Goal: Task Accomplishment & Management: Use online tool/utility

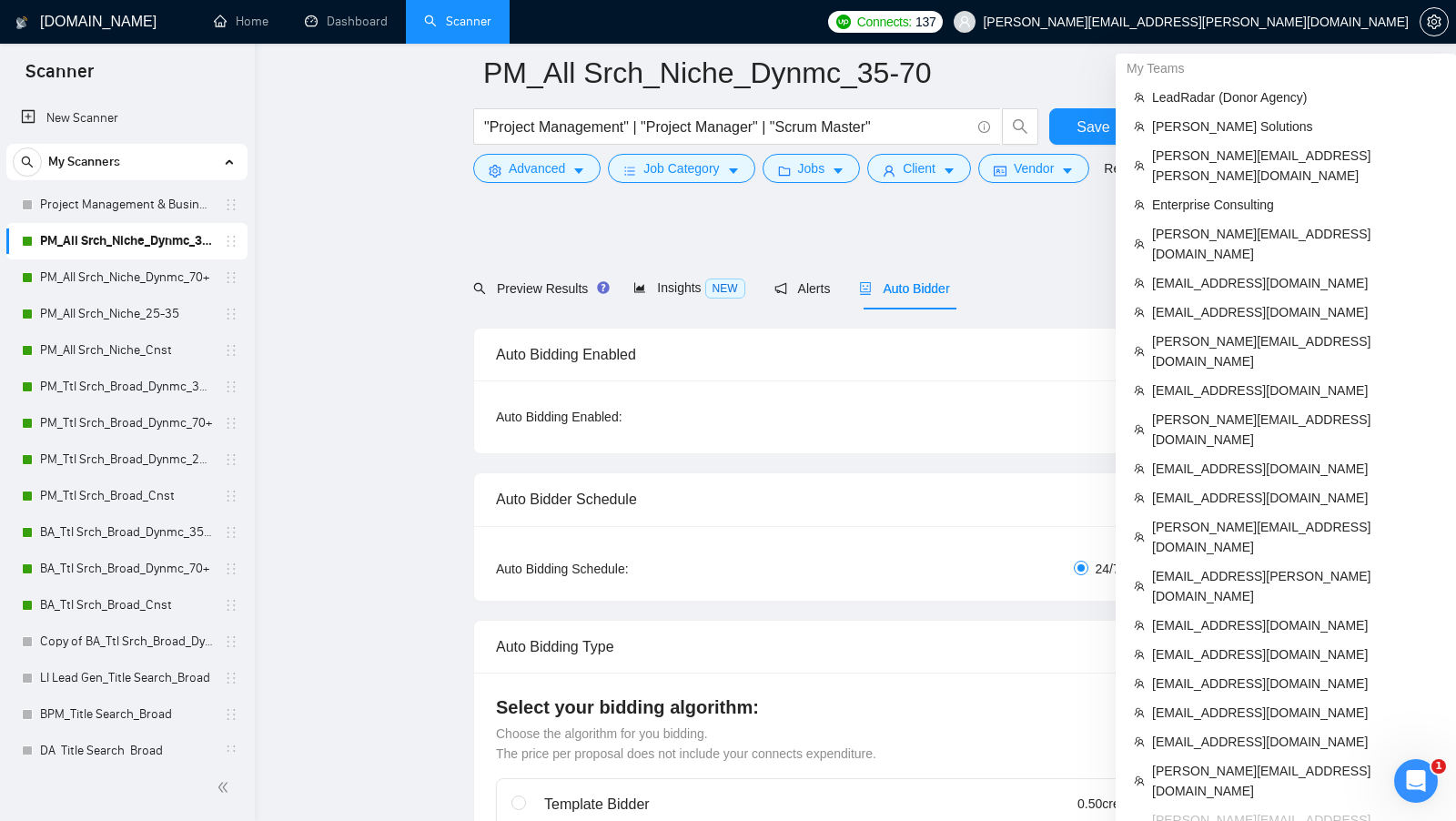
scroll to position [472, 0]
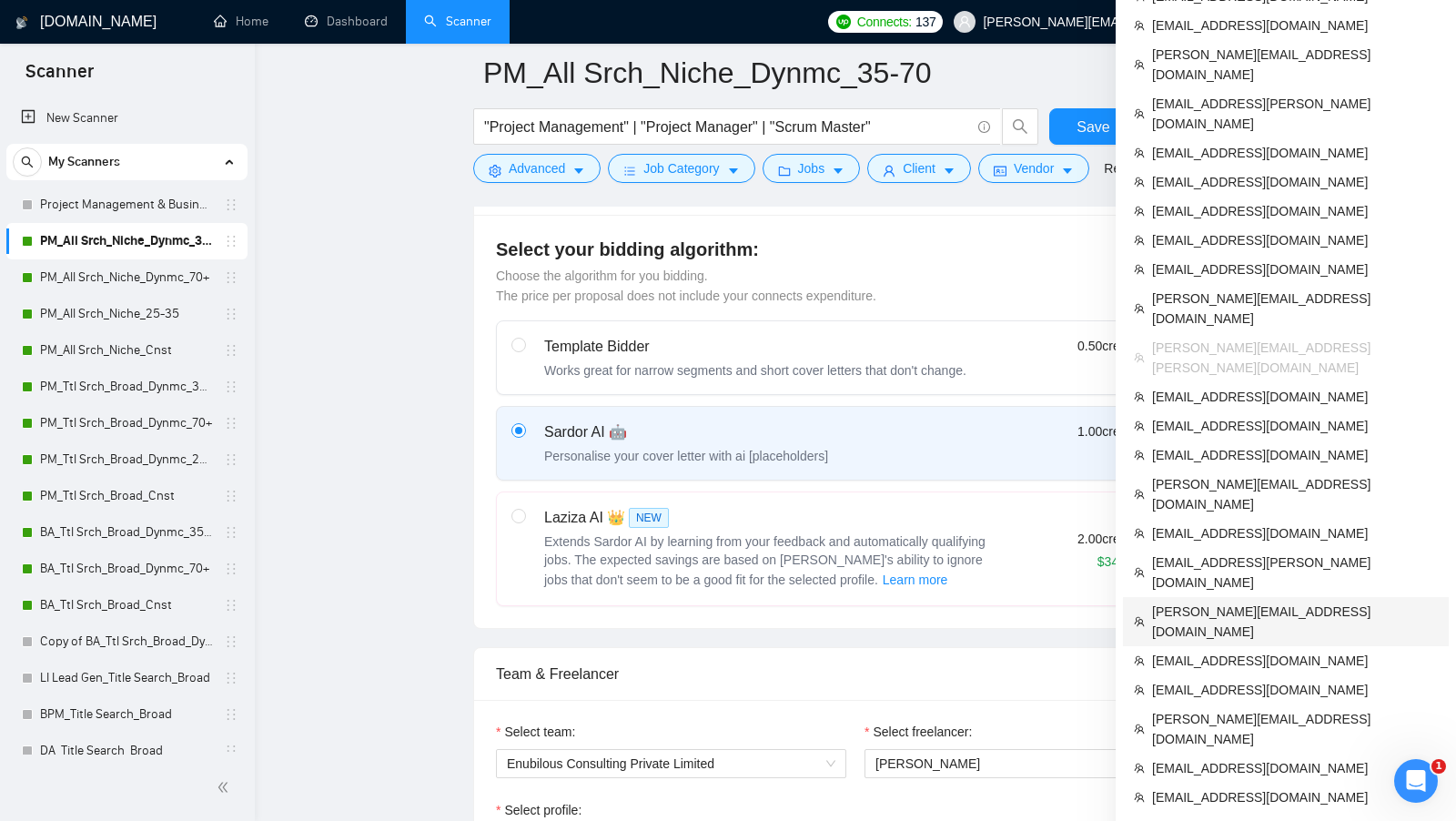
click at [1200, 601] on span "[PERSON_NAME][EMAIL_ADDRESS][DOMAIN_NAME]" at bounding box center [1295, 621] width 286 height 40
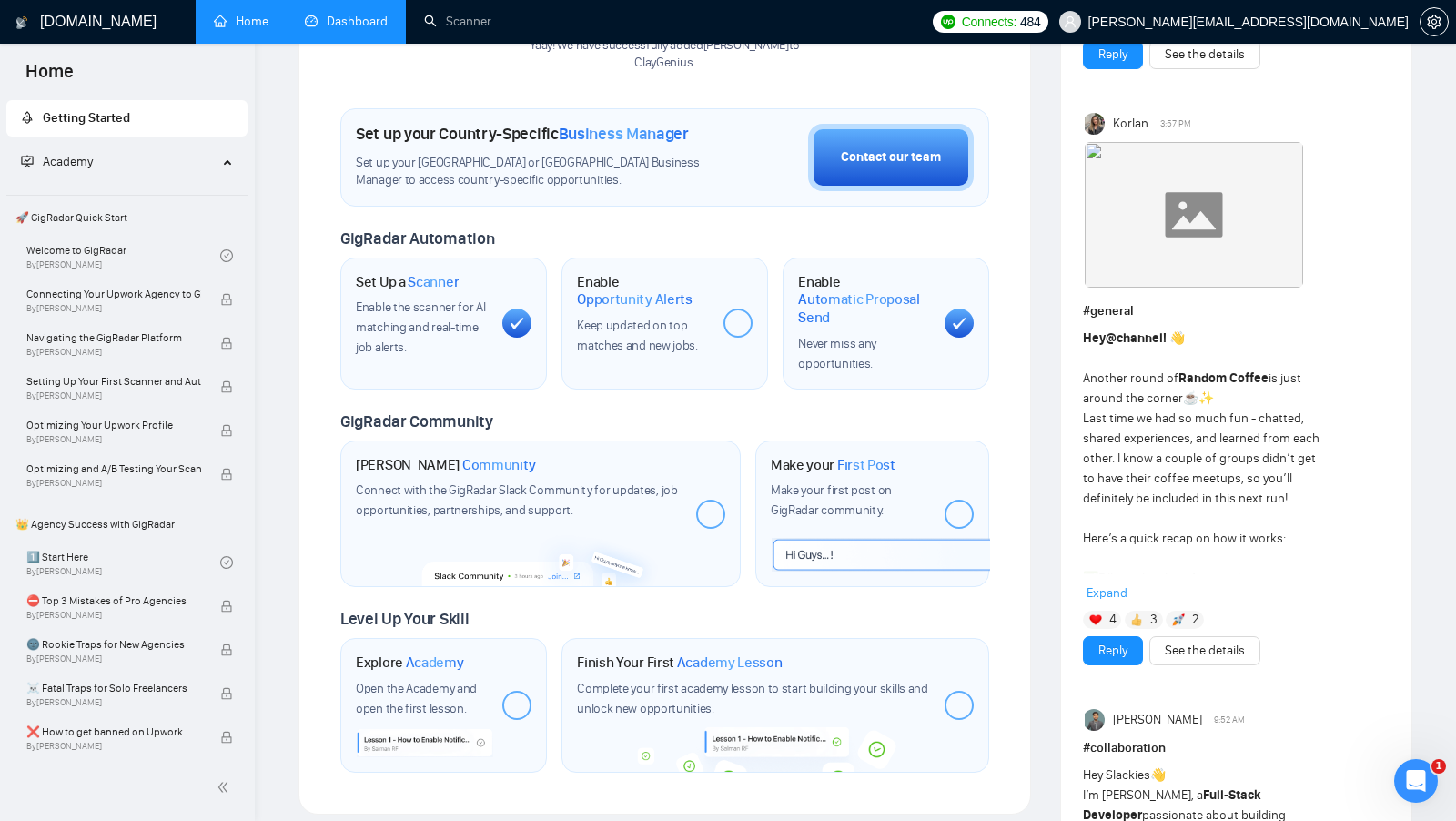
click at [331, 29] on link "Dashboard" at bounding box center [346, 21] width 82 height 16
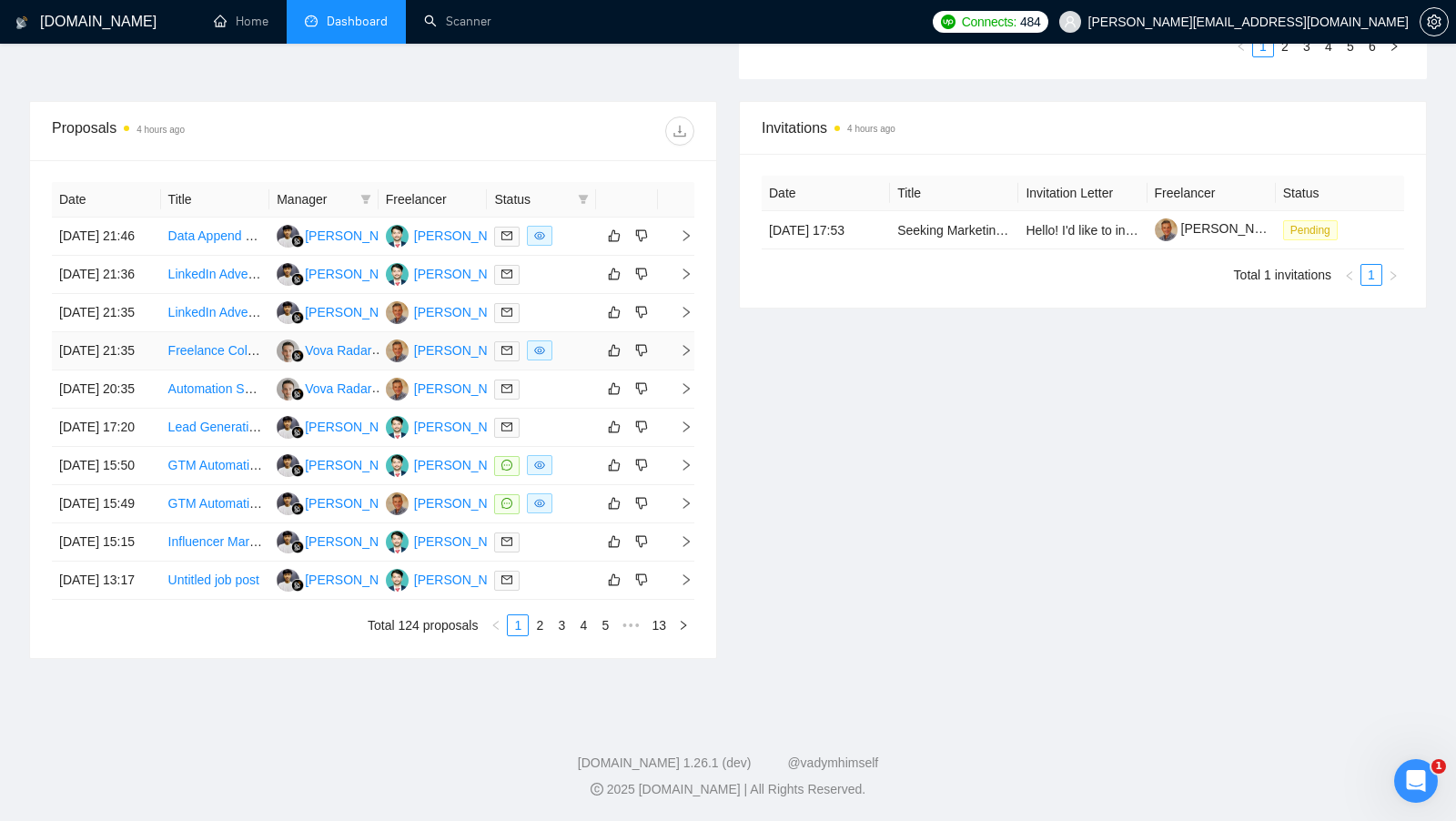
scroll to position [706, 0]
click at [567, 476] on div at bounding box center [541, 465] width 94 height 21
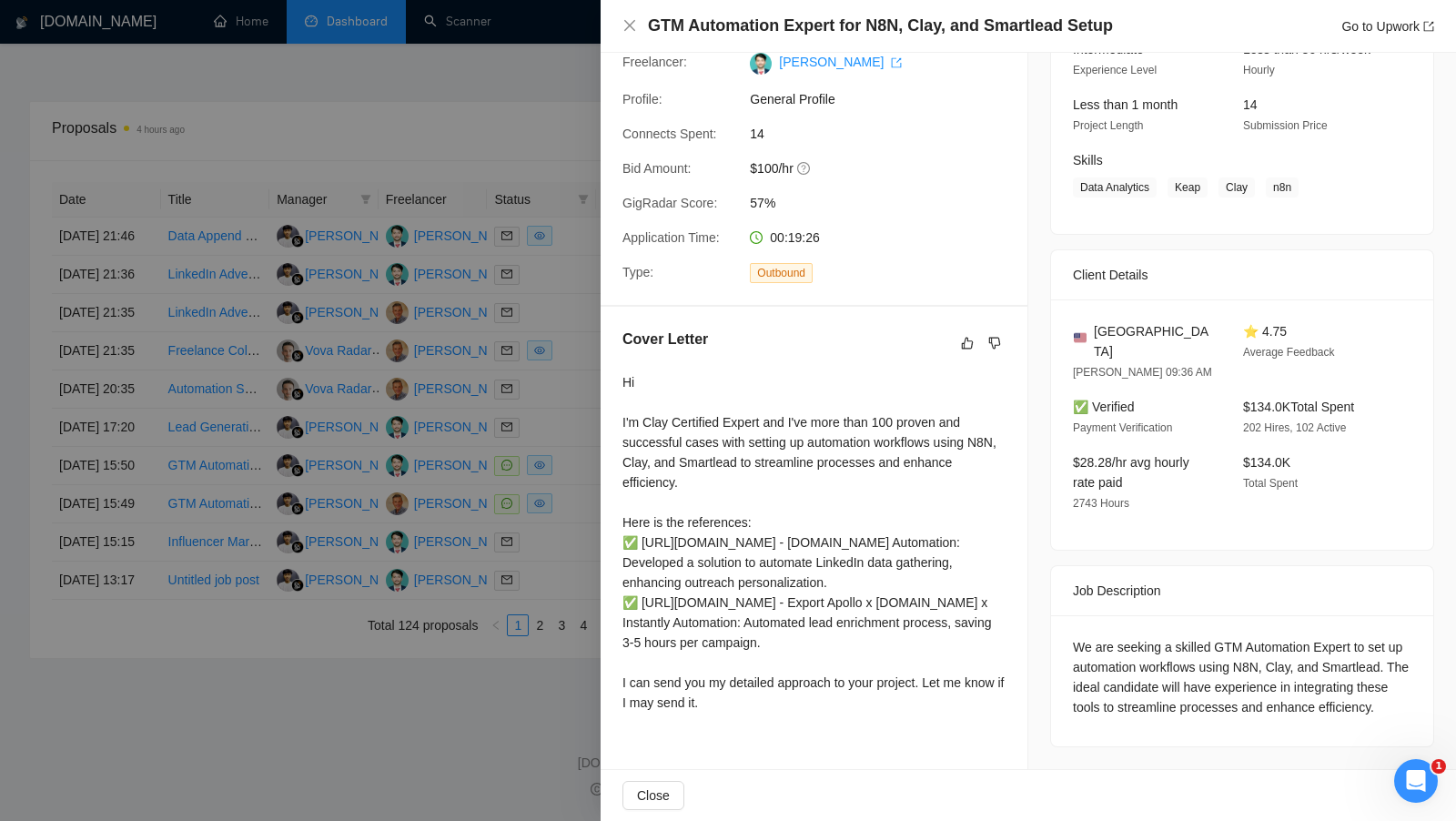
scroll to position [754, 0]
click at [575, 515] on div at bounding box center [728, 410] width 1456 height 821
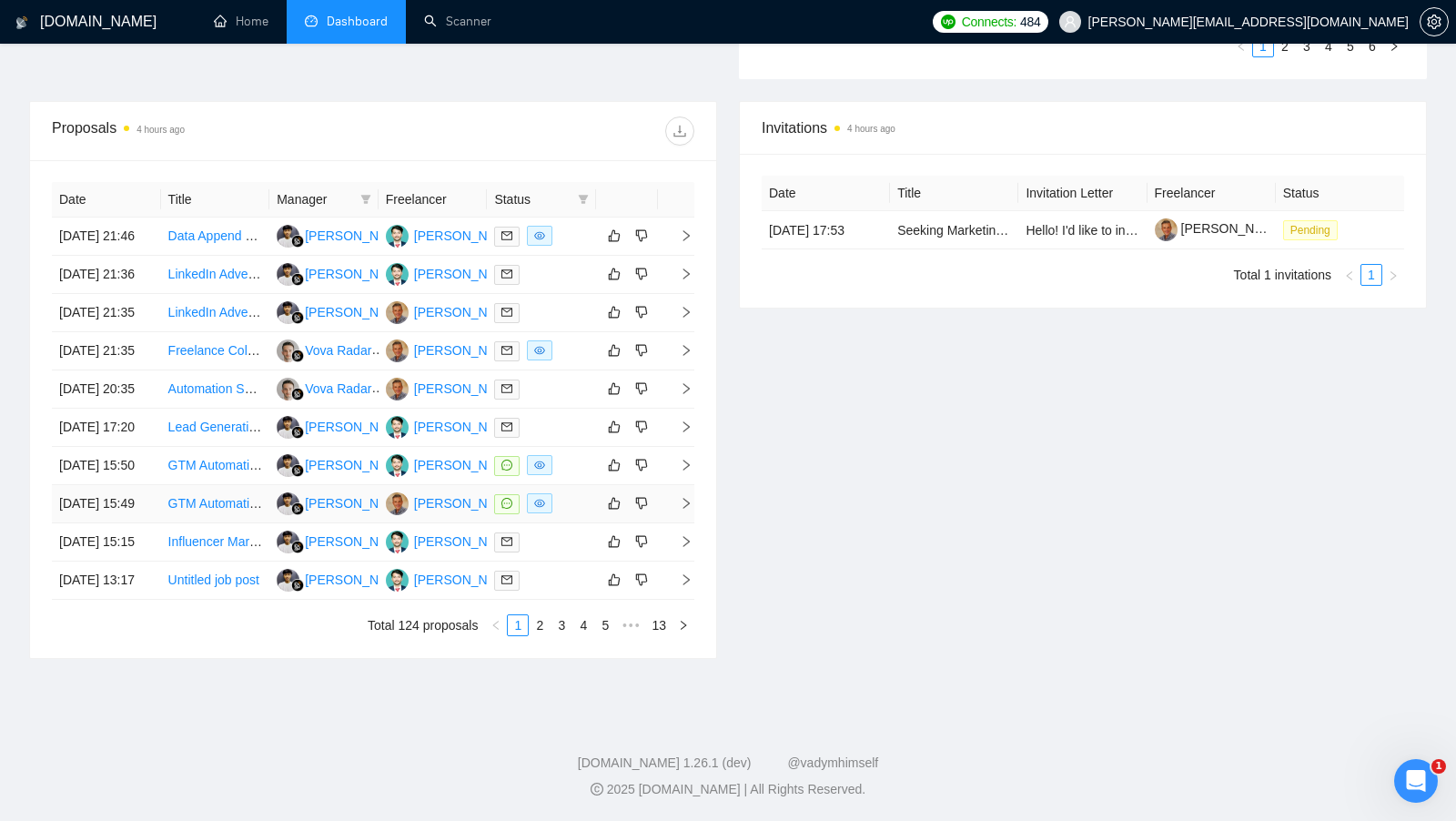
click at [575, 514] on div at bounding box center [541, 503] width 94 height 21
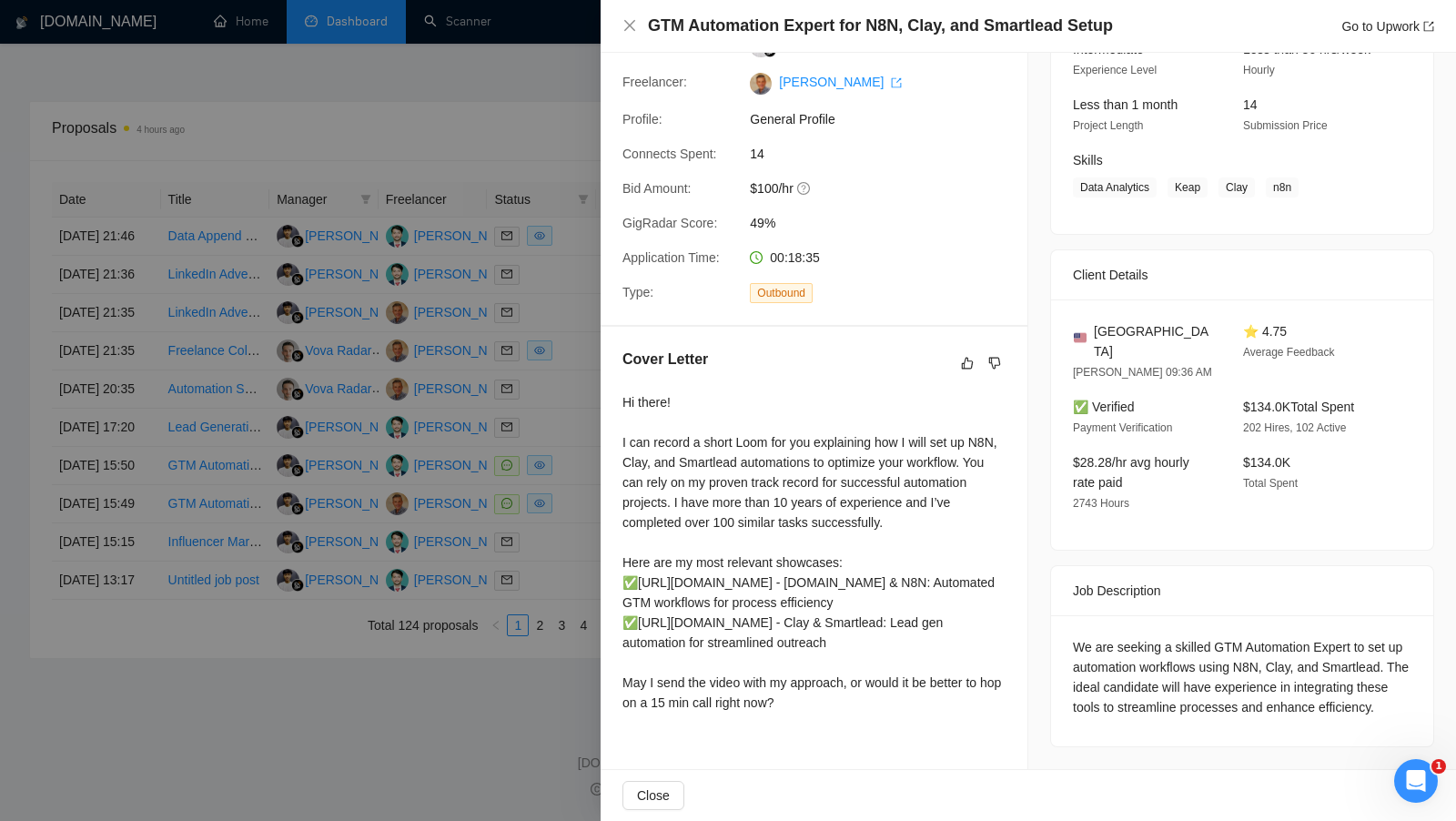
scroll to position [773, 0]
click at [571, 424] on div at bounding box center [728, 410] width 1456 height 821
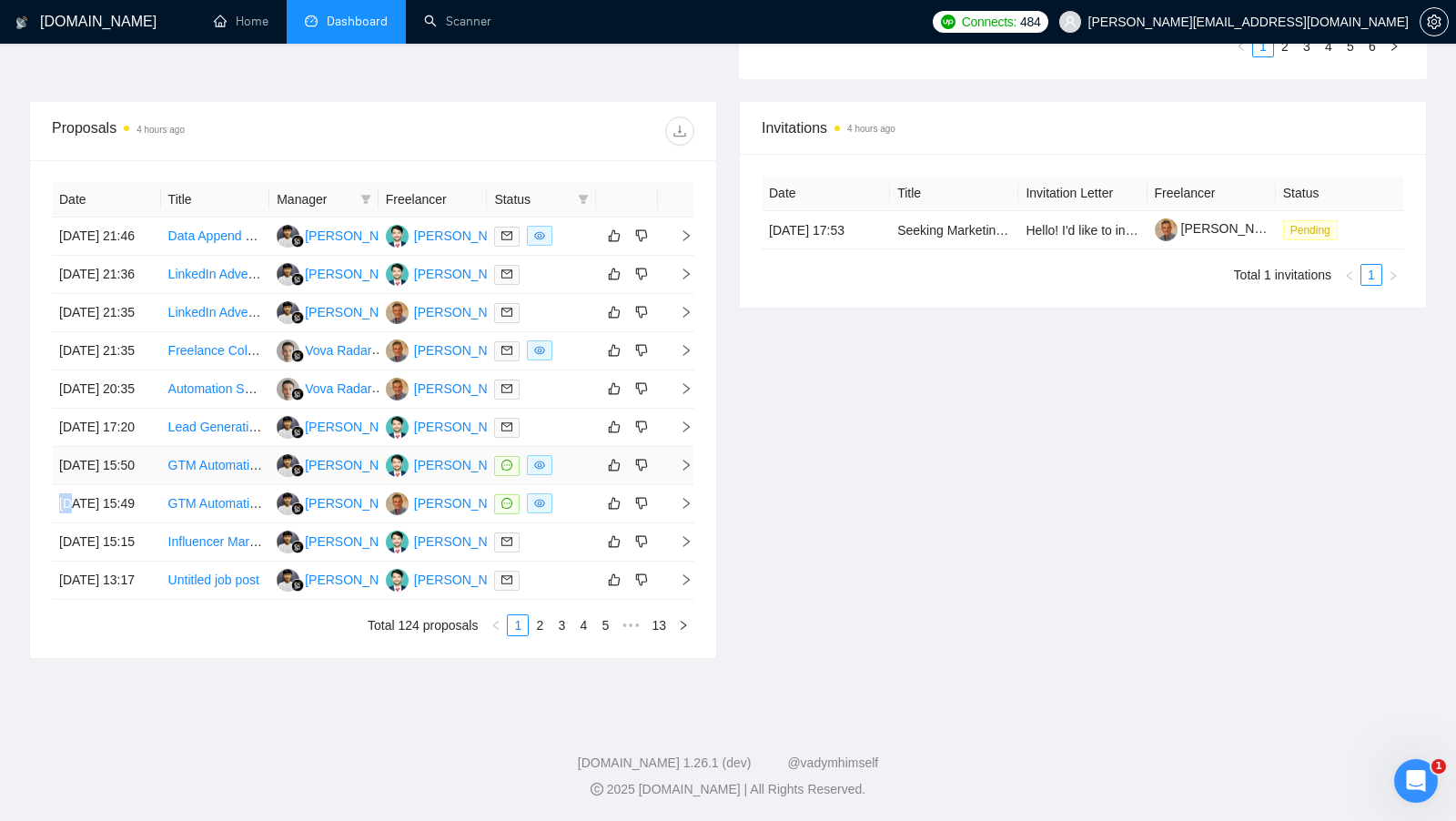
click at [571, 454] on div at bounding box center [541, 465] width 94 height 21
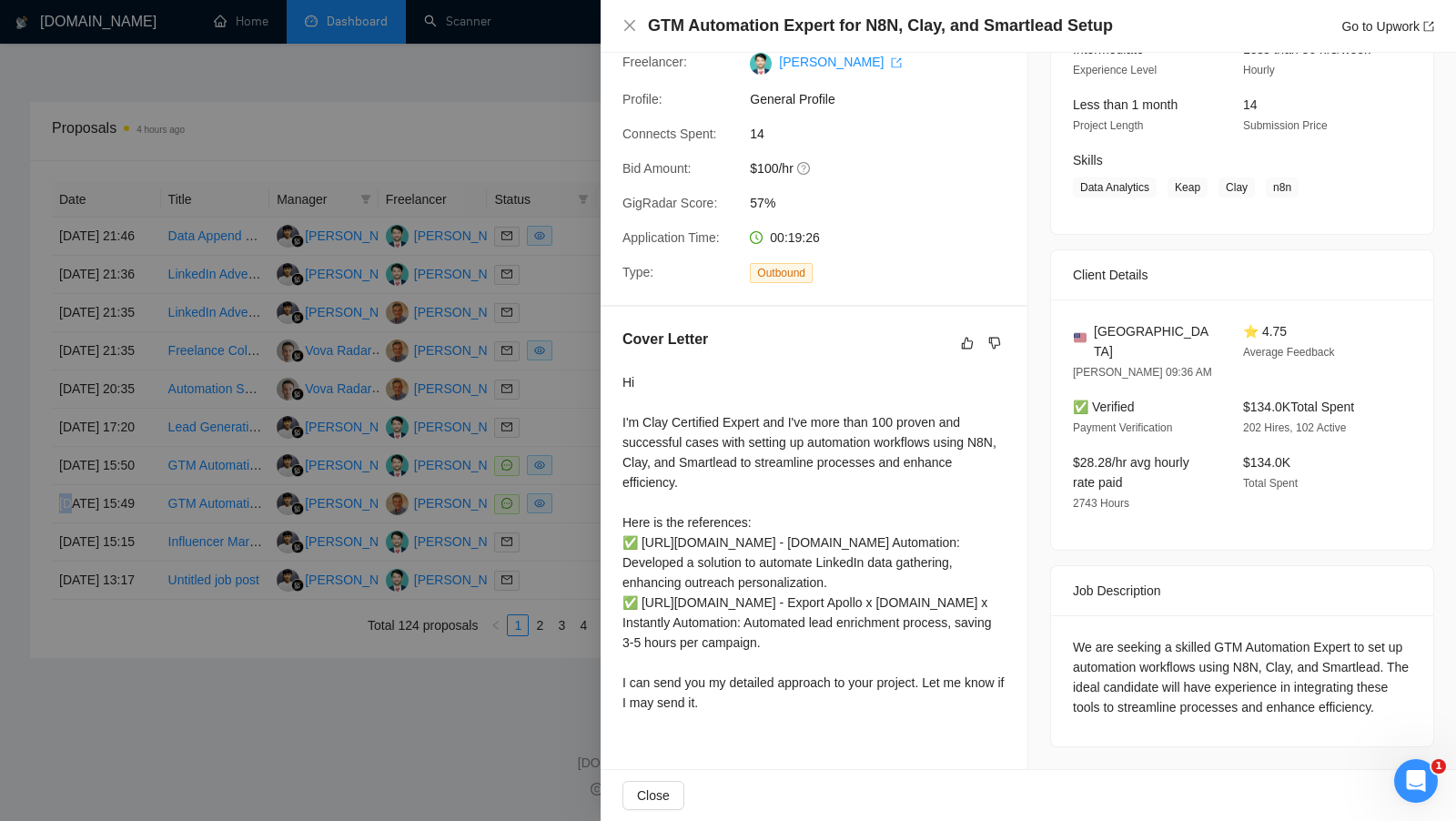
scroll to position [765, 0]
click at [571, 499] on div at bounding box center [728, 410] width 1456 height 821
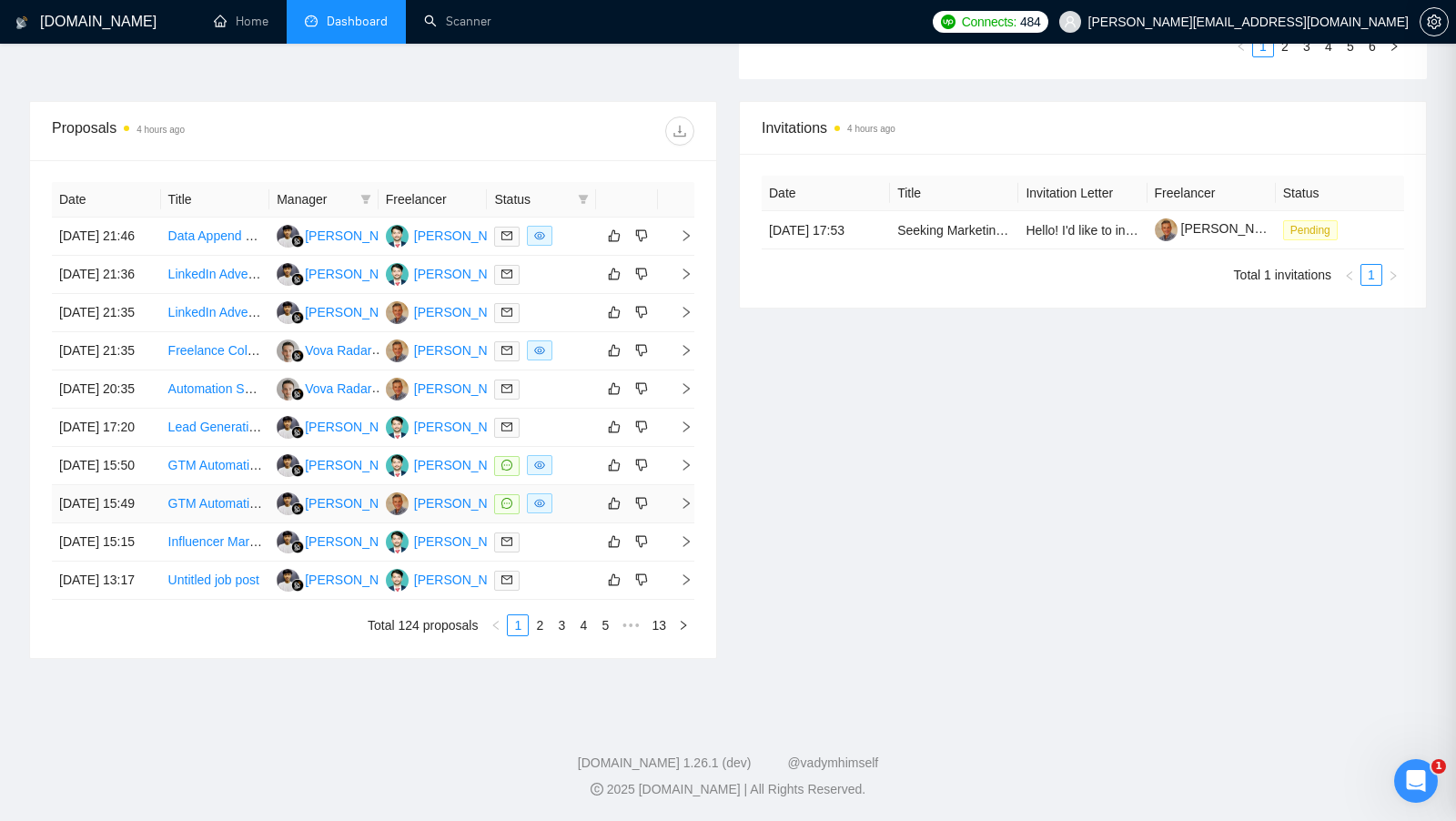
click at [572, 499] on div at bounding box center [541, 503] width 94 height 21
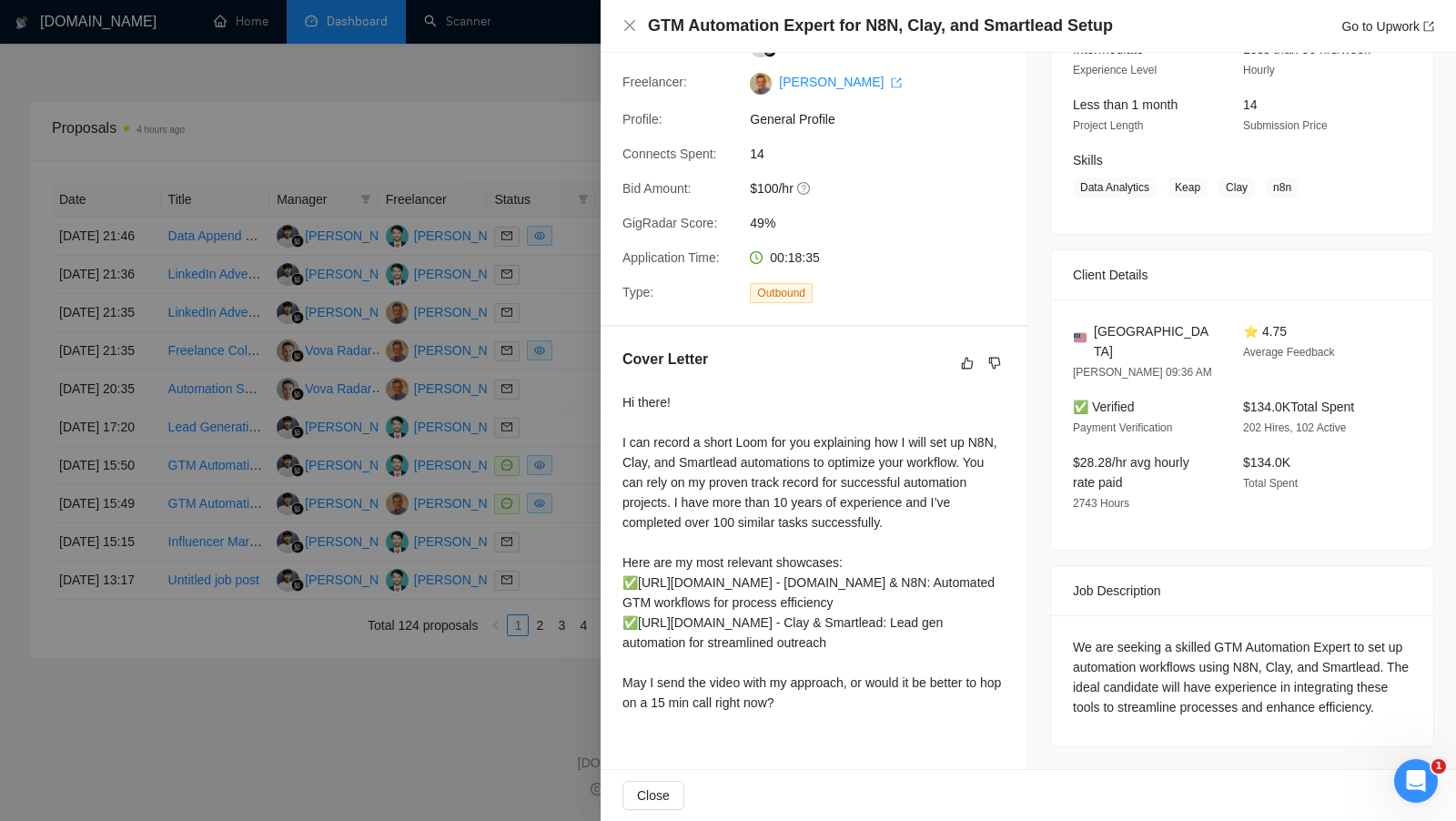
scroll to position [812, 0]
click at [586, 515] on div at bounding box center [728, 410] width 1456 height 821
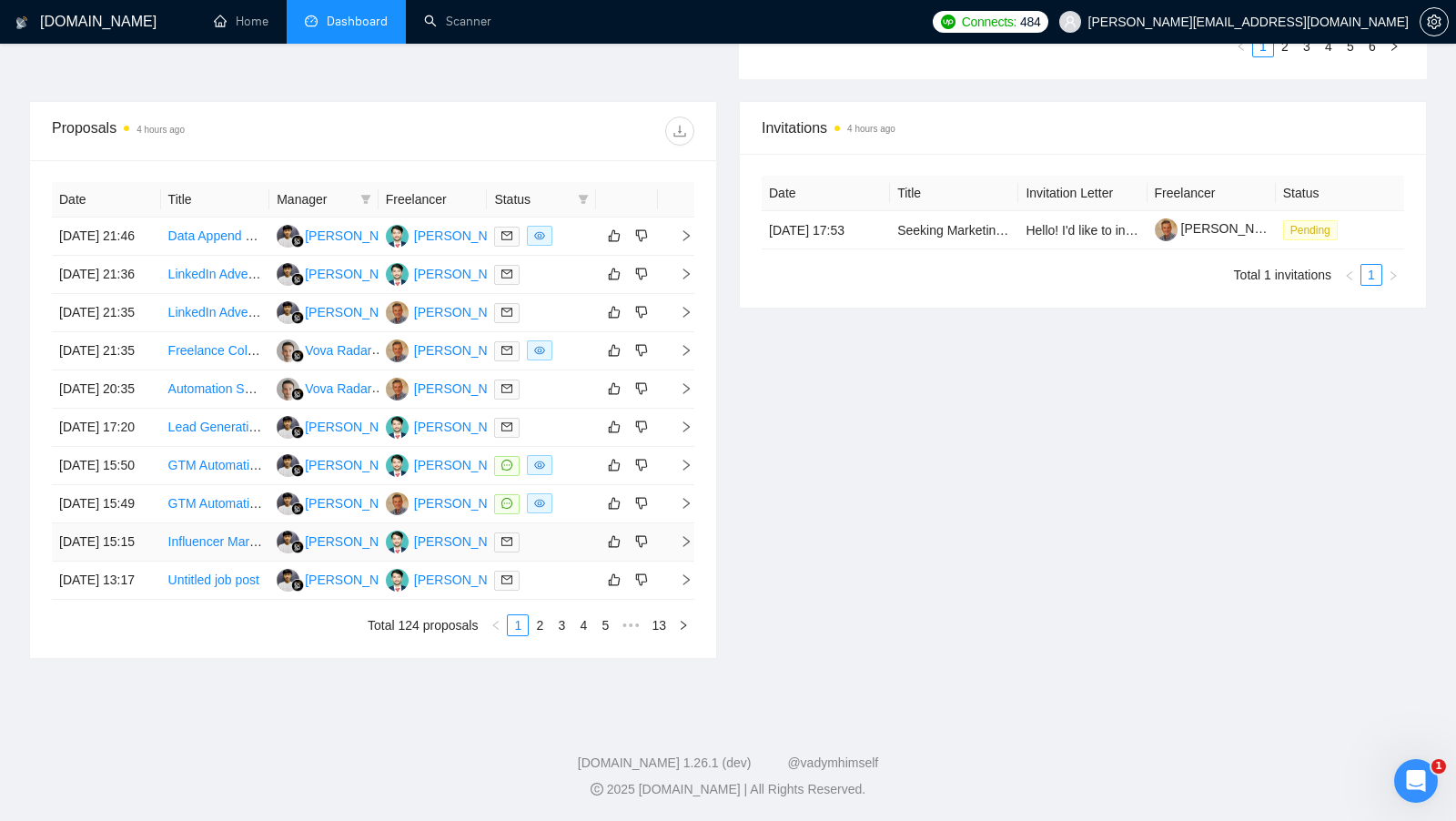
scroll to position [704, 0]
click at [585, 345] on div at bounding box center [541, 350] width 94 height 21
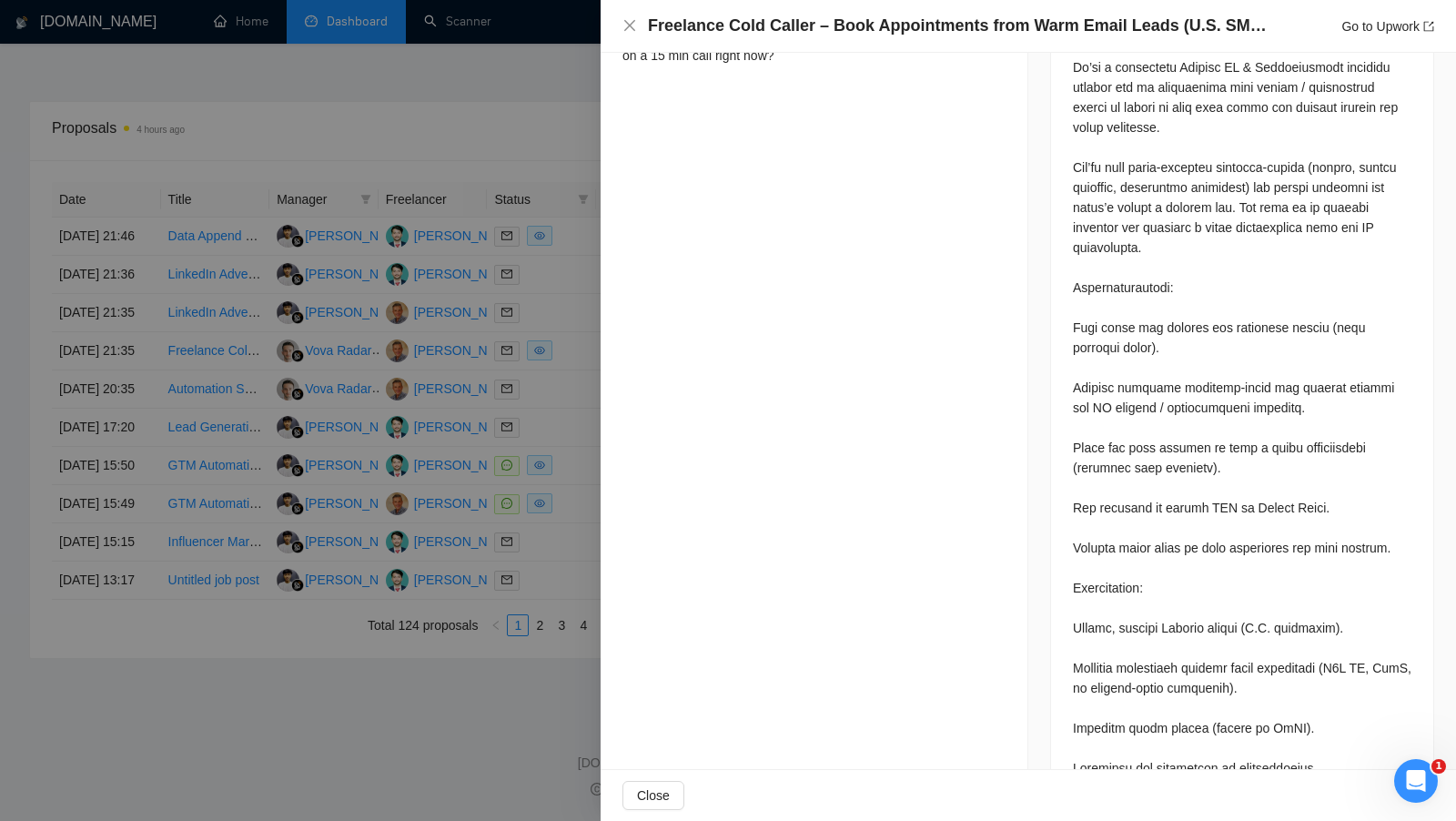
scroll to position [906, 0]
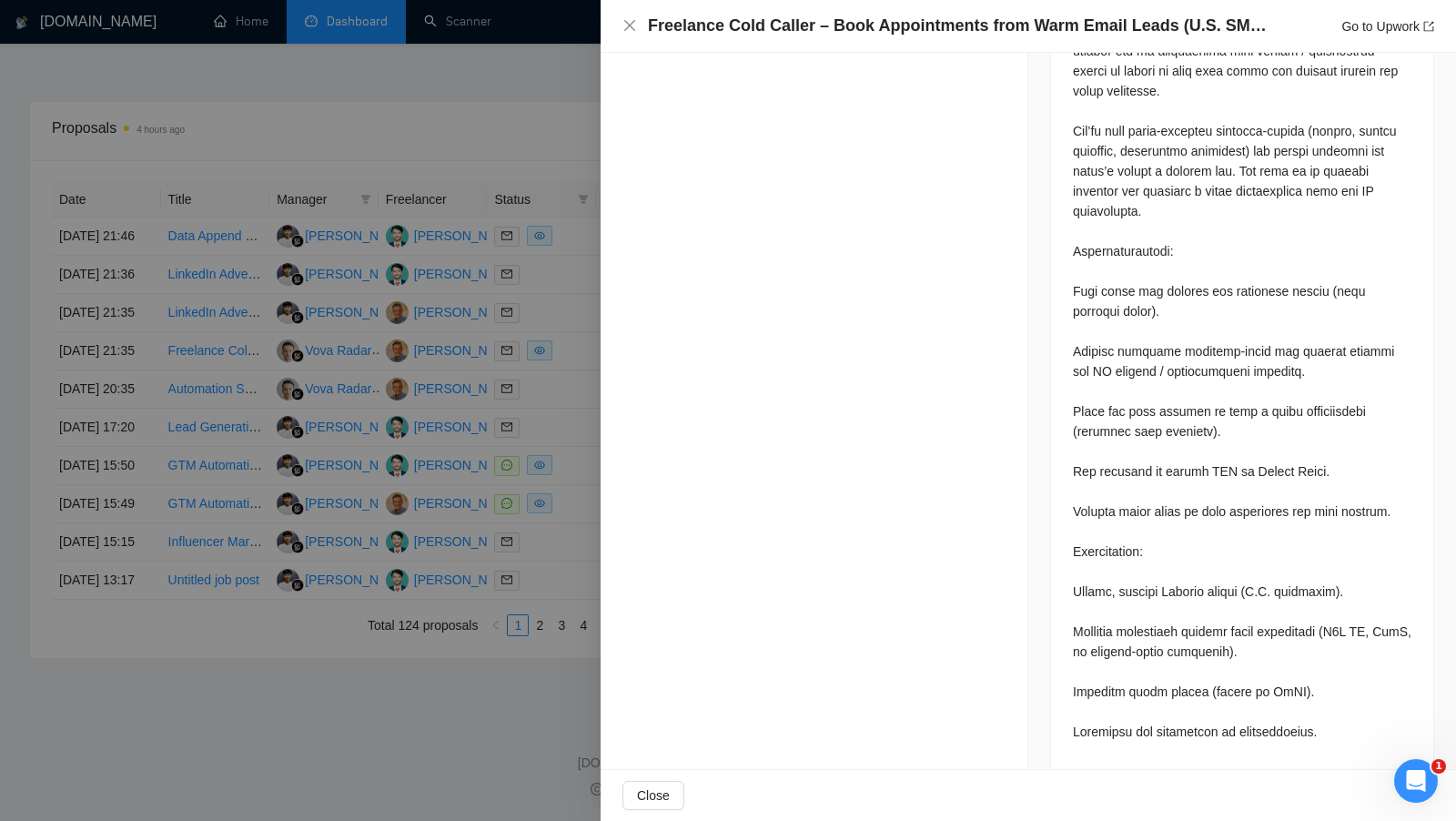
click at [493, 374] on div at bounding box center [728, 410] width 1456 height 821
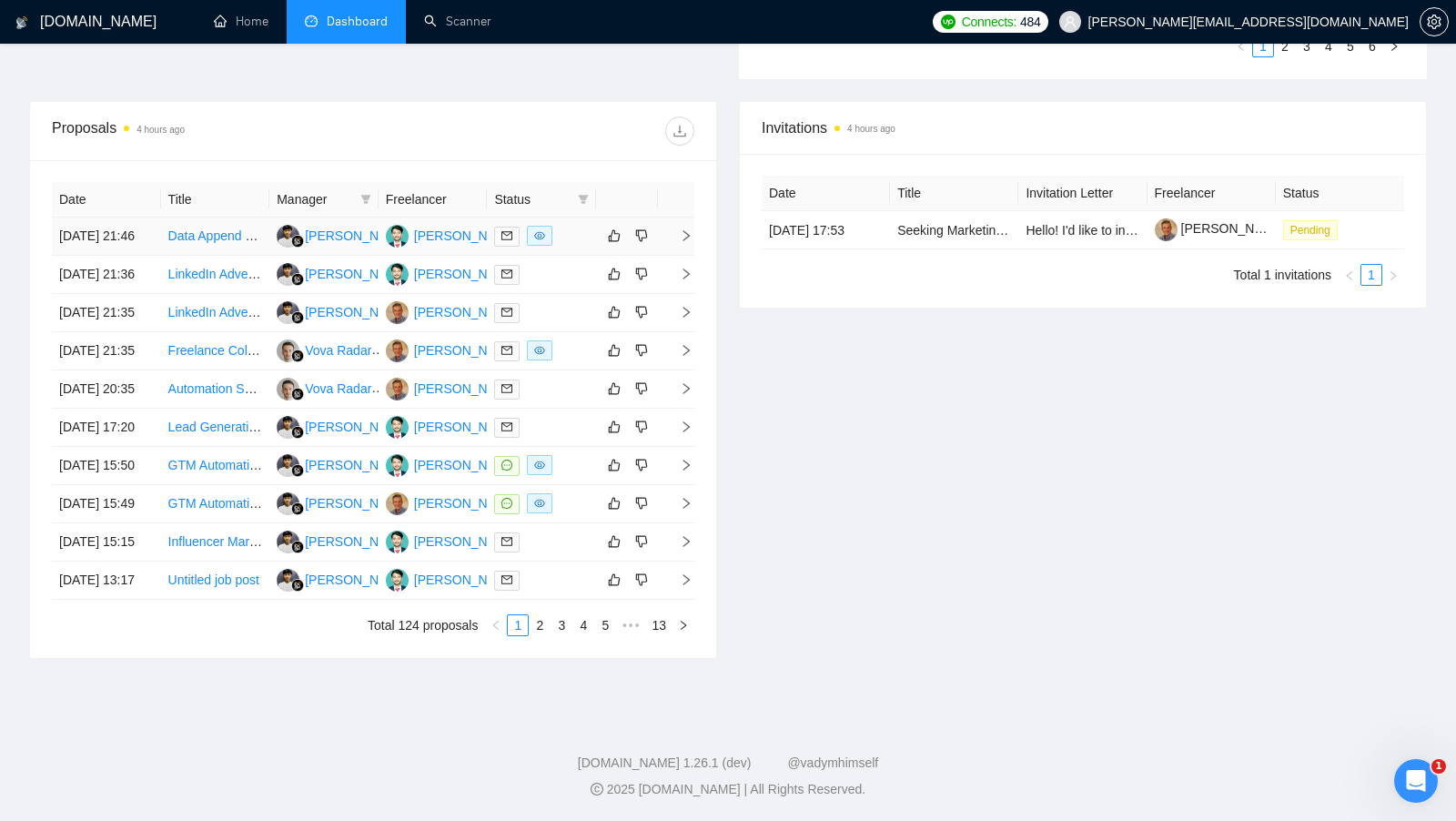
click at [577, 217] on td at bounding box center [541, 236] width 109 height 38
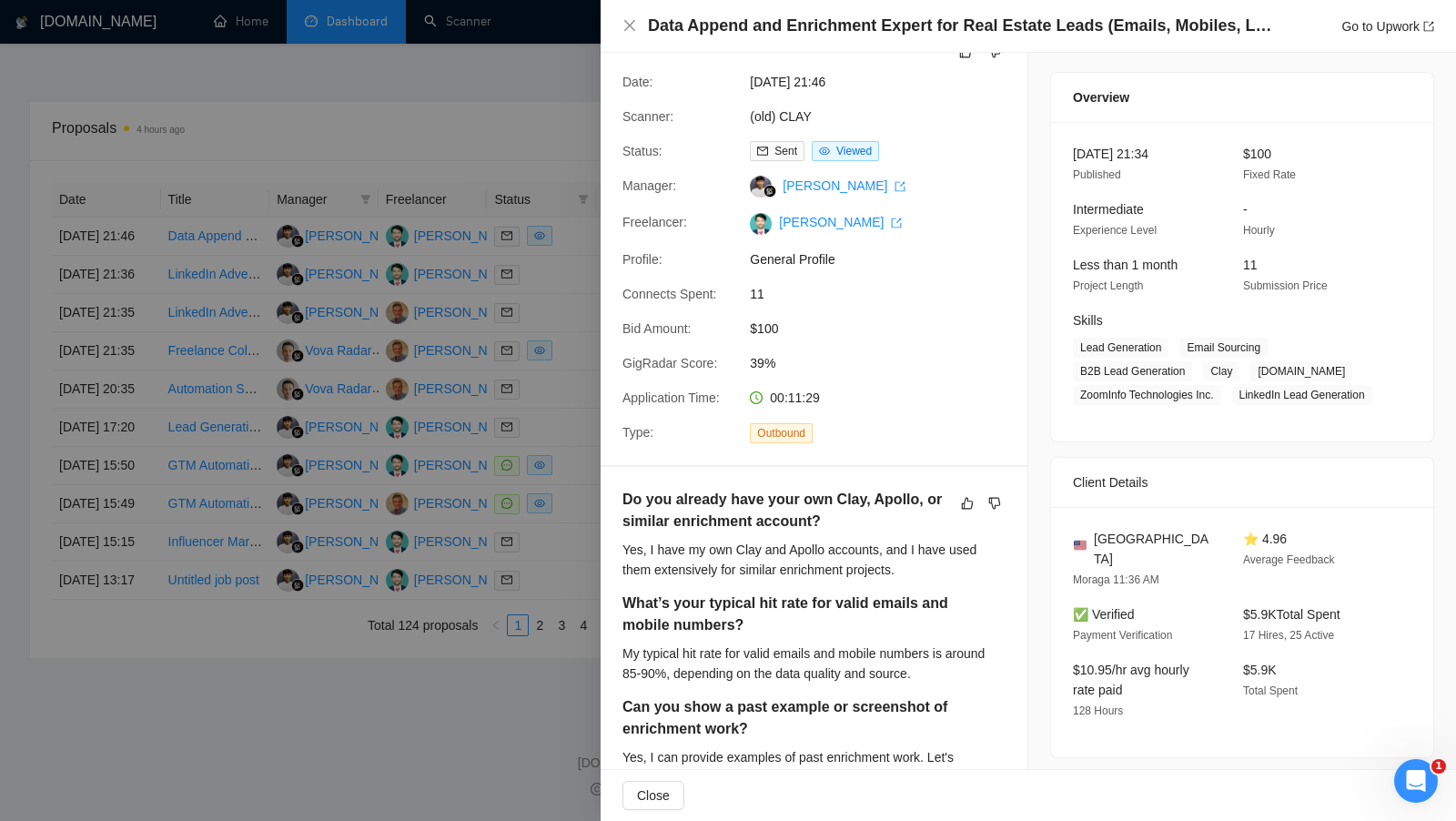
scroll to position [39, 0]
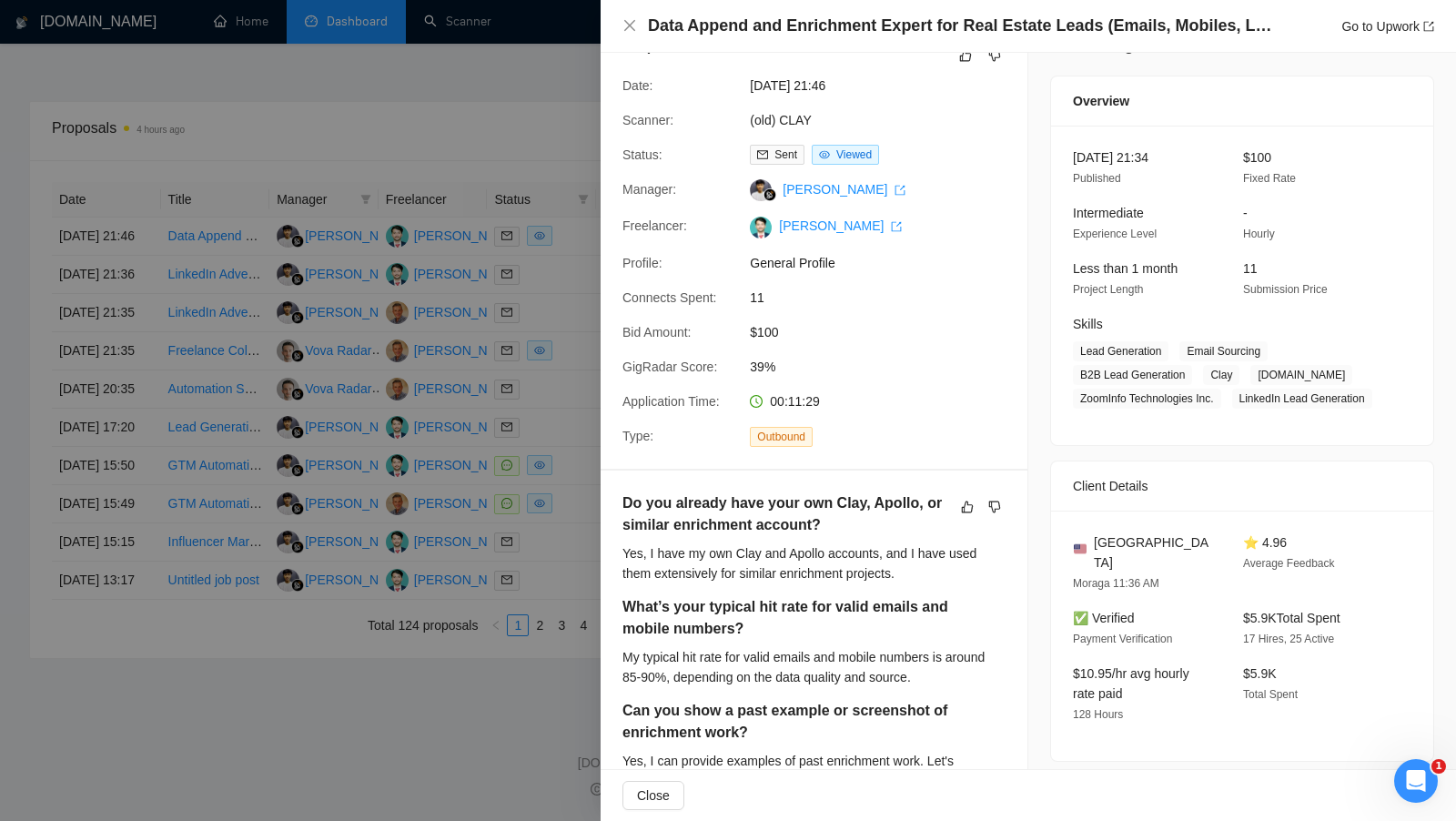
click at [559, 353] on div at bounding box center [728, 410] width 1456 height 821
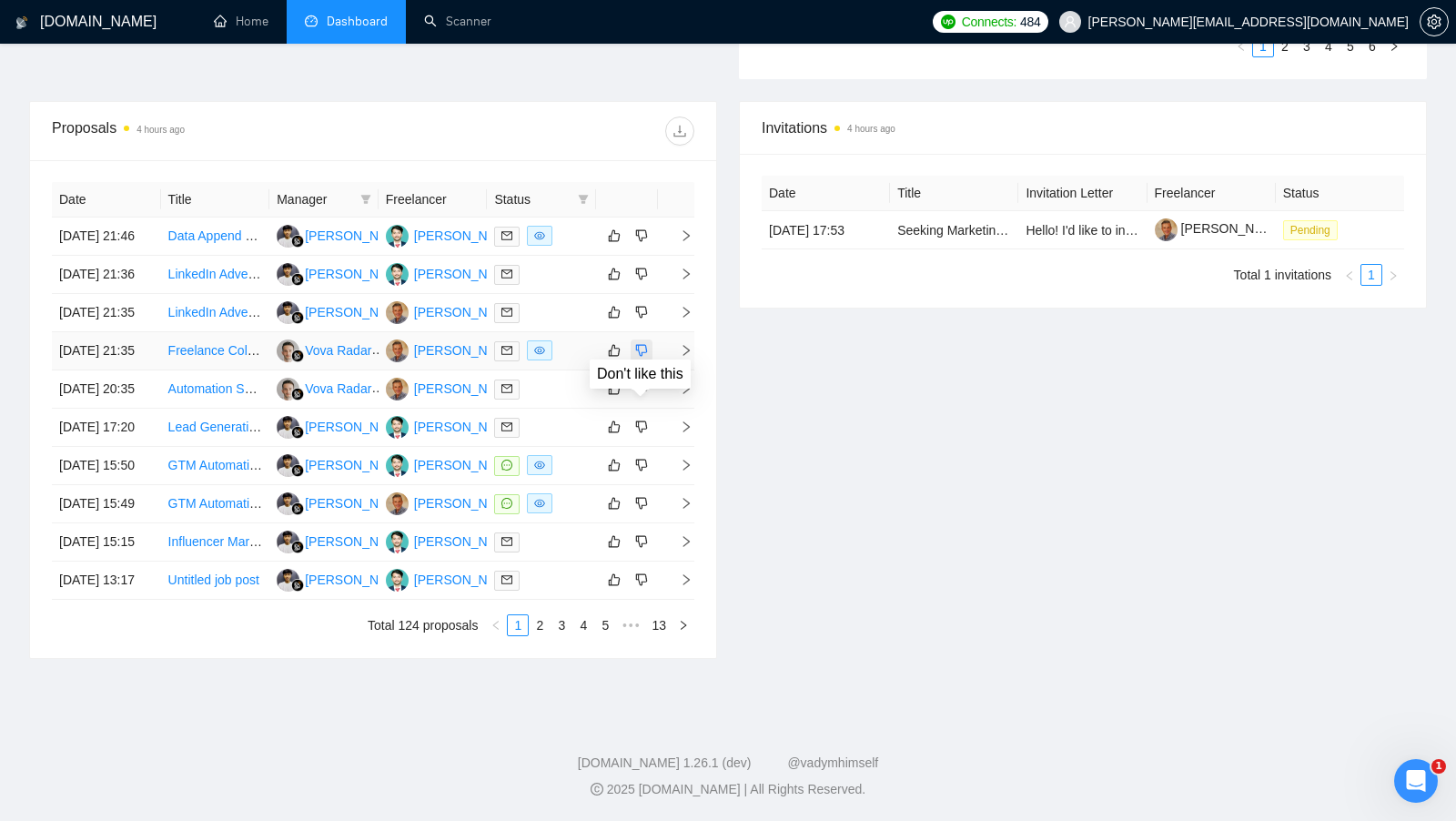
click at [640, 343] on icon "dislike" at bounding box center [641, 350] width 13 height 15
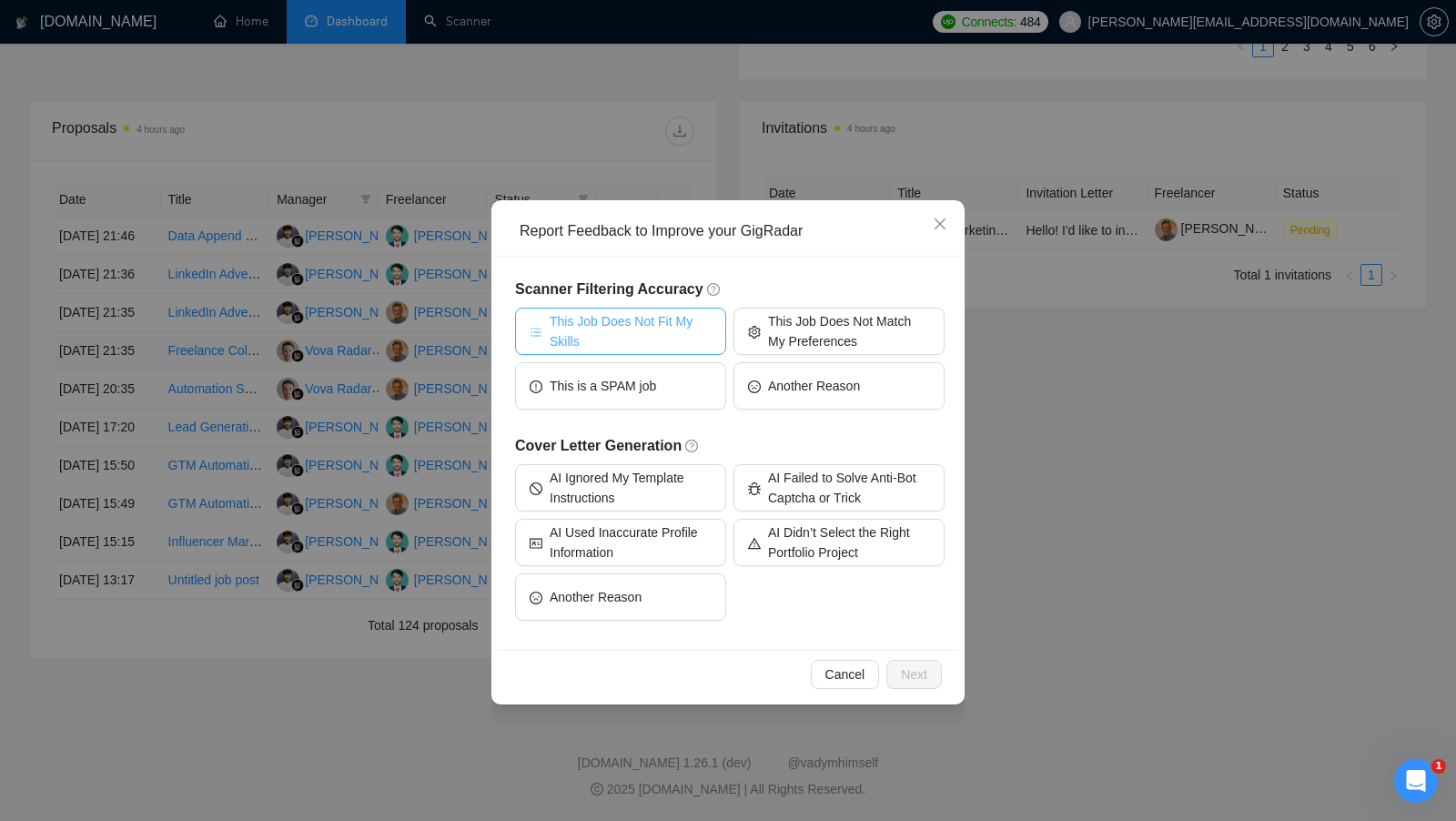
click at [697, 335] on span "This Job Does Not Fit My Skills" at bounding box center [630, 332] width 162 height 40
click at [918, 660] on button "Next" at bounding box center [914, 674] width 56 height 29
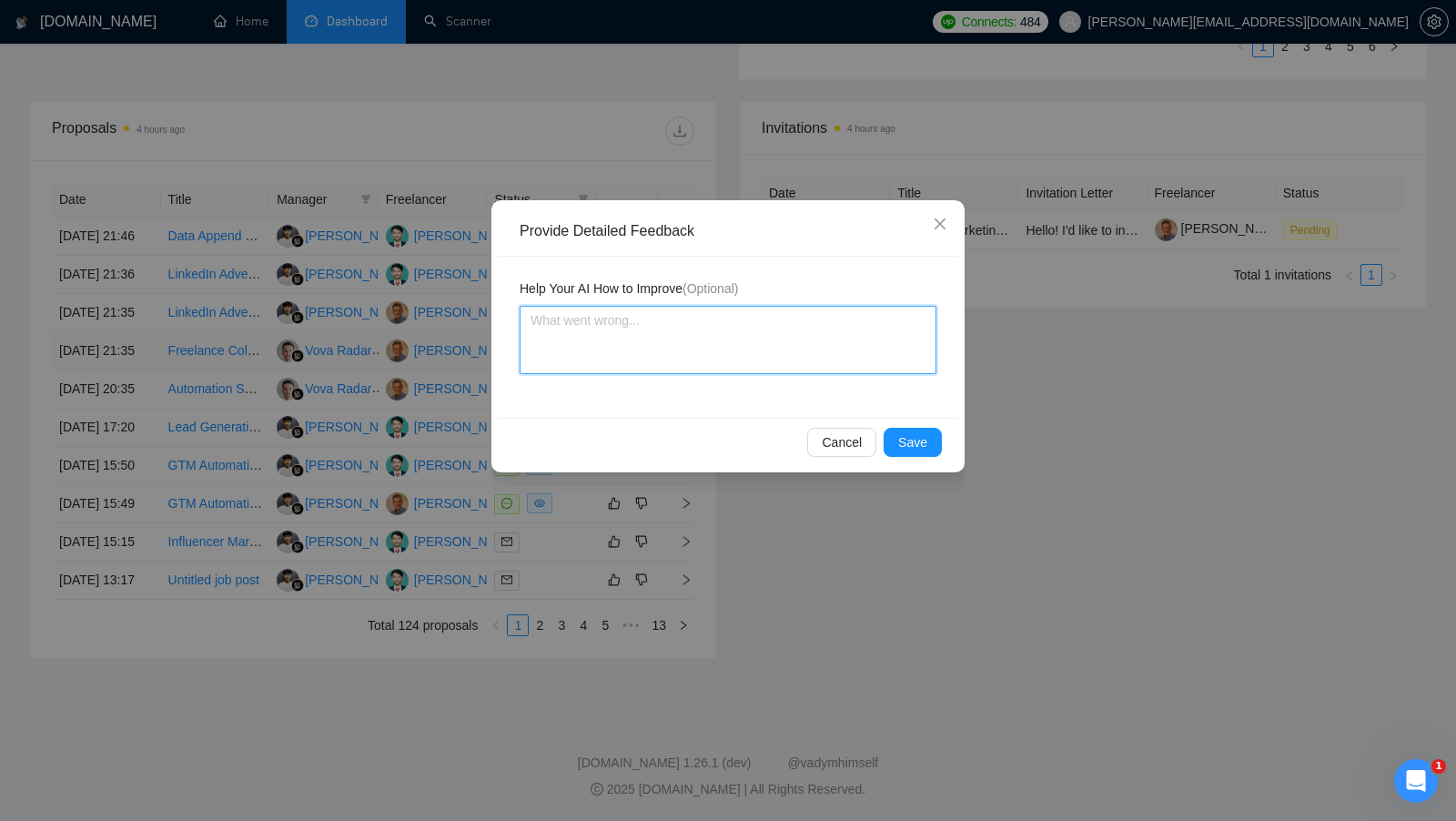
click at [728, 340] on textarea at bounding box center [728, 340] width 417 height 68
type textarea "I"
type textarea "t"
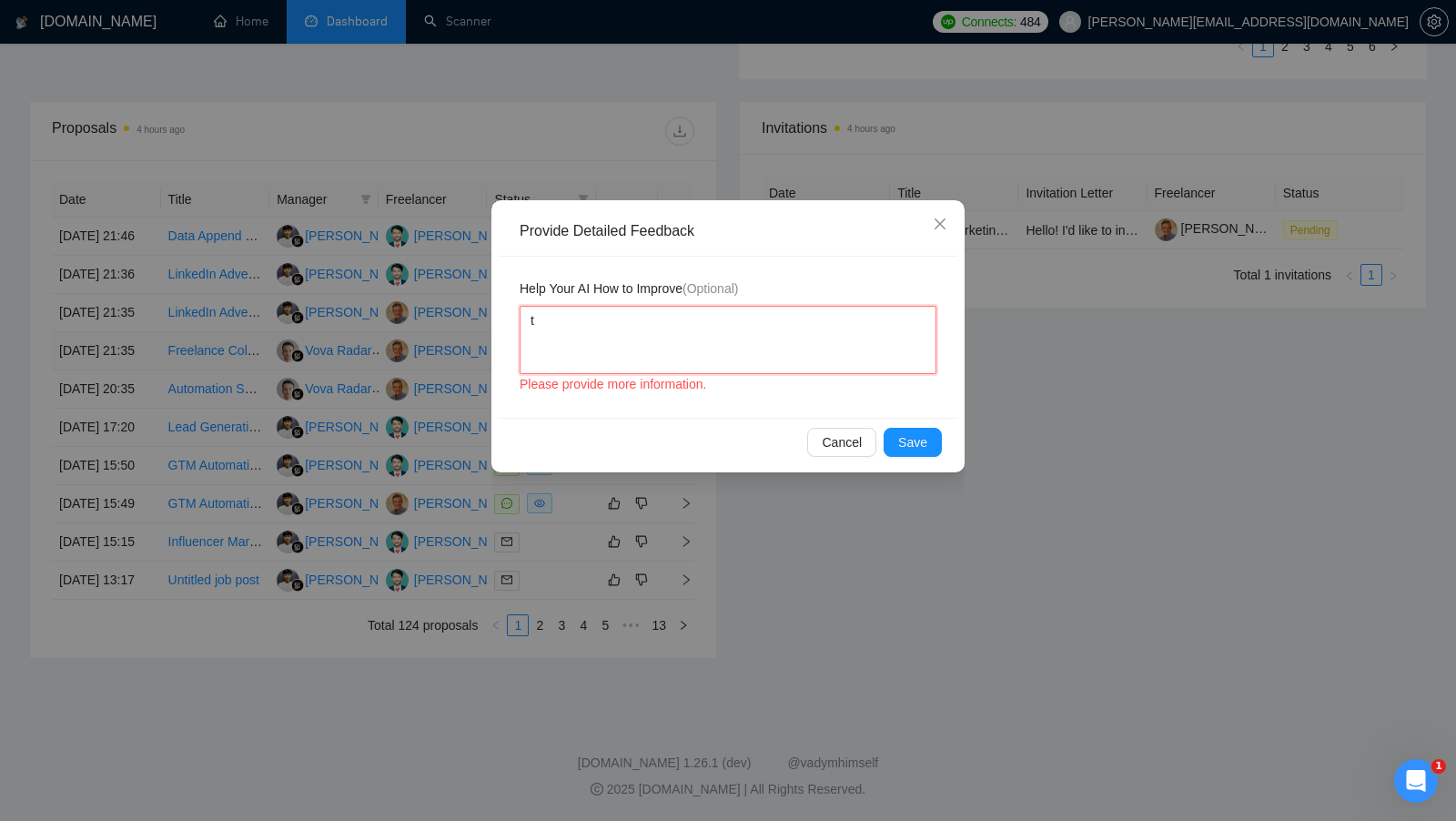
type textarea "th"
type textarea "the"
type textarea "the j"
type textarea "the jo"
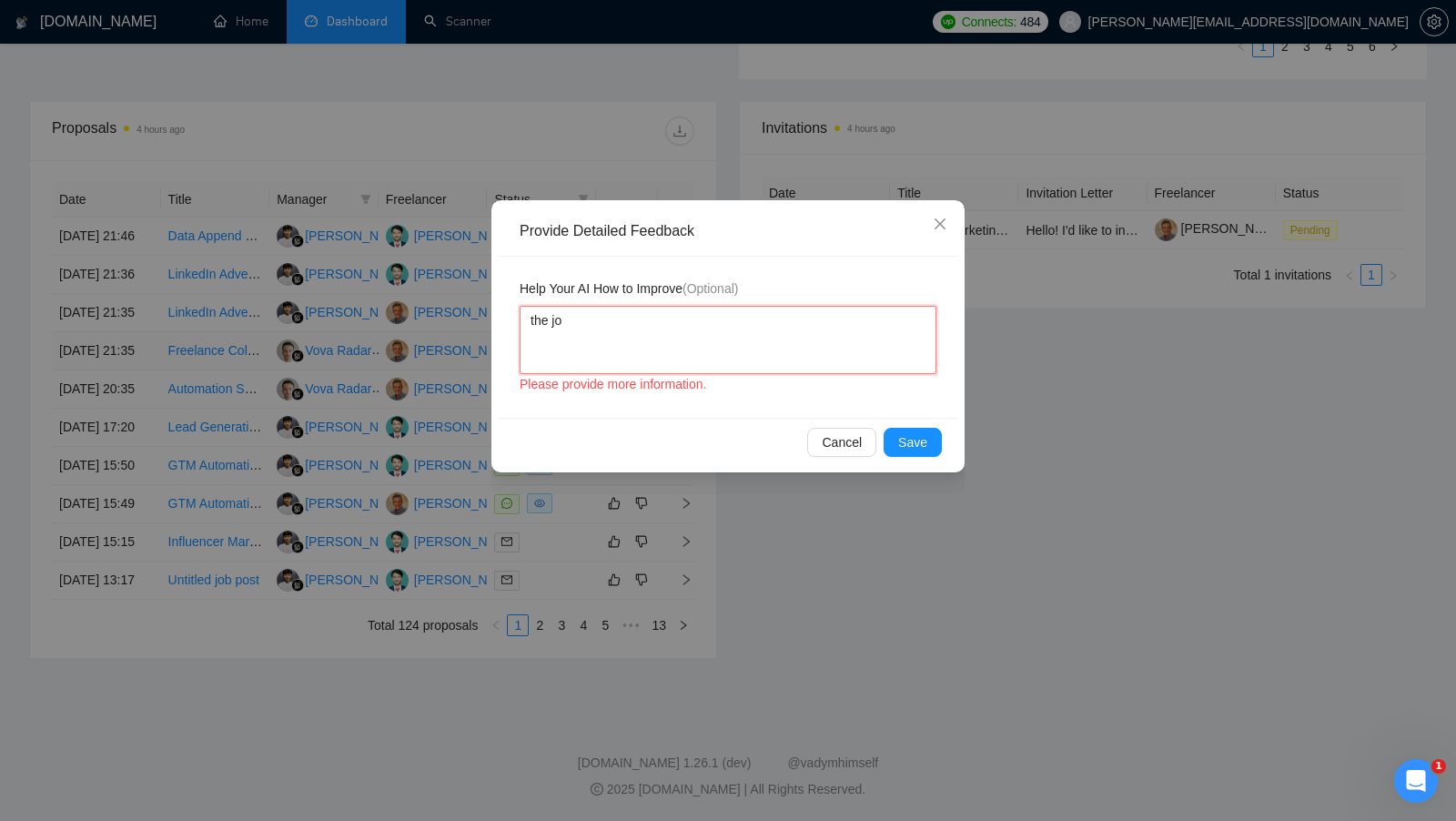
type textarea "the job"
type textarea "the job r"
type textarea "the job re"
type textarea "the job req"
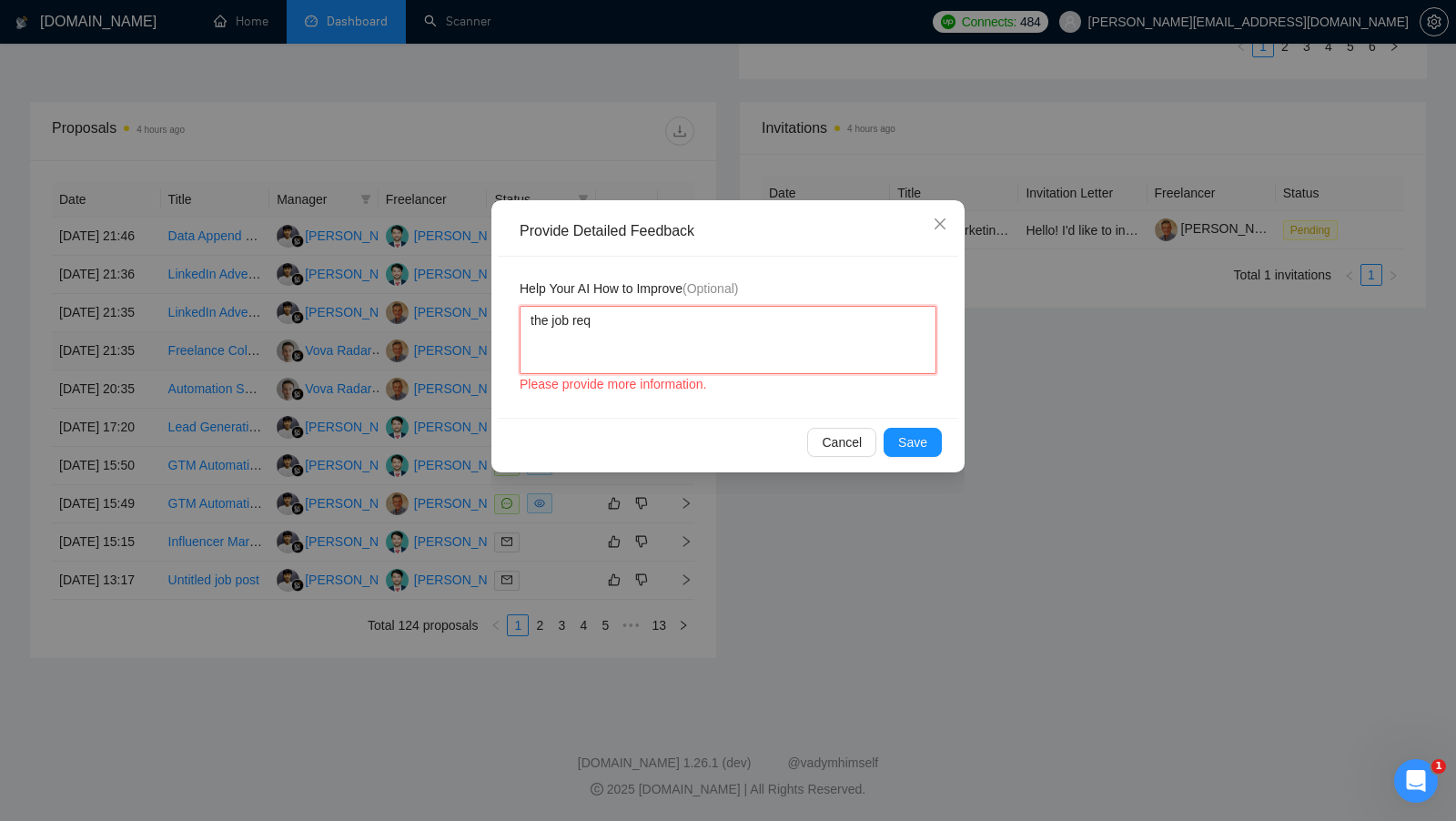
type textarea "the job requ"
type textarea "the job requi"
type textarea "the job requie"
type textarea "the job requier"
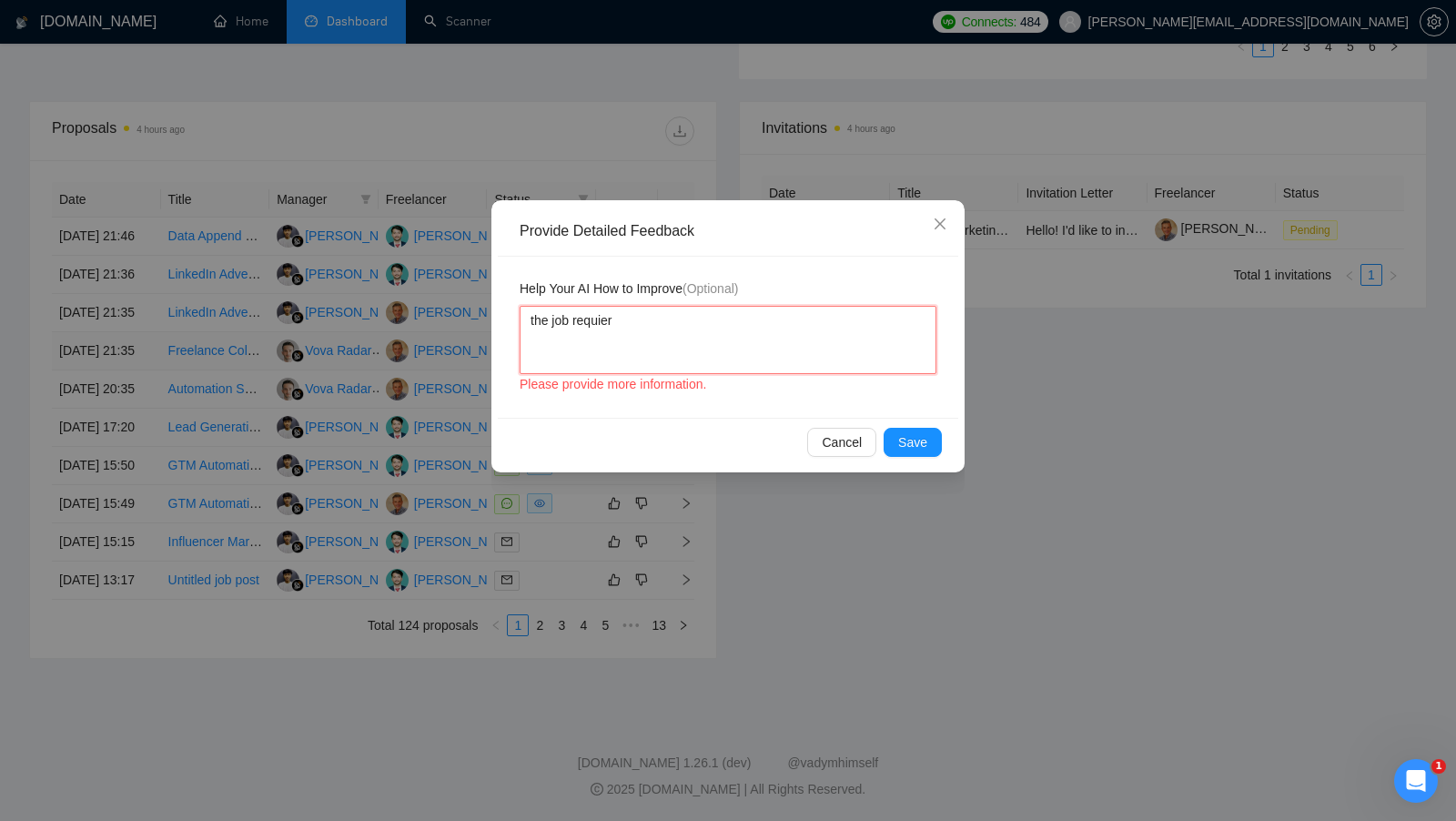
type textarea "the job requier a"
type textarea "the job requier a c"
type textarea "the job requier a co"
type textarea "the job requier a cold"
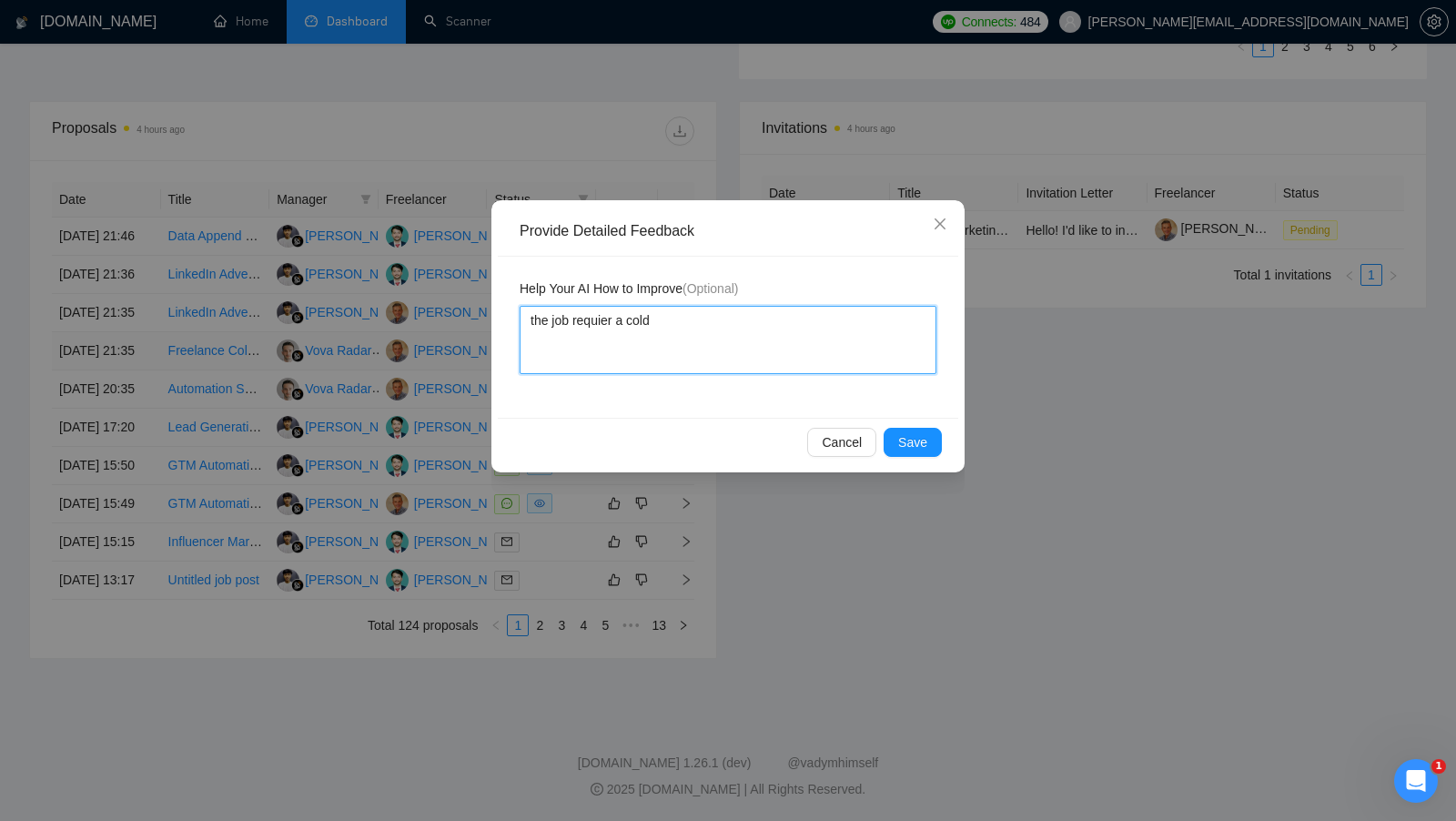
type textarea "the job requier a cold"
type textarea "the job requier a cold c"
type textarea "the job requier a cold ca"
type textarea "the job requier a cold cal"
type textarea "the job requier a cold call"
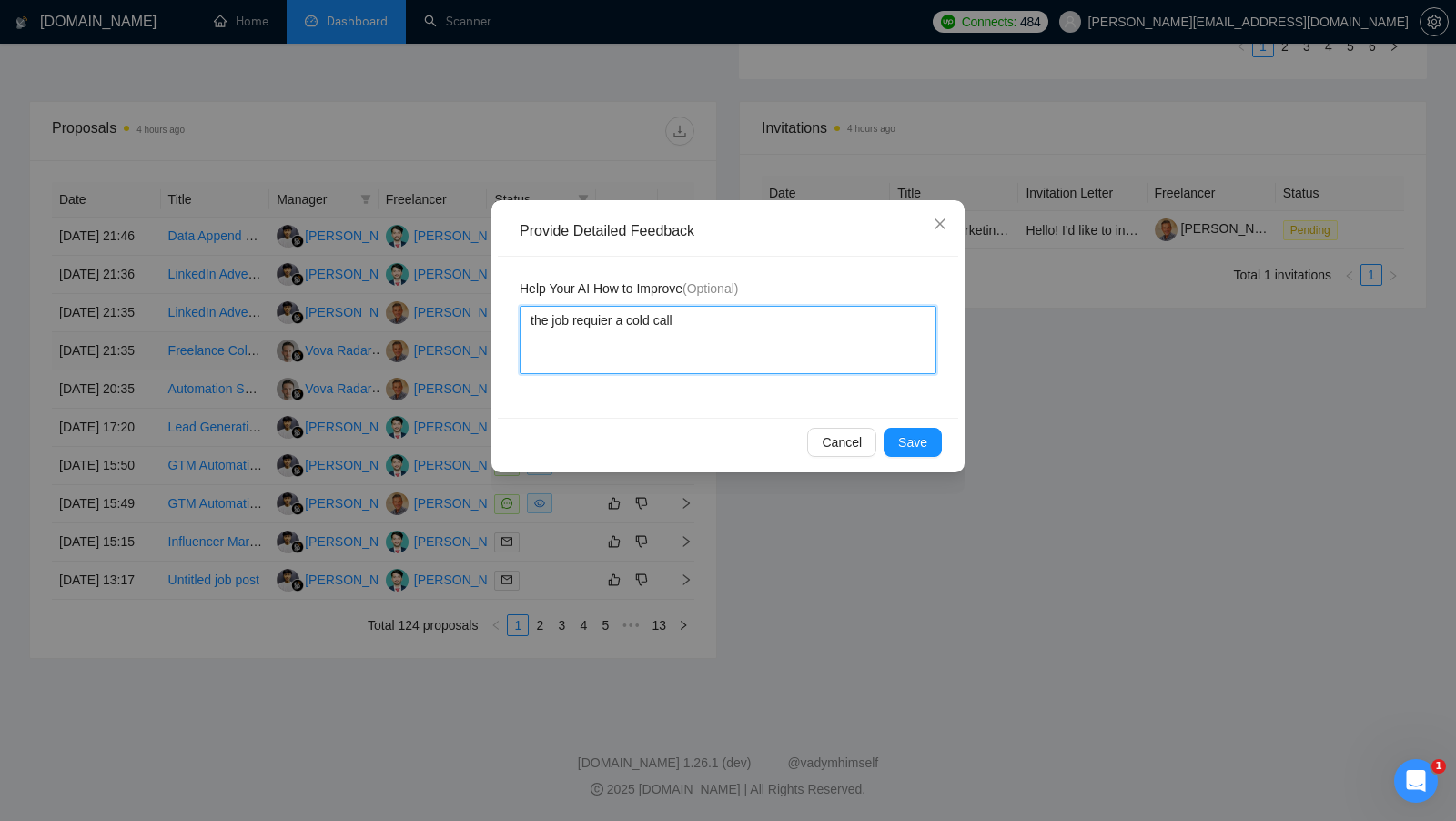
type textarea "the job requier a cold call"
type textarea "the job requier a cold call s"
type textarea "the job requier a cold call sp"
type textarea "the job requier a cold call spe"
type textarea "the job requier a cold call spec"
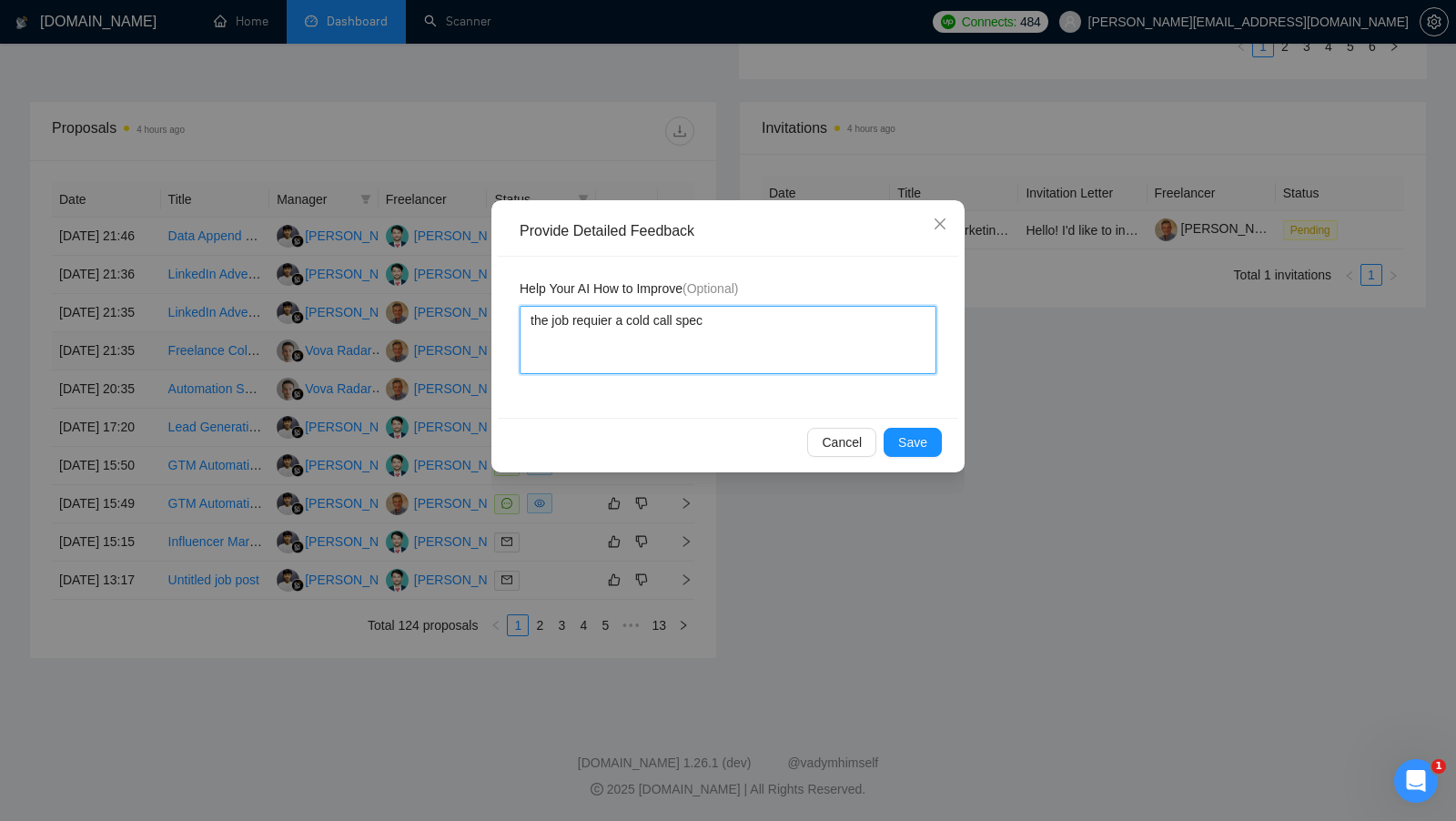
type textarea "the job requier a cold call speci"
type textarea "the job requier a cold call specia"
type textarea "the job requier a cold call special"
type textarea "the job requier a cold call specialis"
type textarea "the job requier a cold call specialist"
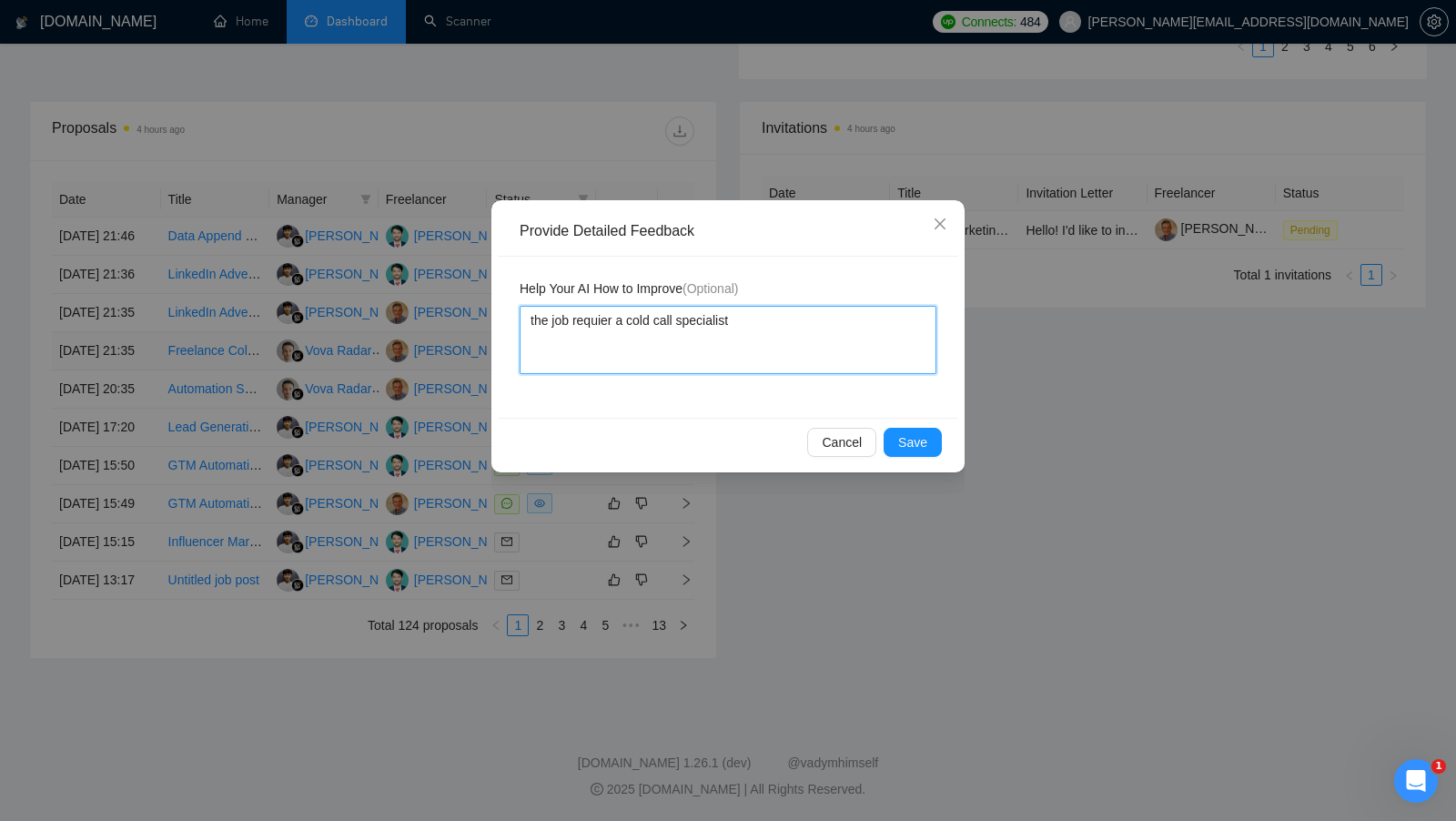
type textarea "the job requier a cold call specialist"
type textarea "the job requier a cold call specialist,"
type textarea "the job requier a cold call specialist, I"
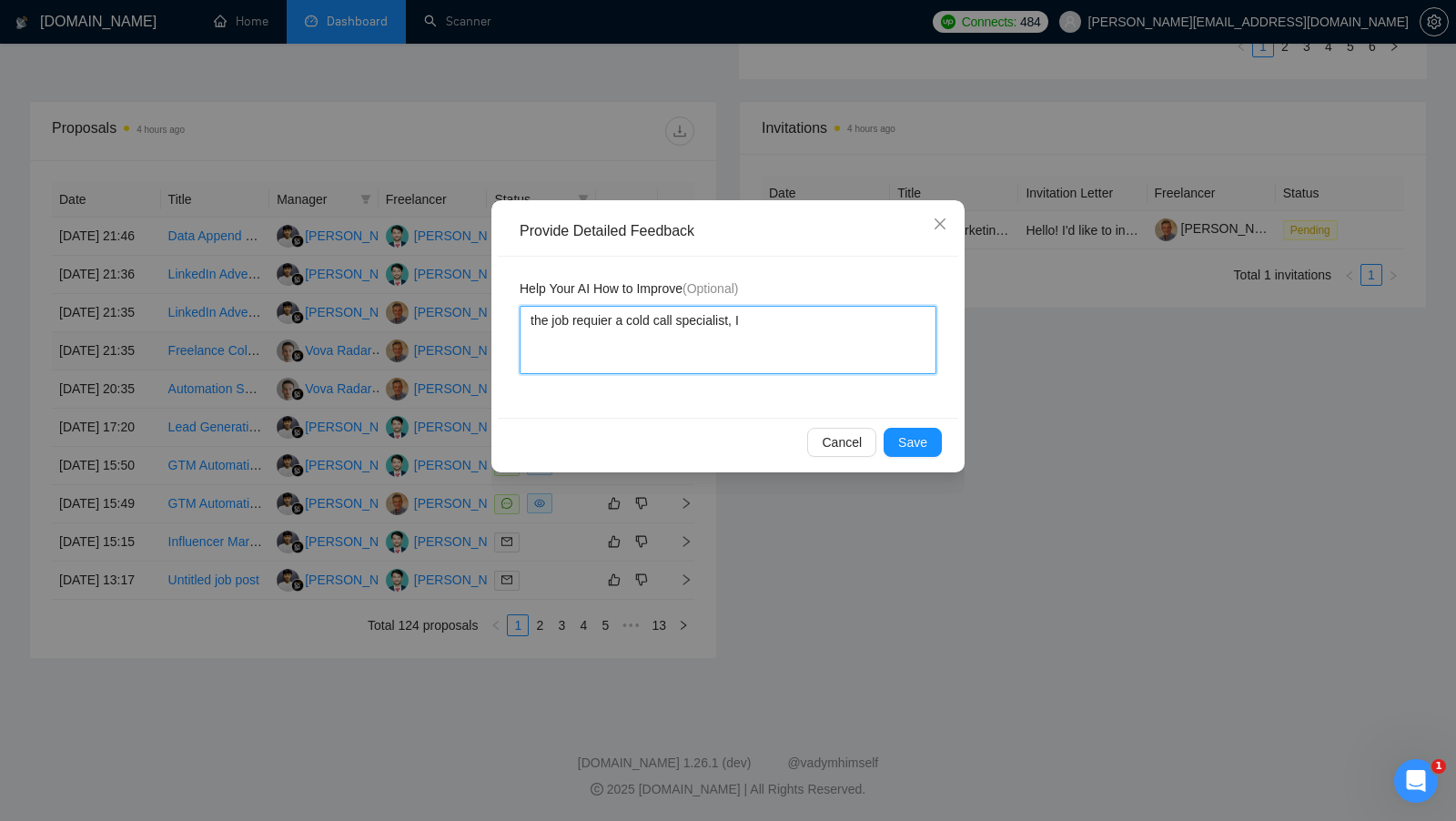
type textarea "the job requier a cold call specialist, I'"
type textarea "the job requier a cold call specialist, I'm"
type textarea "the job requier a cold call specialist, I'm n"
type textarea "the job requier a cold call specialist, I'm no"
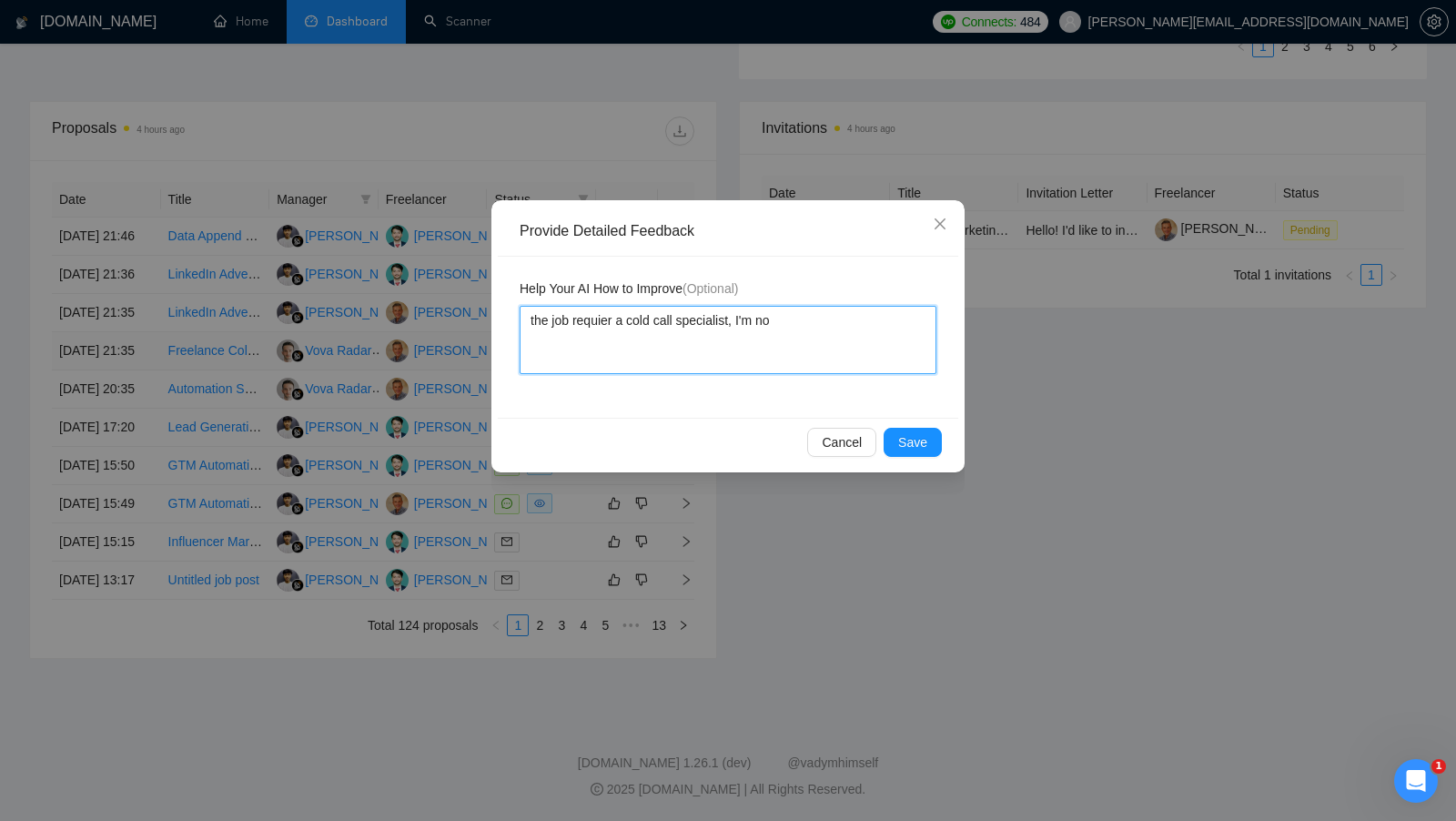
type textarea "the job requier a cold call specialist, I'm not"
type textarea "the job requier a cold call specialist, I'm not do"
type textarea "the job requier a cold call specialist, I'm not doi"
type textarea "the job requier a cold call specialist, I'm not doin"
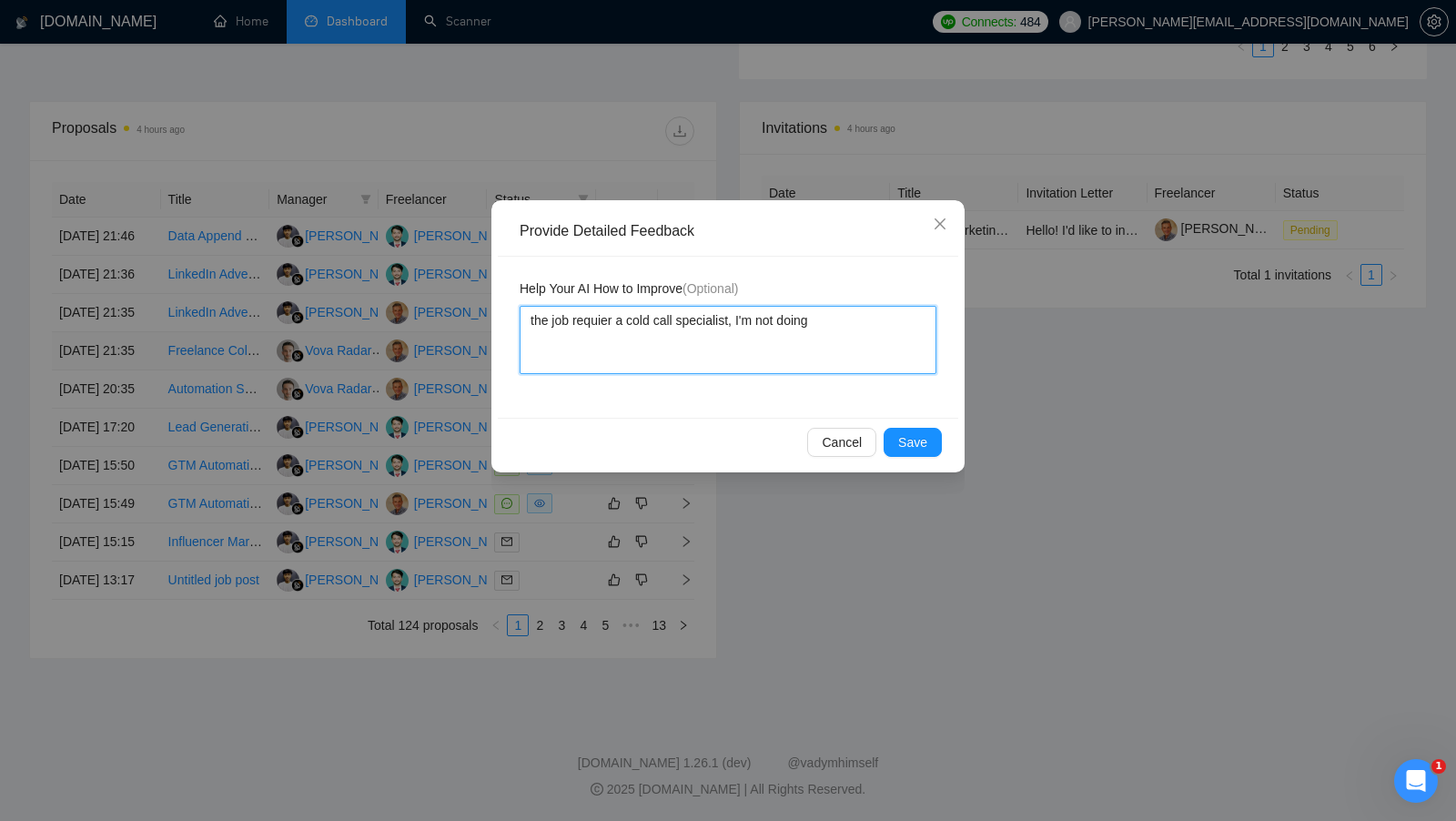
type textarea "the job requier a cold call specialist, I'm not doing"
type textarea "the job requier a cold call specialist, I'm not doing a"
type textarea "the job requier a cold call specialist, I'm not doing an"
type textarea "the job requier a cold call specialist, I'm not doing any"
type textarea "the job requier a cold call specialist, I'm not doing any c"
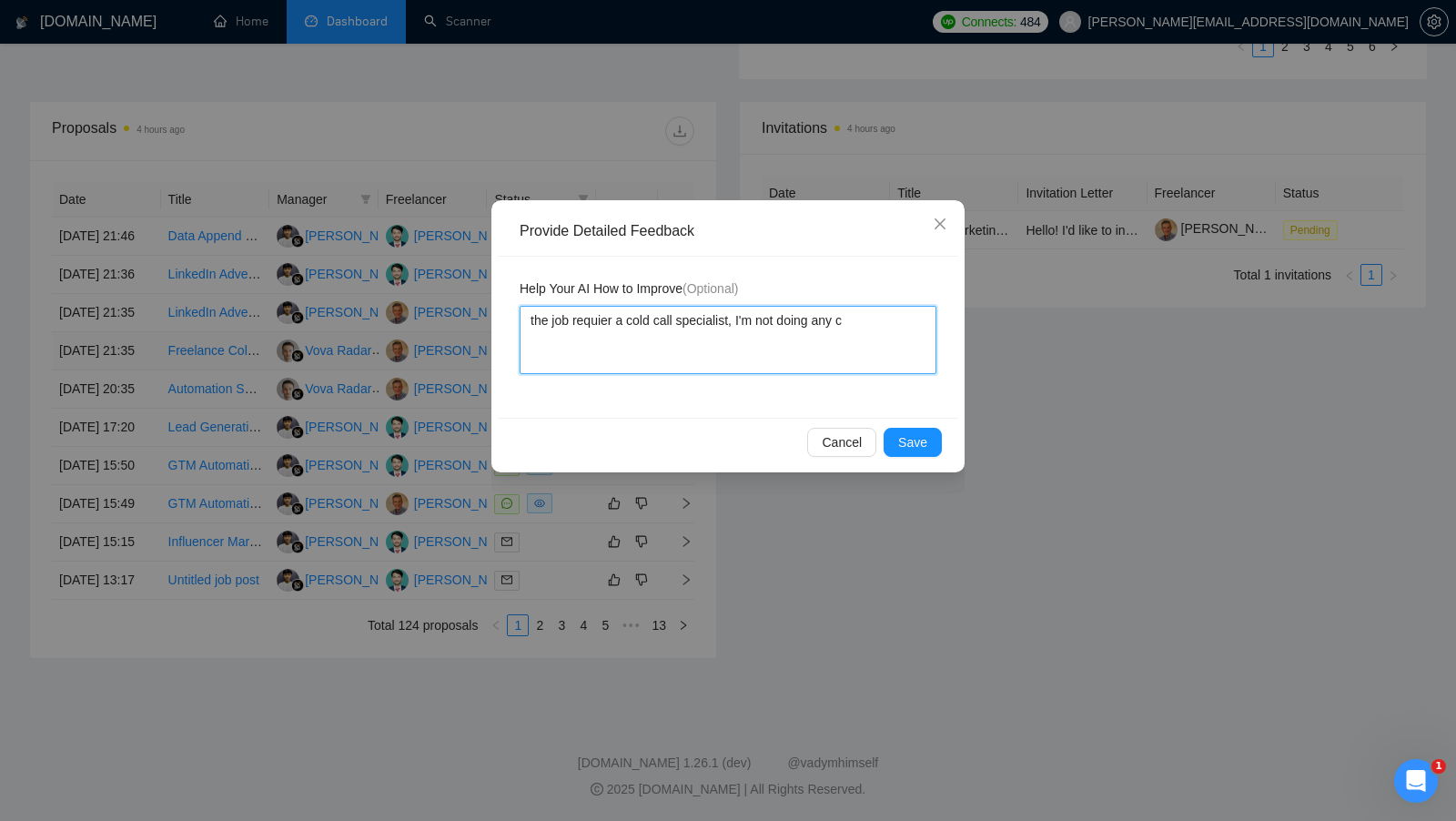
type textarea "the job requier a cold call specialist, I'm not doing any ca"
type textarea "the job requier a cold call specialist, I'm not doing any cal"
type textarea "the job requier a cold call specialist, I'm not doing any call"
type textarea "the job requier a cold call specialist, I'm not doing any call m"
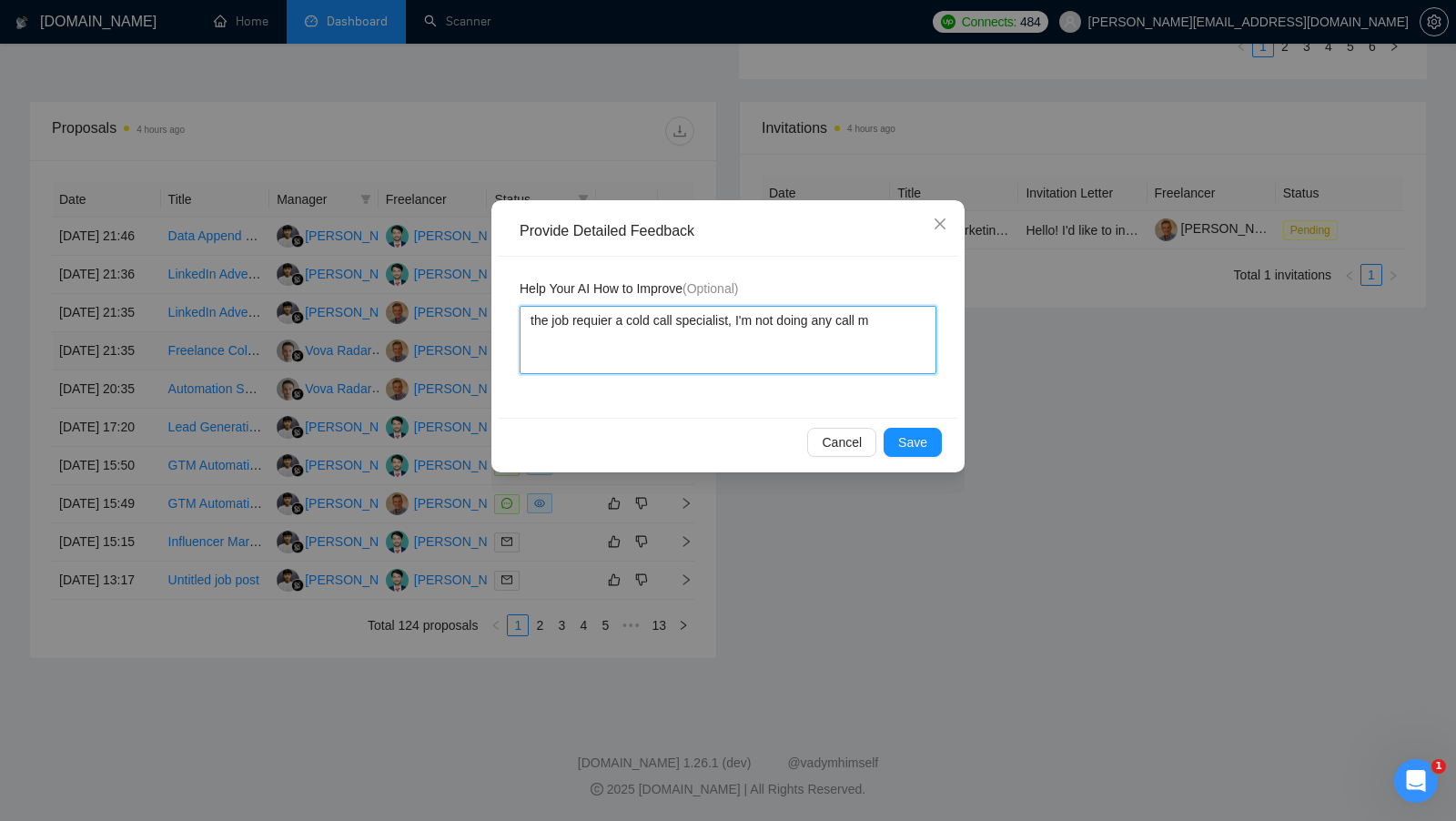
type textarea "the job requier a cold call specialist, I'm not doing any call my"
type textarea "the job requier a cold call specialist, I'm not doing any call mys"
type textarea "the job requier a cold call specialist, I'm not doing any call myse"
type textarea "the job requier a cold call specialist, I'm not doing any call mysel"
type textarea "the job requier a cold call specialist, I'm not doing any call myself"
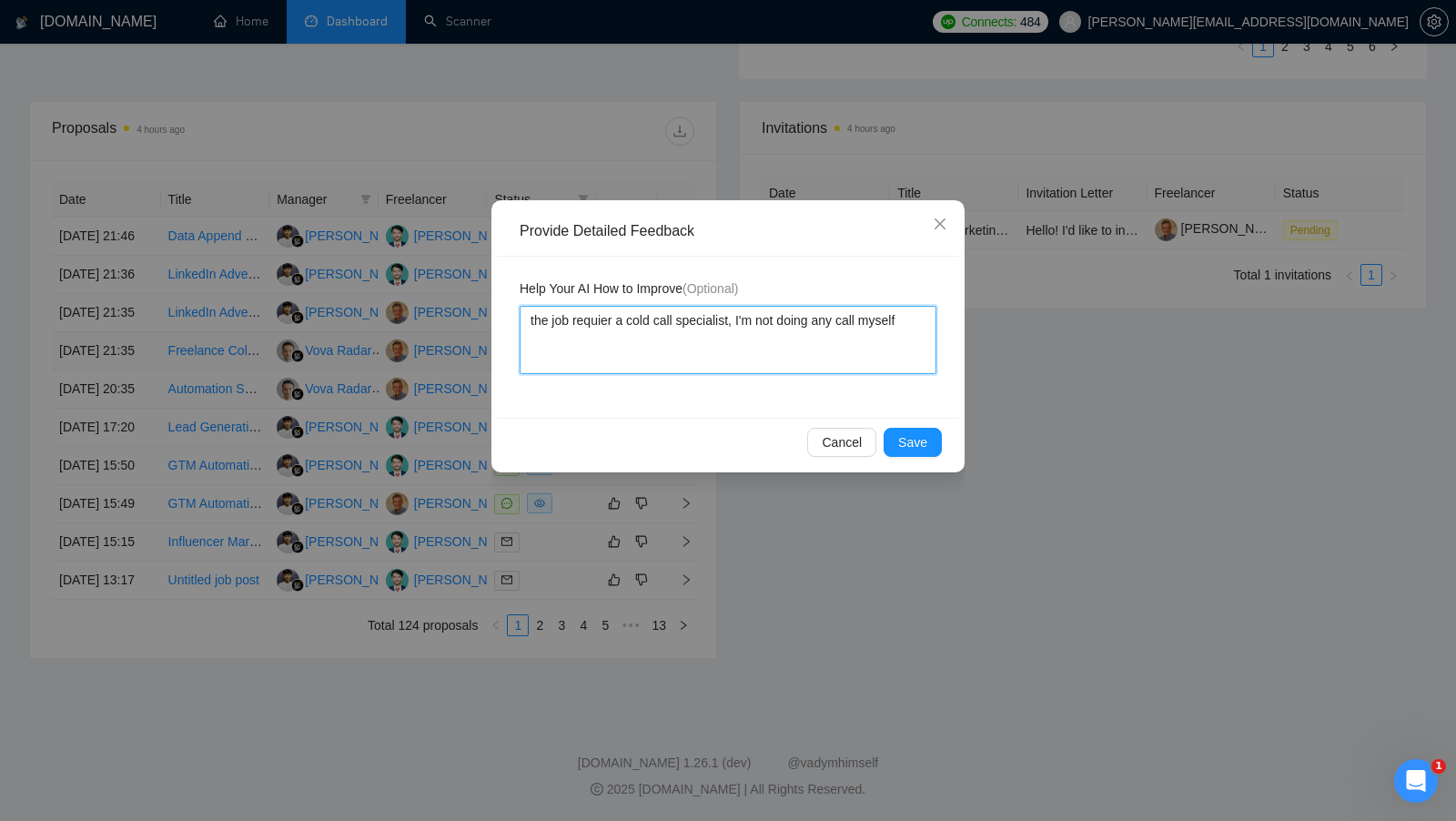
type textarea "the job requier a cold call specialist, I'm not doing any call myself"
type textarea "the job requier a cold call specialist, I'm not doing any call myself I"
type textarea "the job requier a cold call specialist, I'm not doing any call myself I a"
type textarea "the job requier a cold call specialist, I'm not doing any call myself I au"
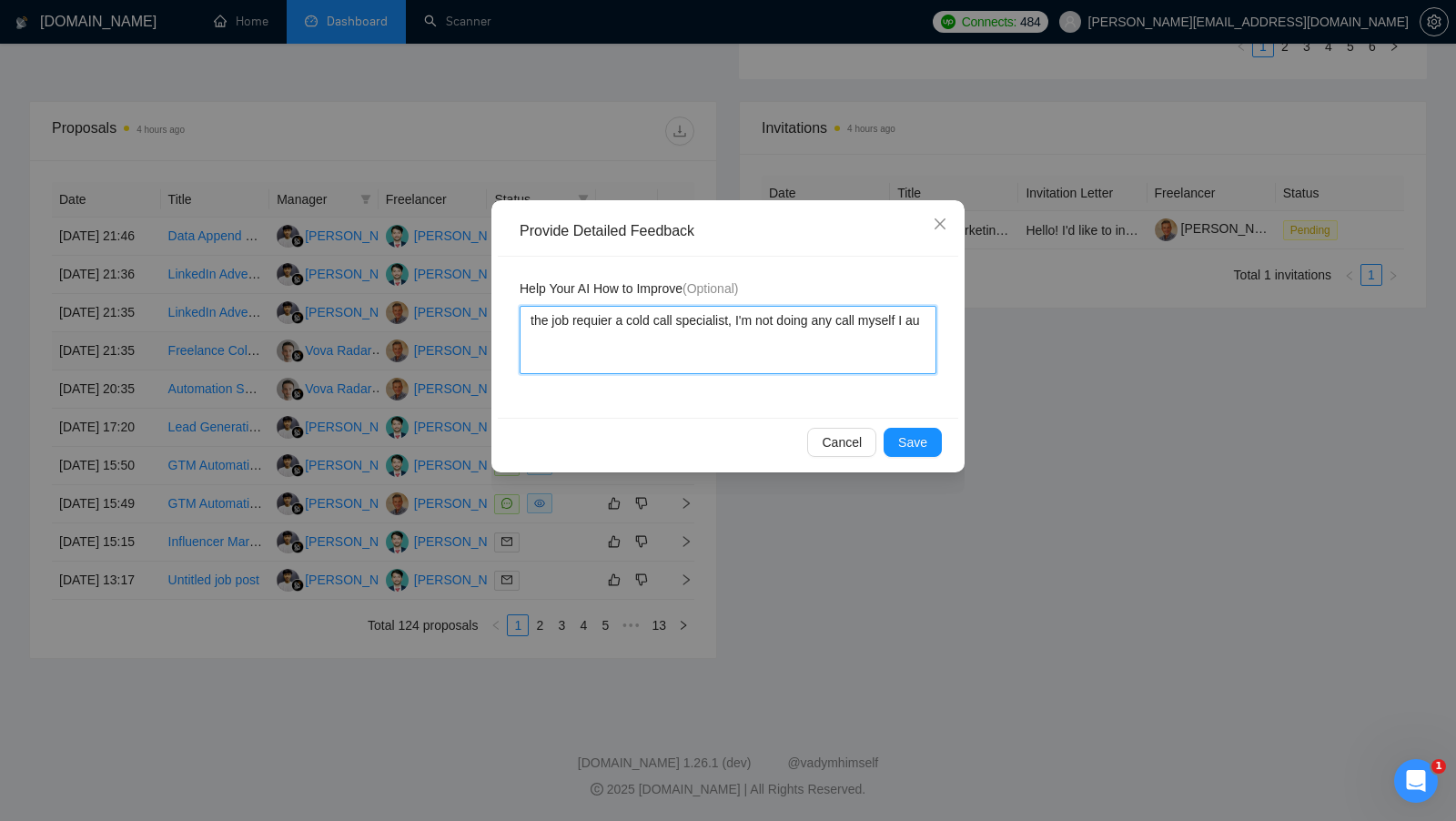
type textarea "the job requier a cold call specialist, I'm not doing any call myself I aut"
type textarea "the job requier a cold call specialist, I'm not doing any call myself I auto"
type textarea "the job requier a cold call specialist, I'm not doing any call myself I autom"
type textarea "the job requier a cold call specialist, I'm not doing any call myself I automa"
type textarea "the job requier a cold call specialist, I'm not doing any call myself I automat"
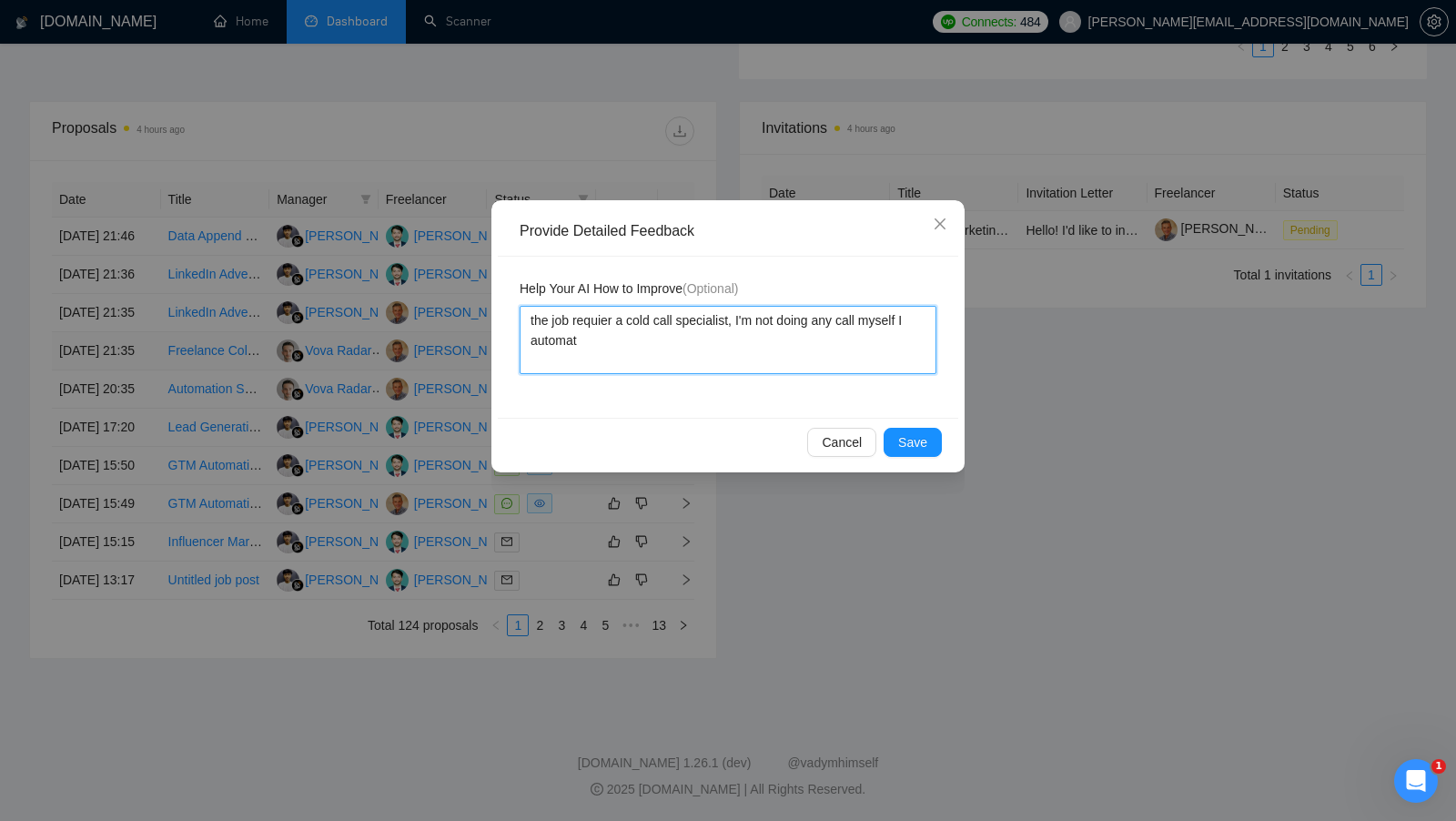
type textarea "the job requier a cold call specialist, I'm not doing any call myself I automate"
type textarea "the job requier a cold call specialist, I'm not doing any call myself I automat…"
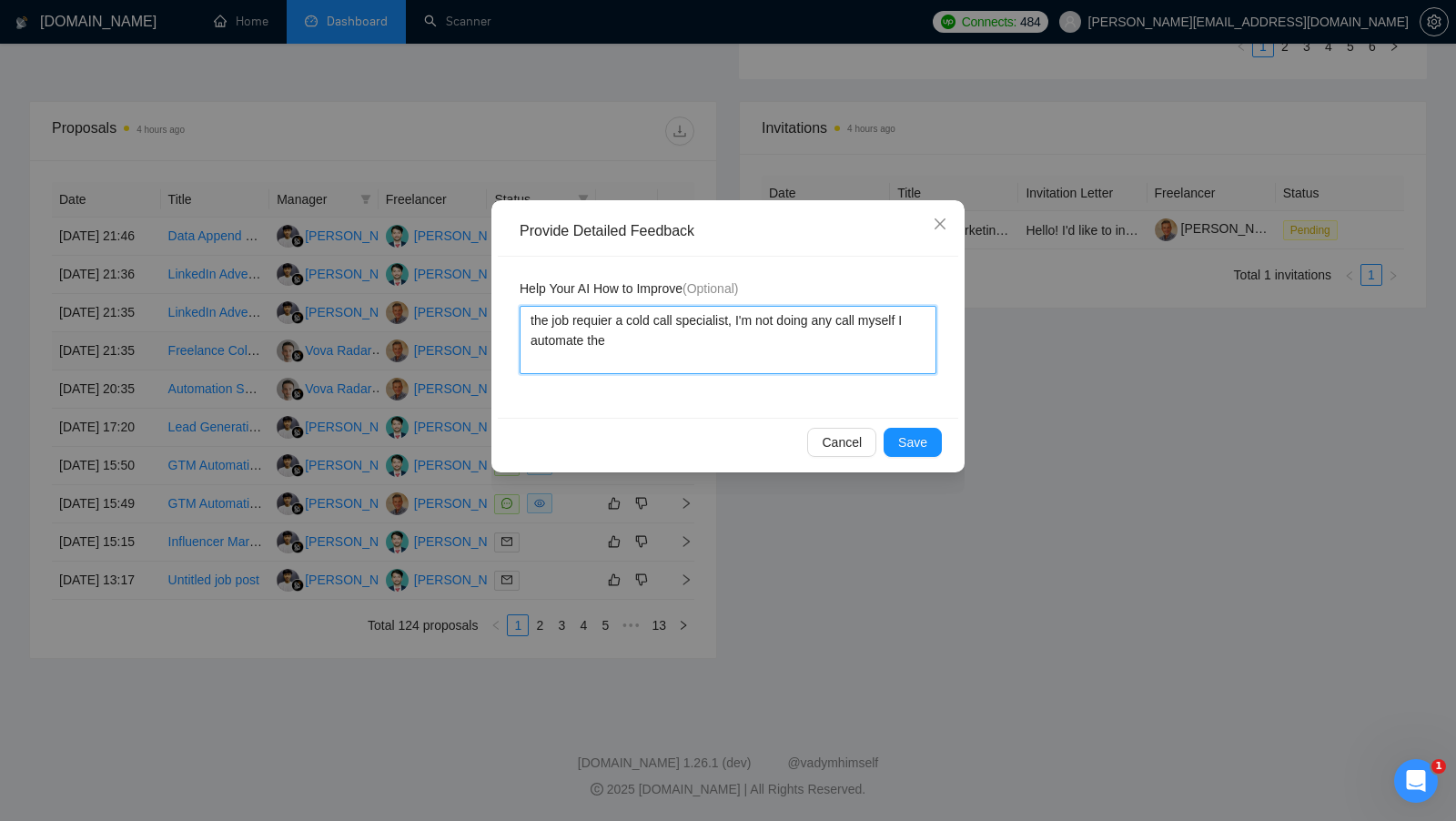
type textarea "the job requier a cold call specialist, I'm not doing any call myself I automat…"
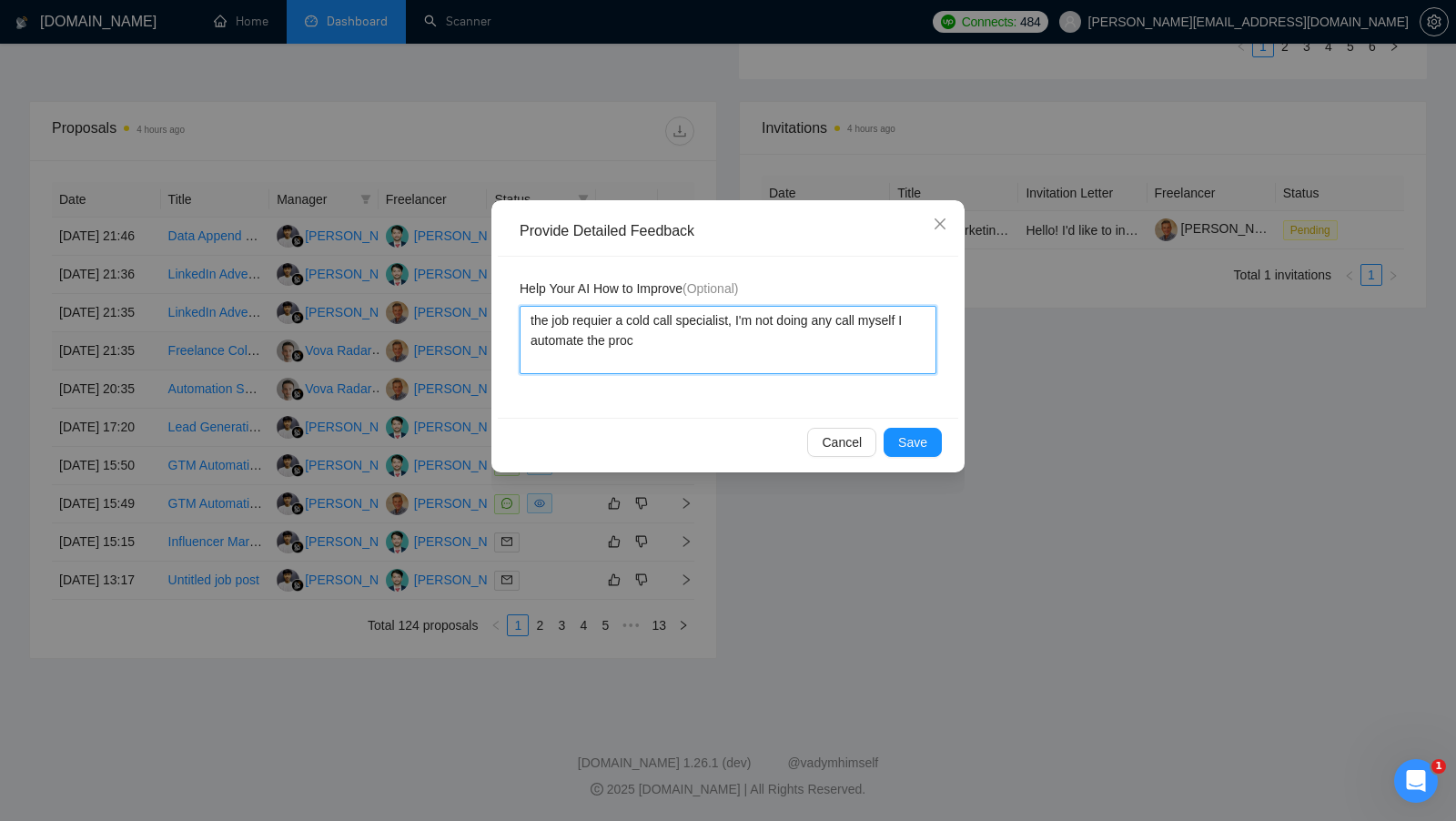
type textarea "the job requier a cold call specialist, I'm not doing any call myself I automat…"
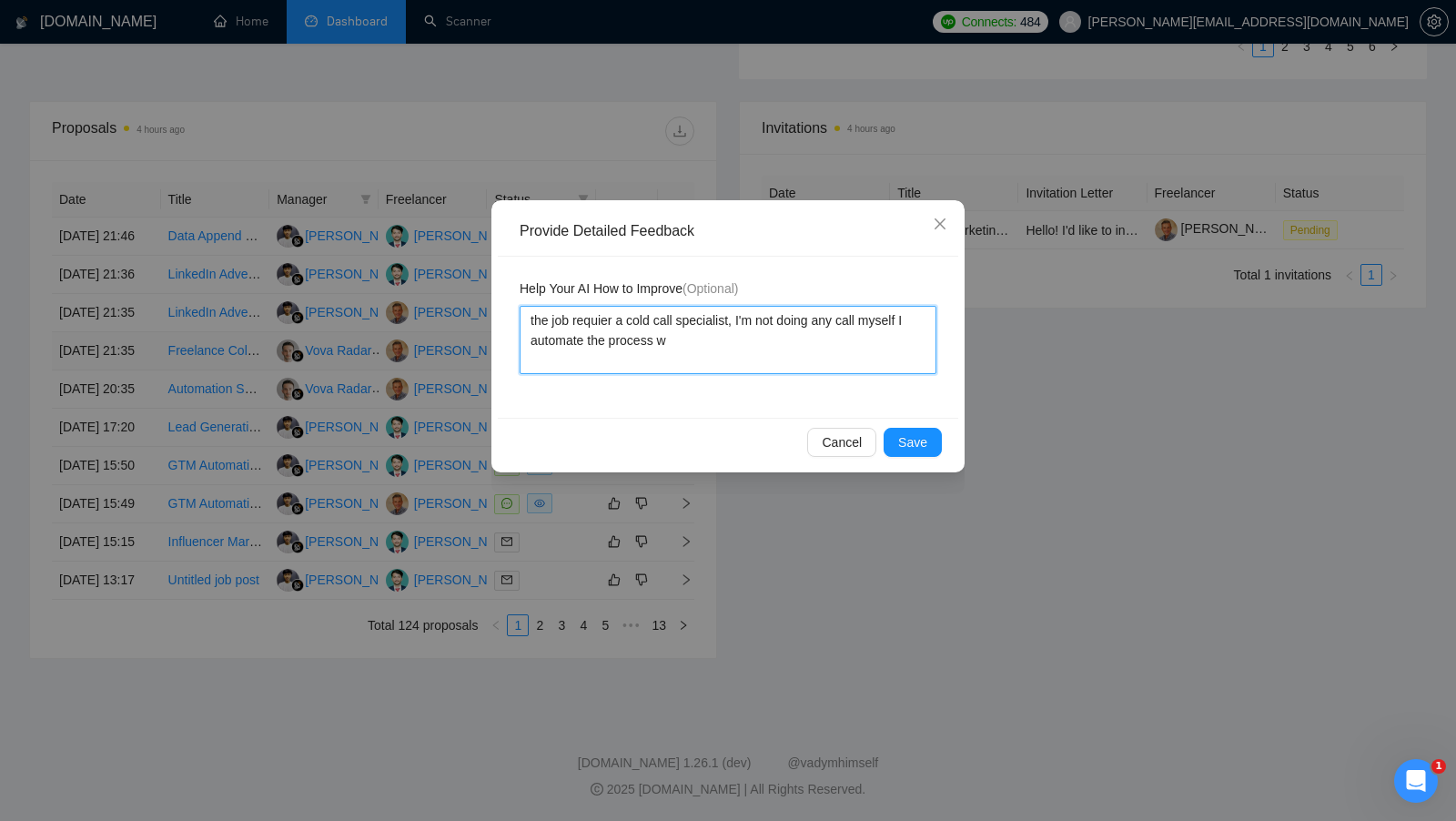
type textarea "the job requier a cold call specialist, I'm not doing any call myself I automat…"
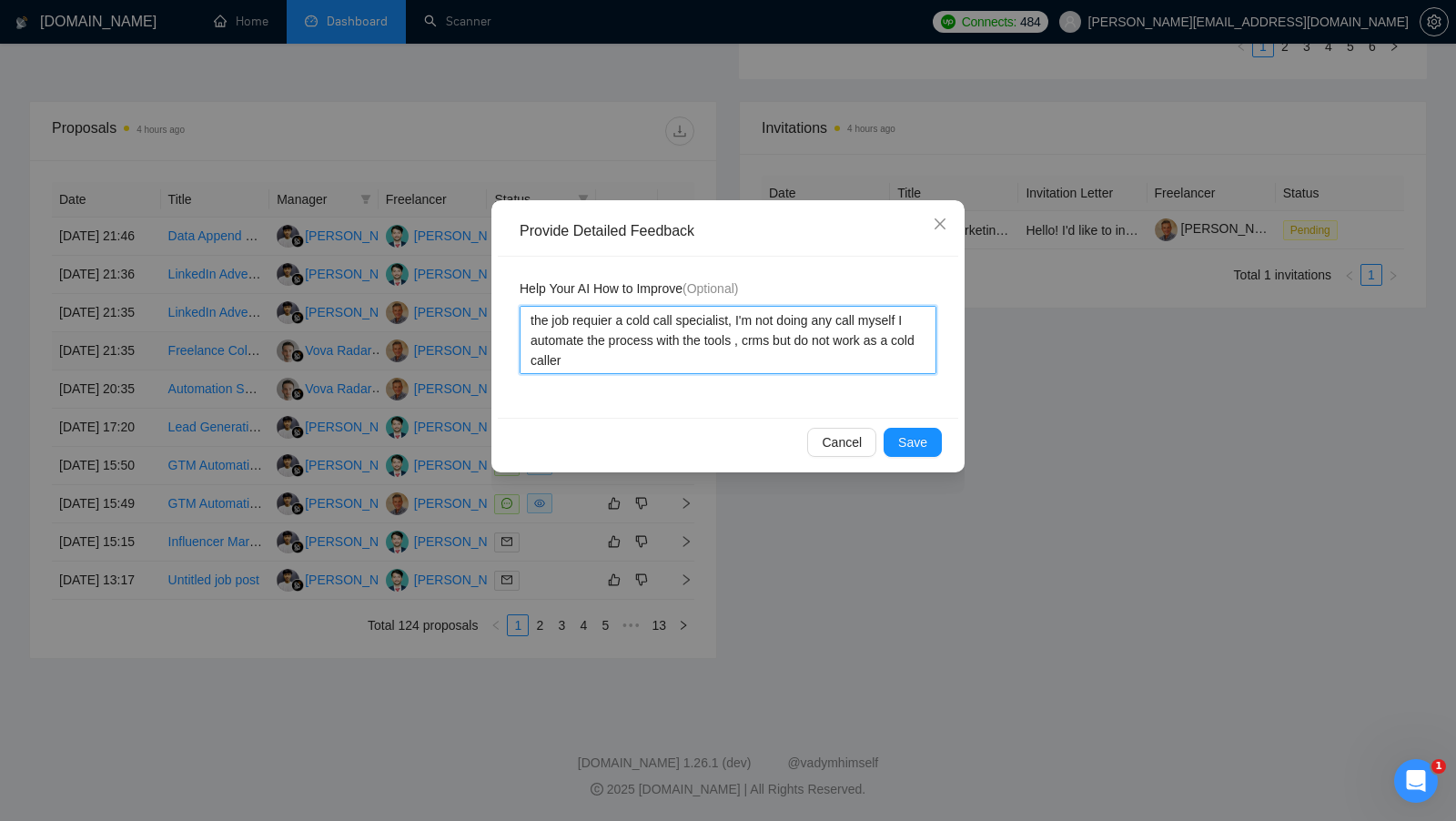
click at [687, 328] on textarea "the job requier a cold call specialist, I'm not doing any call myself I automat…" at bounding box center [728, 340] width 417 height 68
click at [686, 328] on textarea "the job requier a cold call specialist, I'm not doing any call myself I automat…" at bounding box center [728, 340] width 417 height 68
paste textarea "The job requires a cold call specialist. I don’t make calls myself — I automate…"
click at [905, 312] on textarea "The job requires a cold call specialist. I don’t make calls myself — I automate…" at bounding box center [728, 340] width 417 height 68
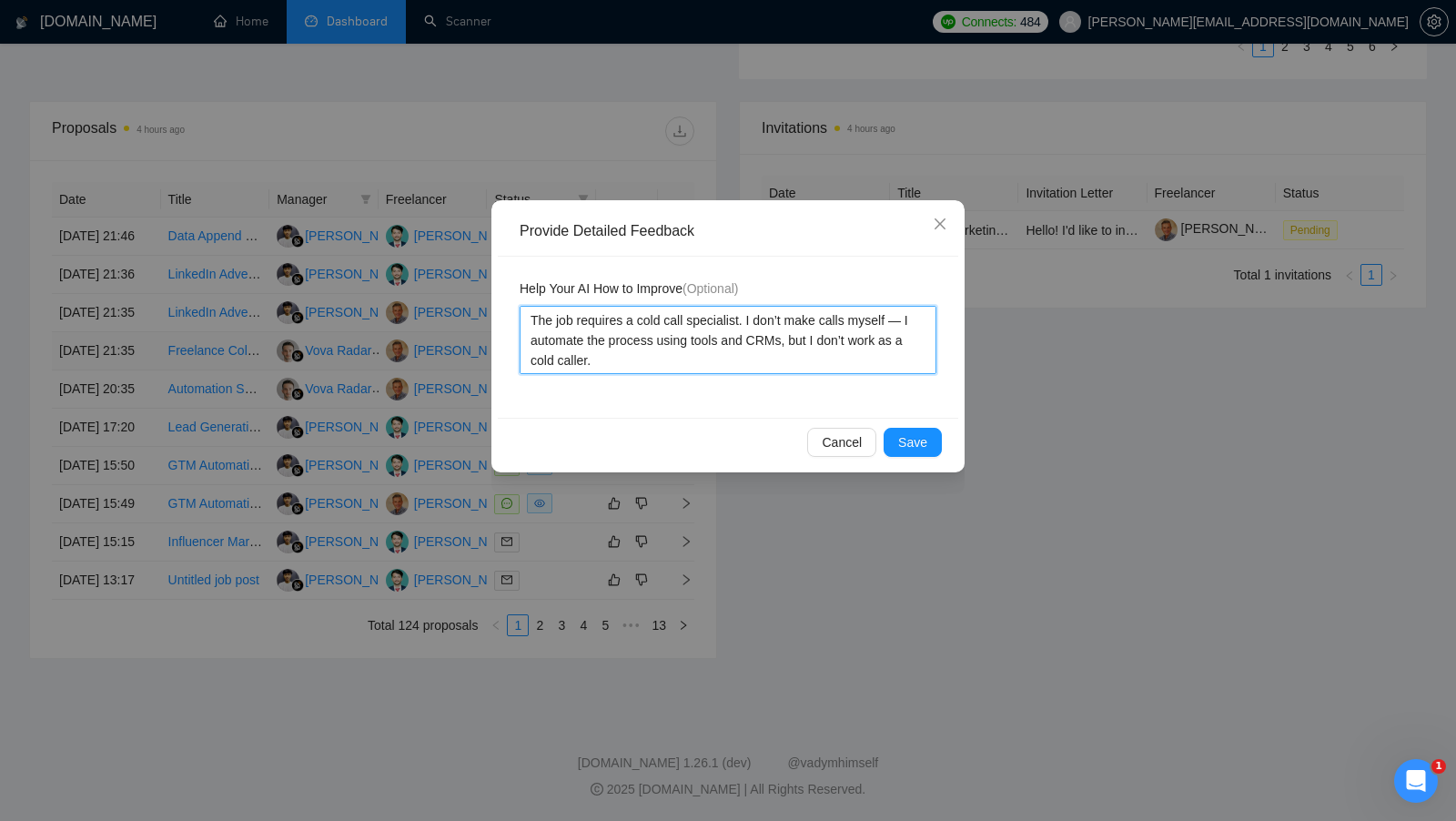
click at [911, 313] on textarea "The job requires a cold call specialist. I don’t make calls myself — I automate…" at bounding box center [728, 340] width 417 height 68
click at [914, 441] on span "Save" at bounding box center [913, 443] width 29 height 20
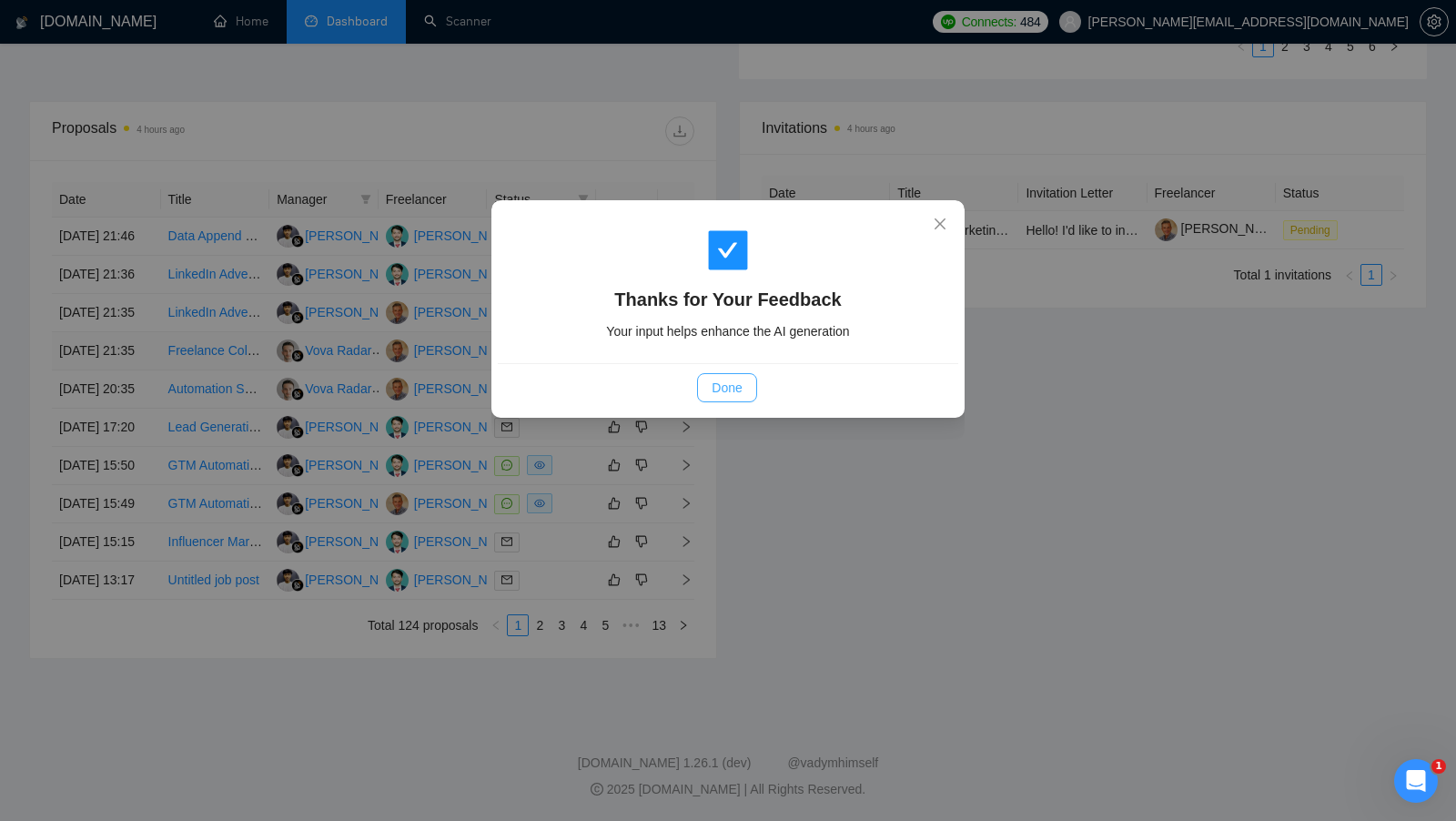
click at [717, 398] on button "Done" at bounding box center [727, 388] width 60 height 29
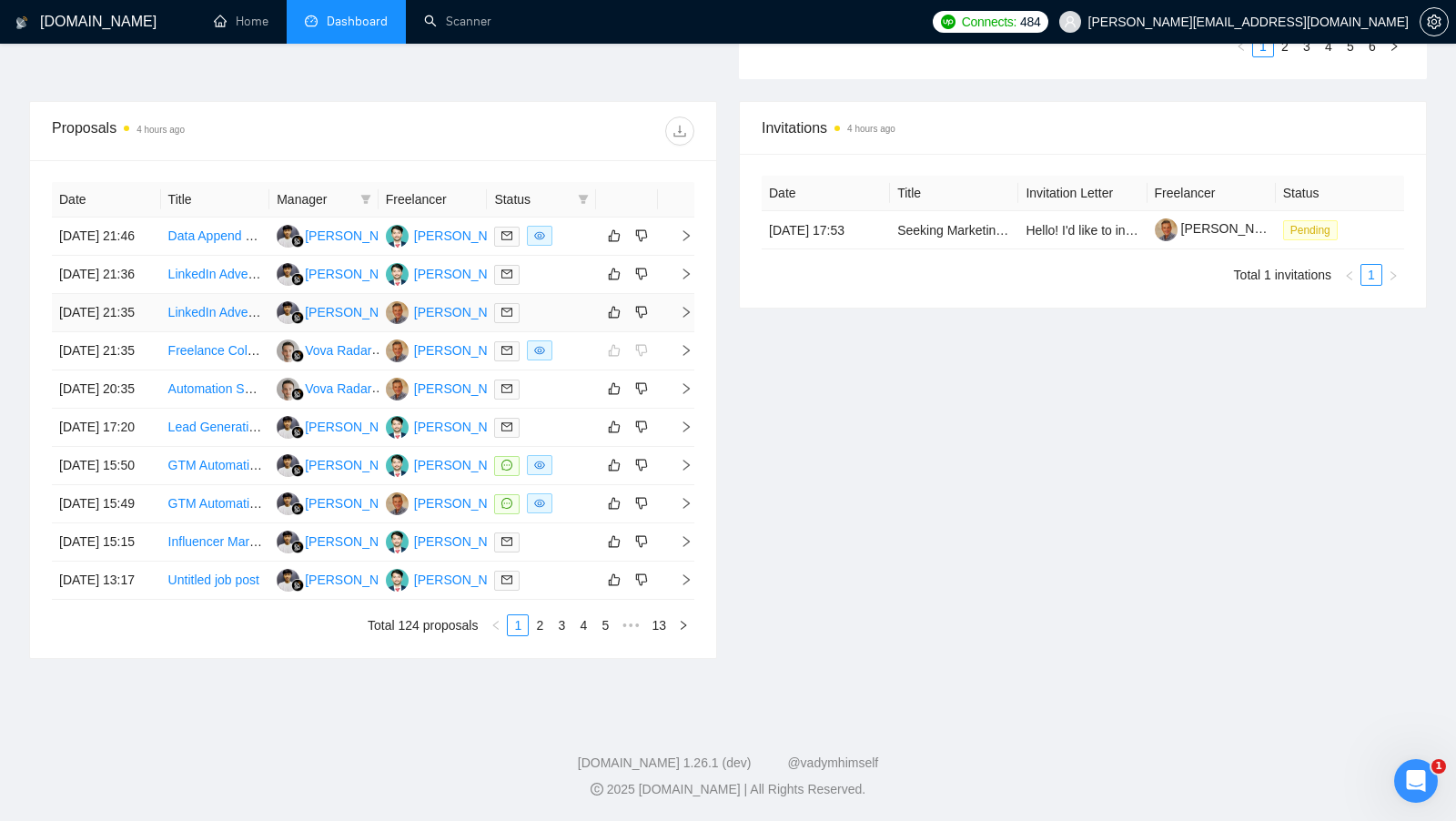
click at [569, 296] on td at bounding box center [541, 313] width 109 height 38
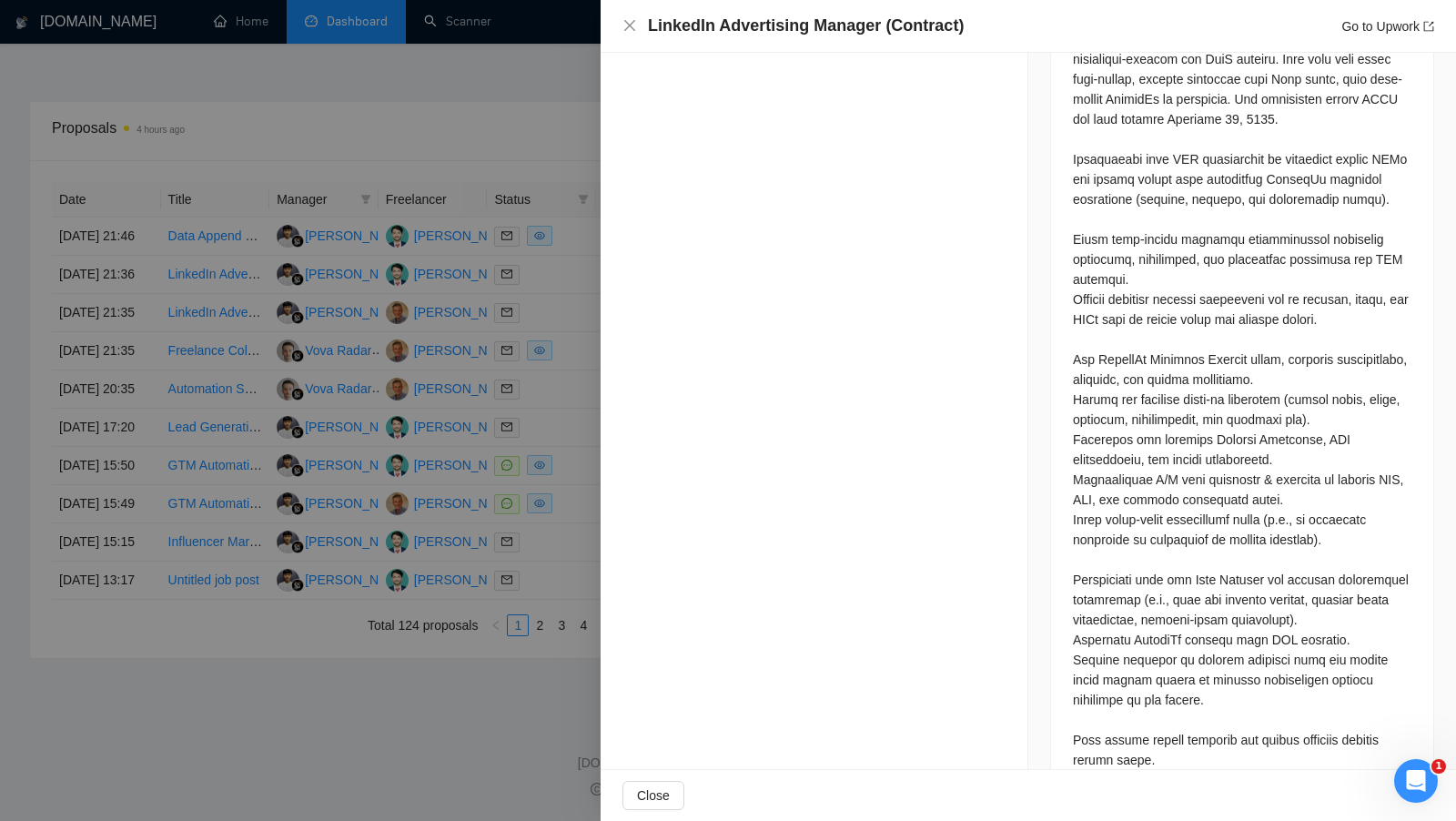
scroll to position [1076, 0]
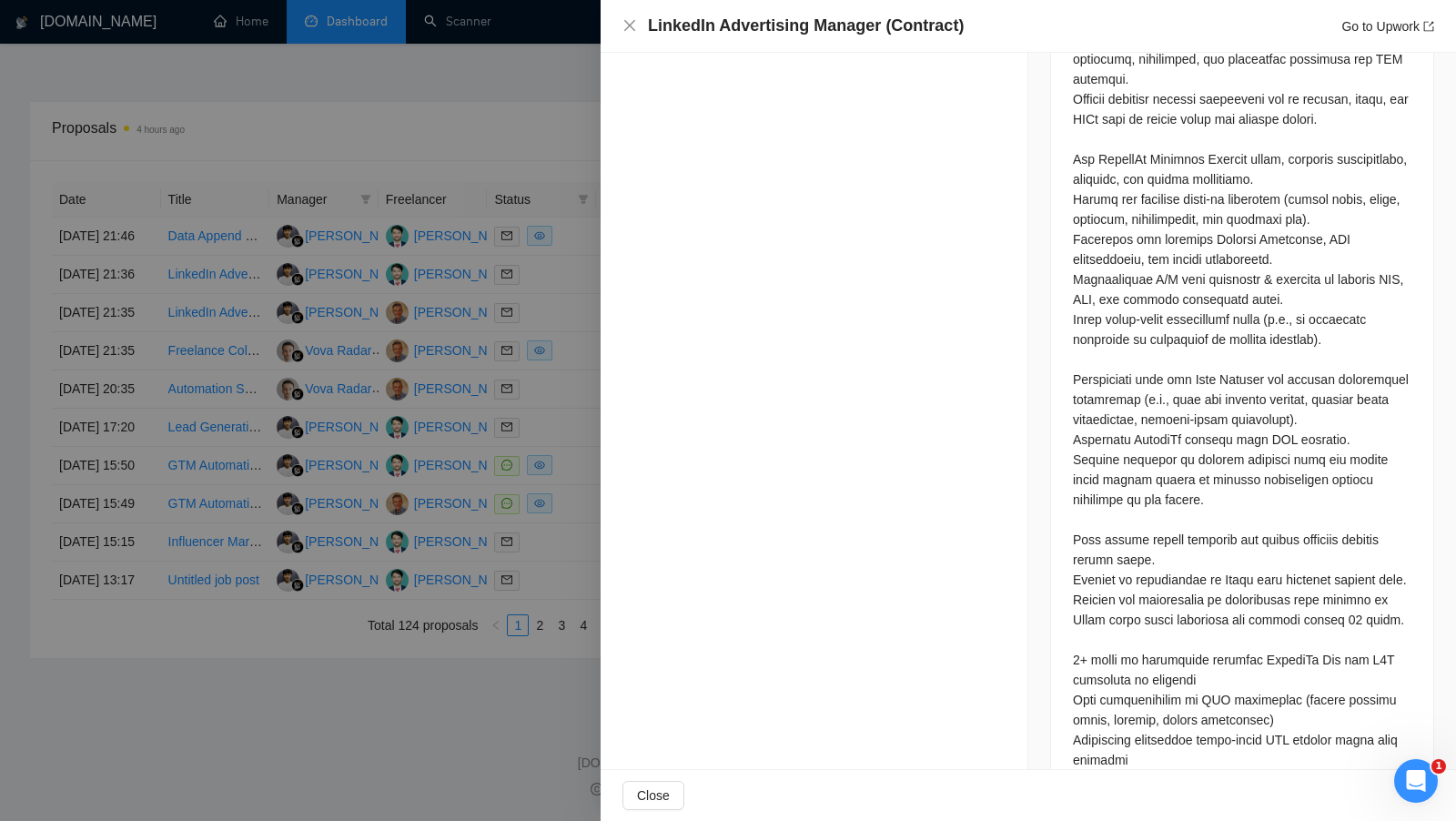
click at [520, 400] on div at bounding box center [728, 410] width 1456 height 821
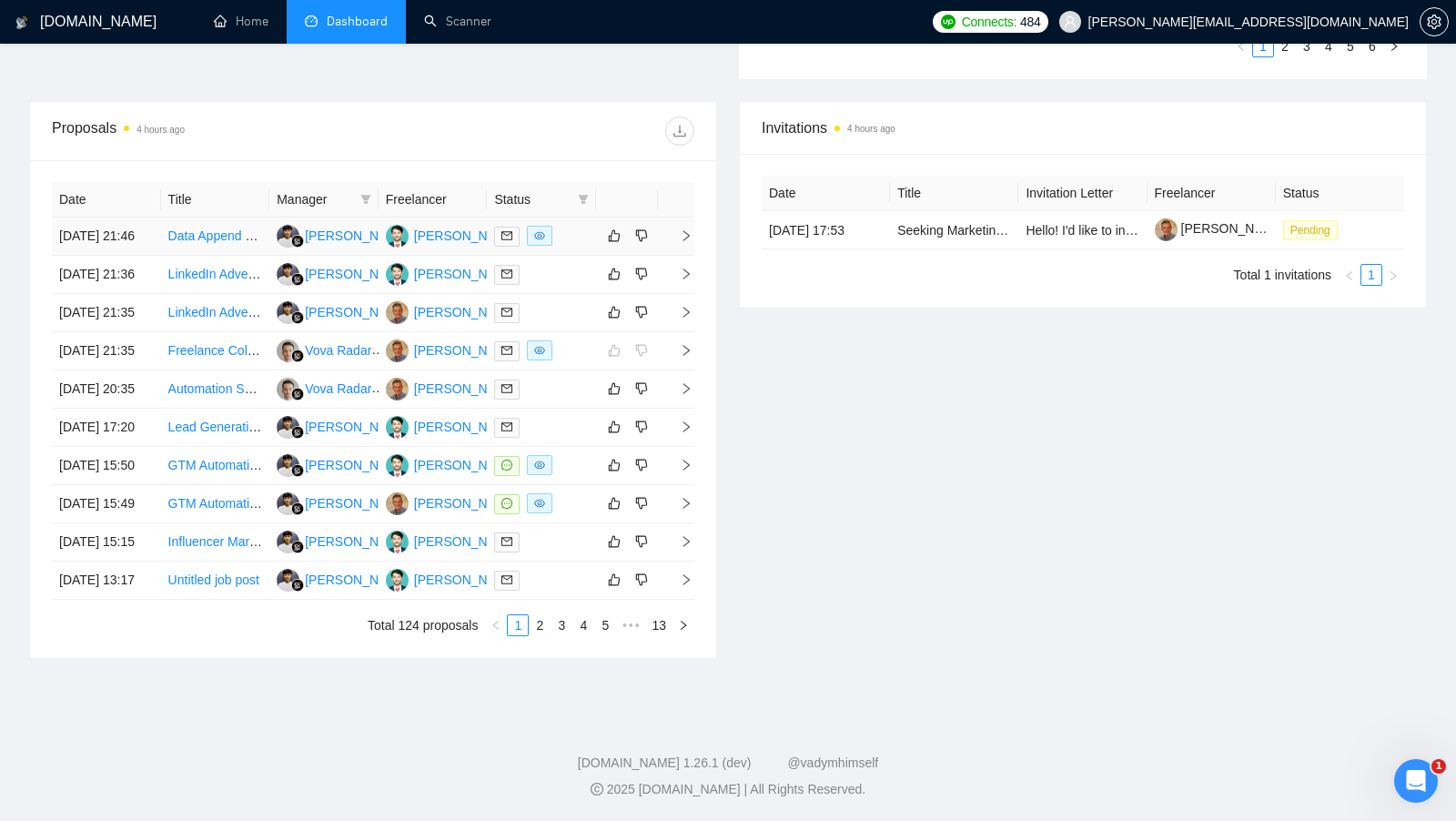
click at [575, 217] on td at bounding box center [541, 236] width 109 height 38
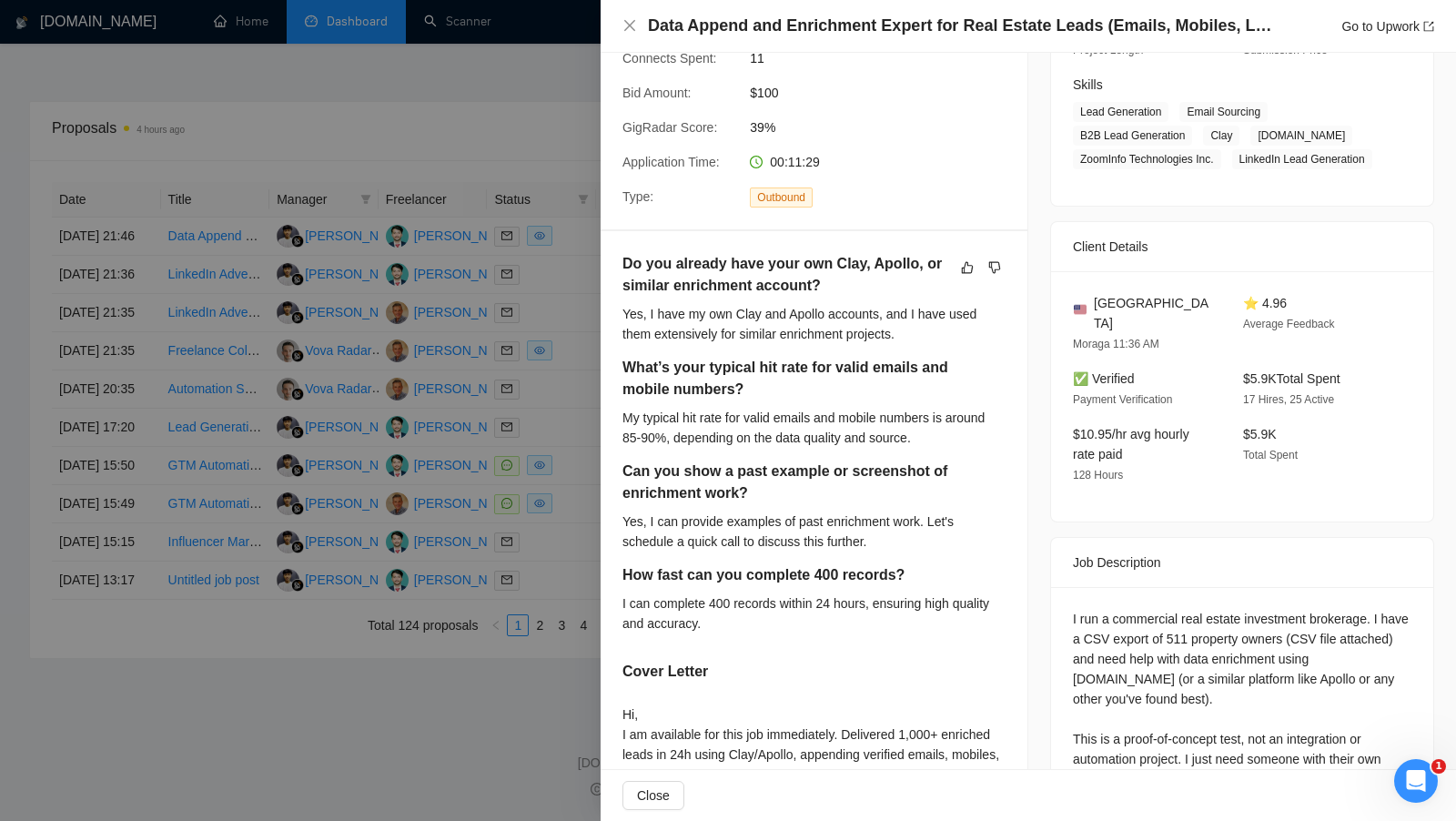
scroll to position [276, 0]
click at [619, 210] on div "Type:" at bounding box center [678, 200] width 127 height 21
click at [579, 256] on div at bounding box center [728, 410] width 1456 height 821
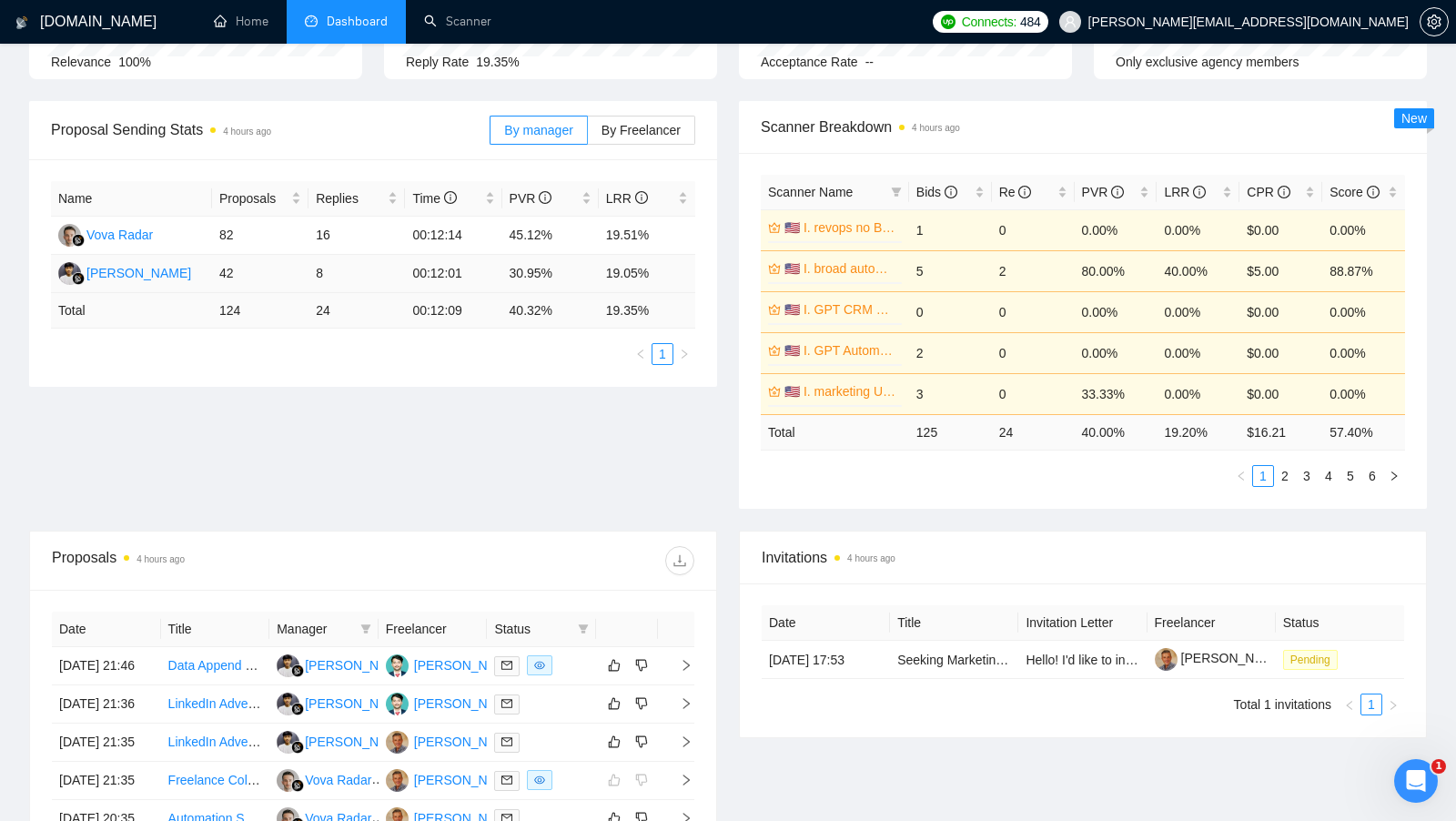
scroll to position [218, 0]
click at [632, 145] on label "By Freelancer" at bounding box center [640, 131] width 107 height 29
click at [587, 136] on input "By Freelancer" at bounding box center [587, 136] width 0 height 0
click at [551, 138] on label "By manager" at bounding box center [538, 131] width 97 height 29
click at [490, 136] on input "By manager" at bounding box center [490, 136] width 0 height 0
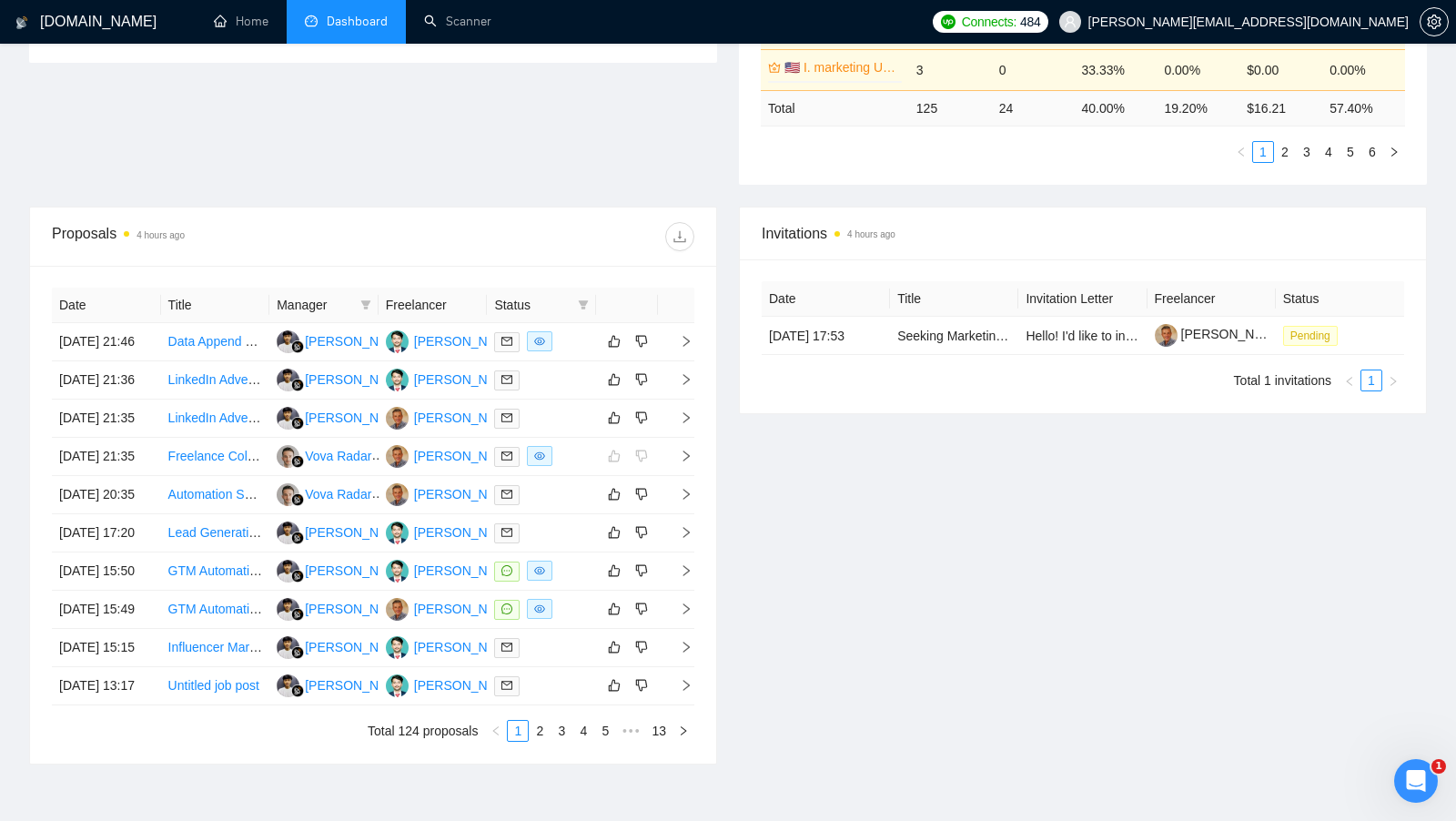
scroll to position [553, 0]
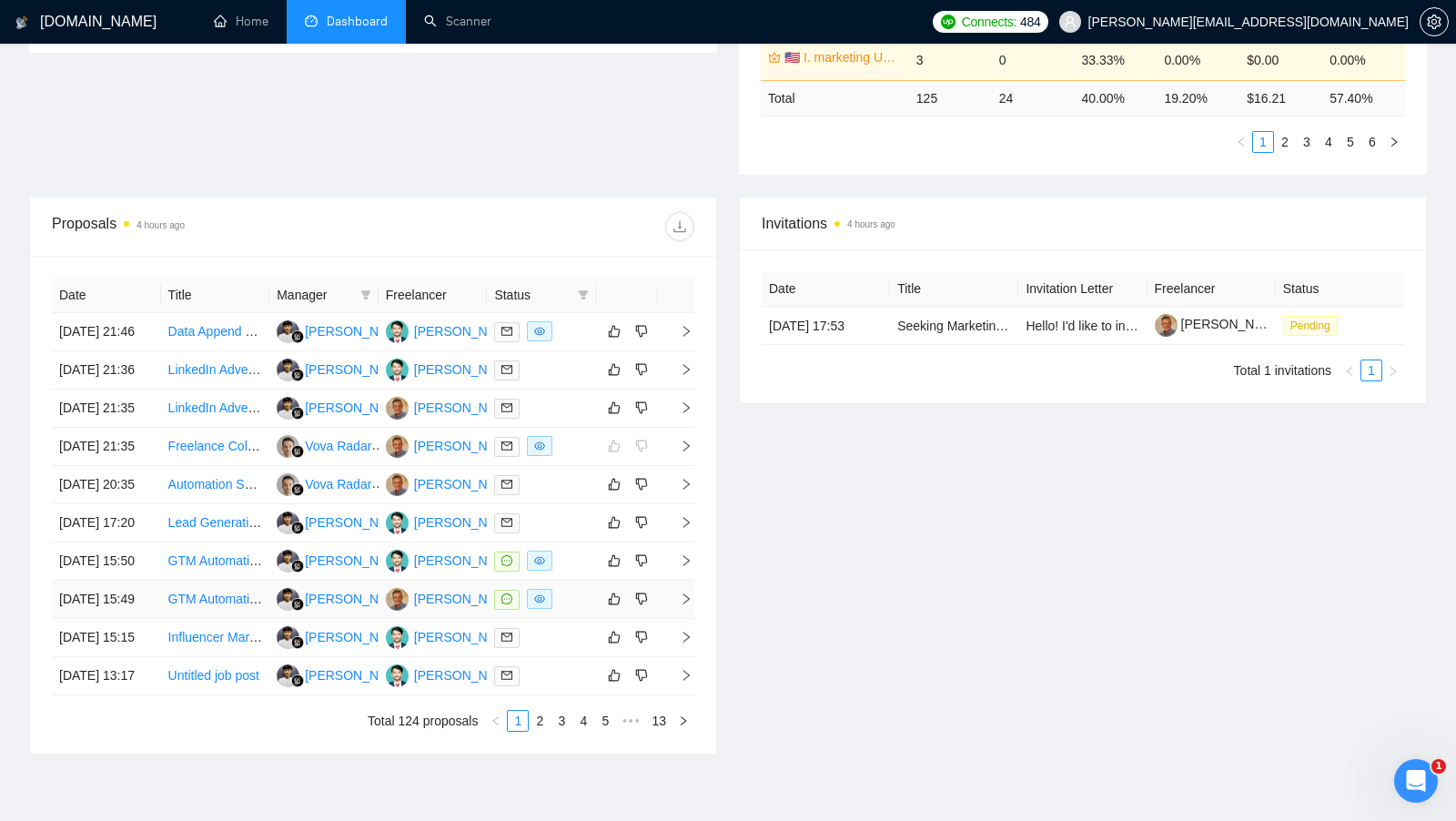
click at [577, 609] on div at bounding box center [541, 598] width 94 height 21
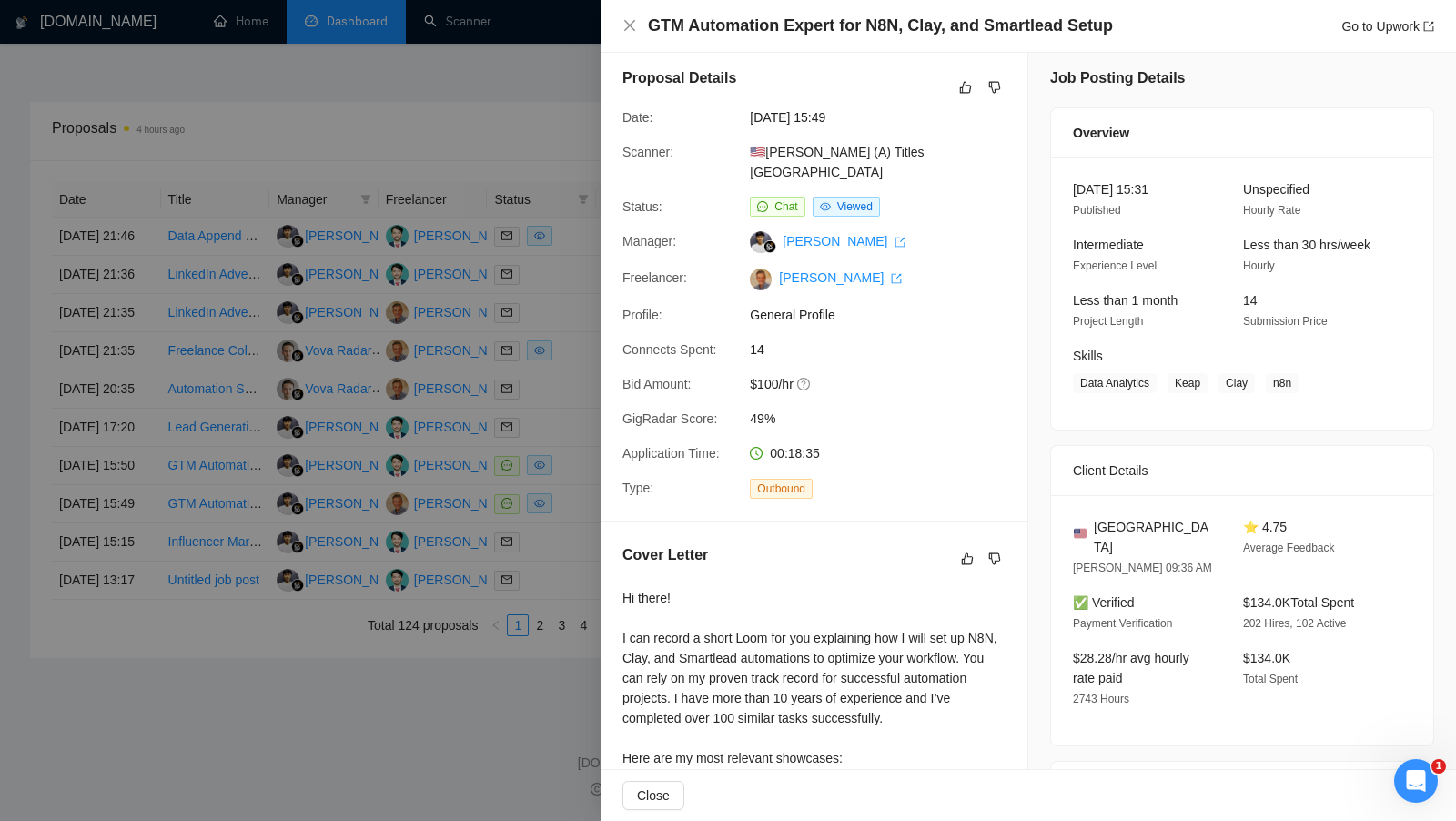
scroll to position [0, 0]
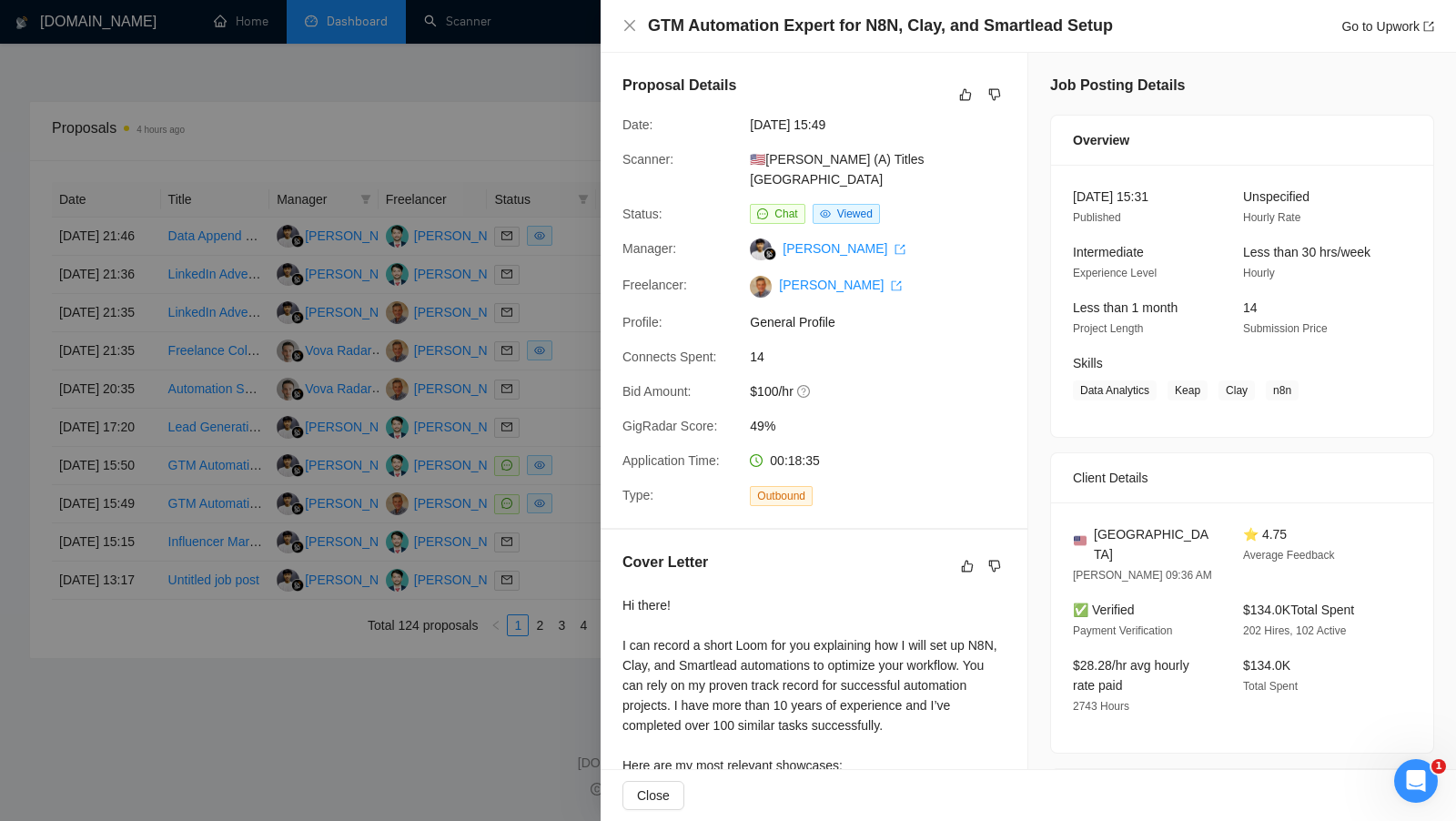
click at [586, 348] on div at bounding box center [728, 410] width 1456 height 821
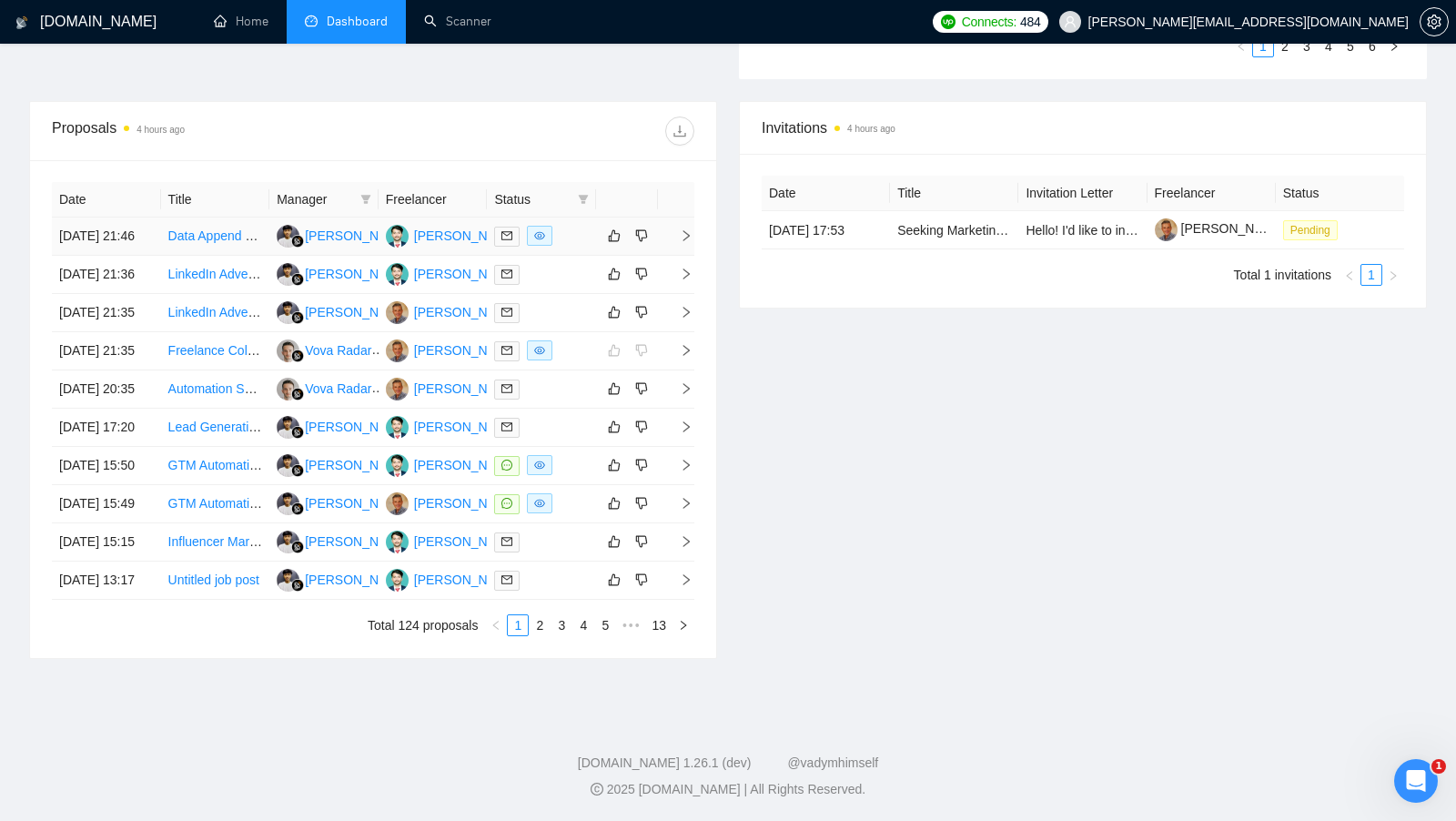
click at [579, 217] on td at bounding box center [541, 236] width 109 height 38
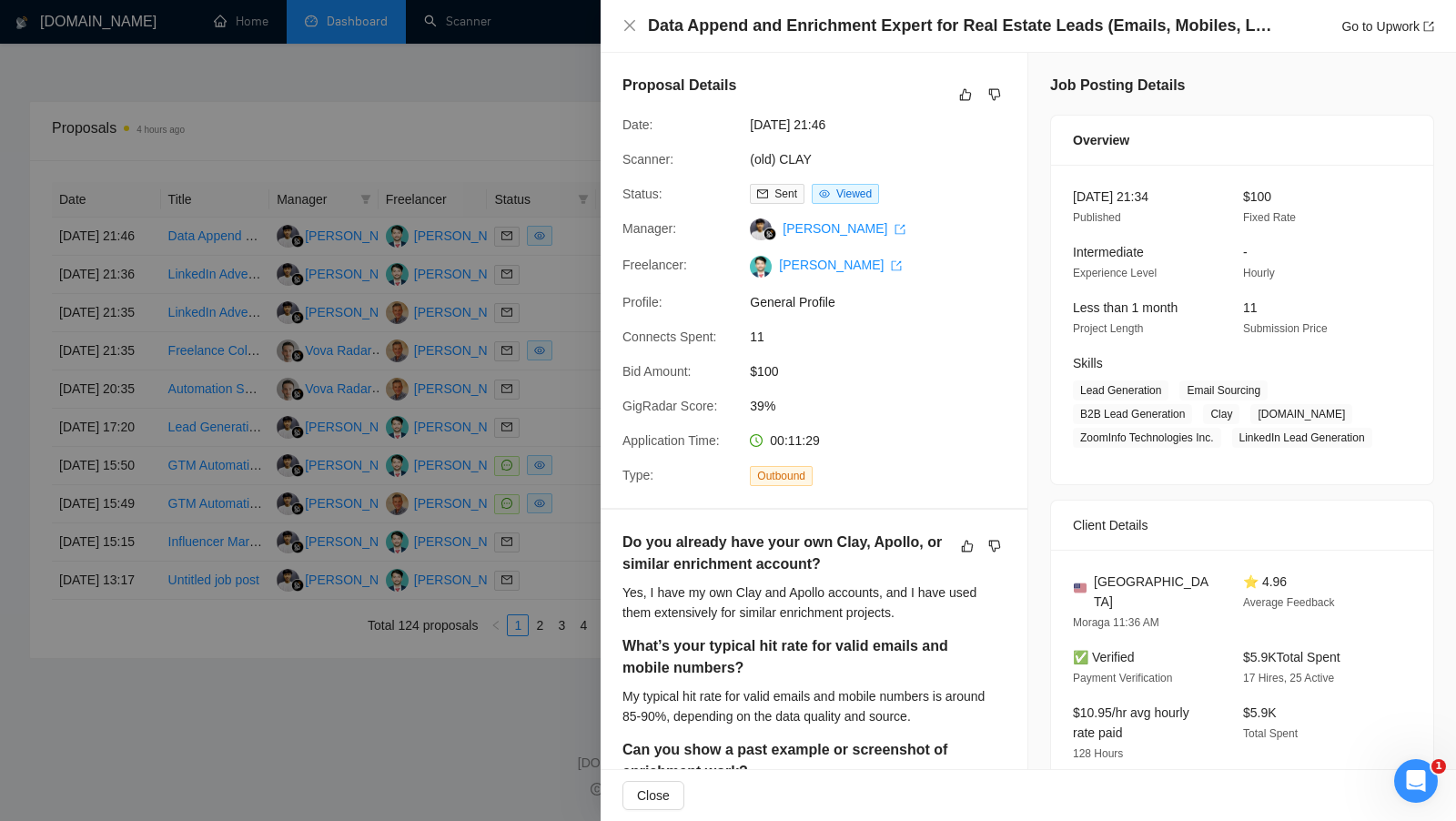
click at [591, 333] on div at bounding box center [728, 410] width 1456 height 821
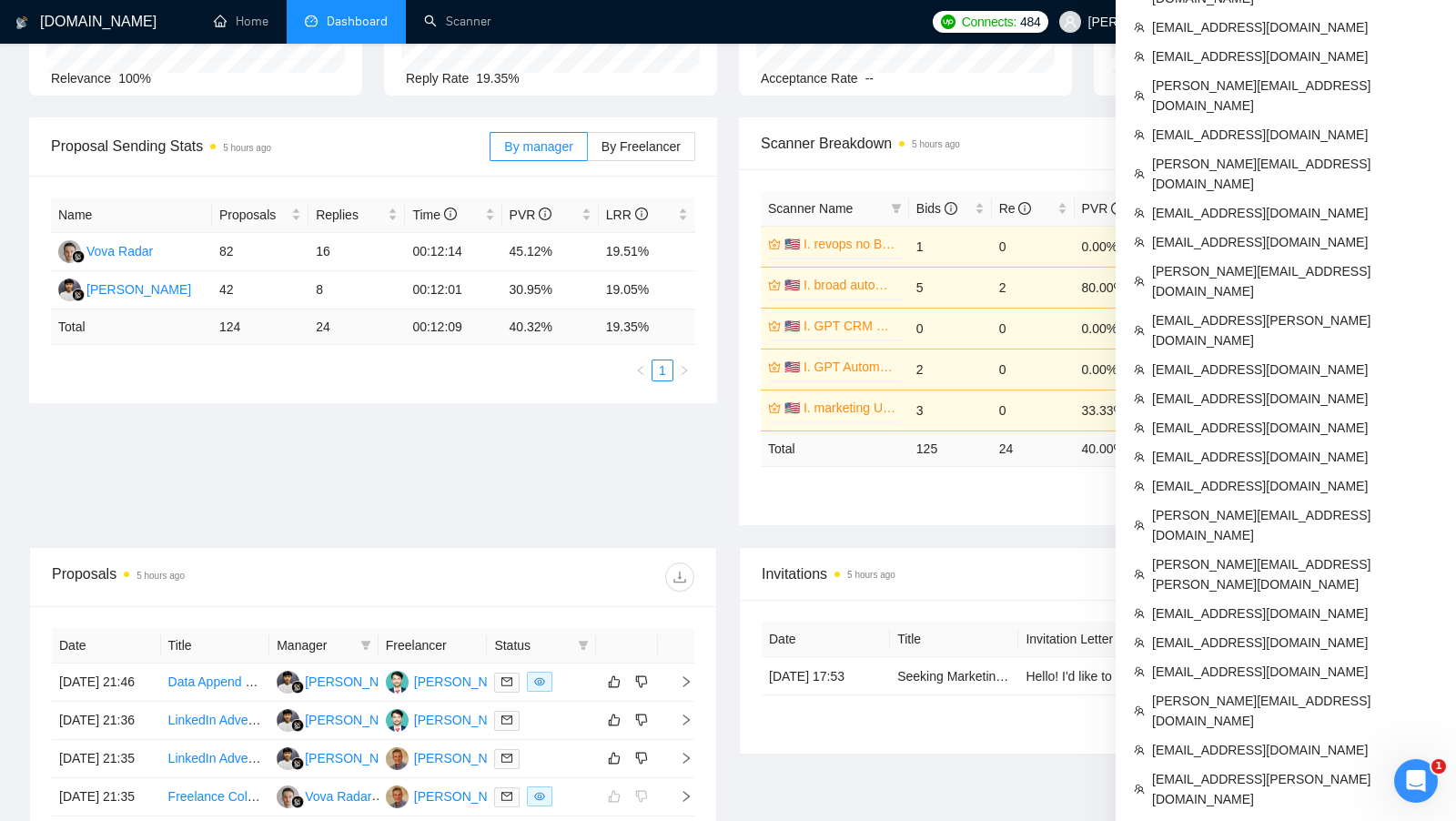
scroll to position [201, 0]
click at [1265, 361] on span "[EMAIL_ADDRESS][DOMAIN_NAME]" at bounding box center [1295, 371] width 286 height 20
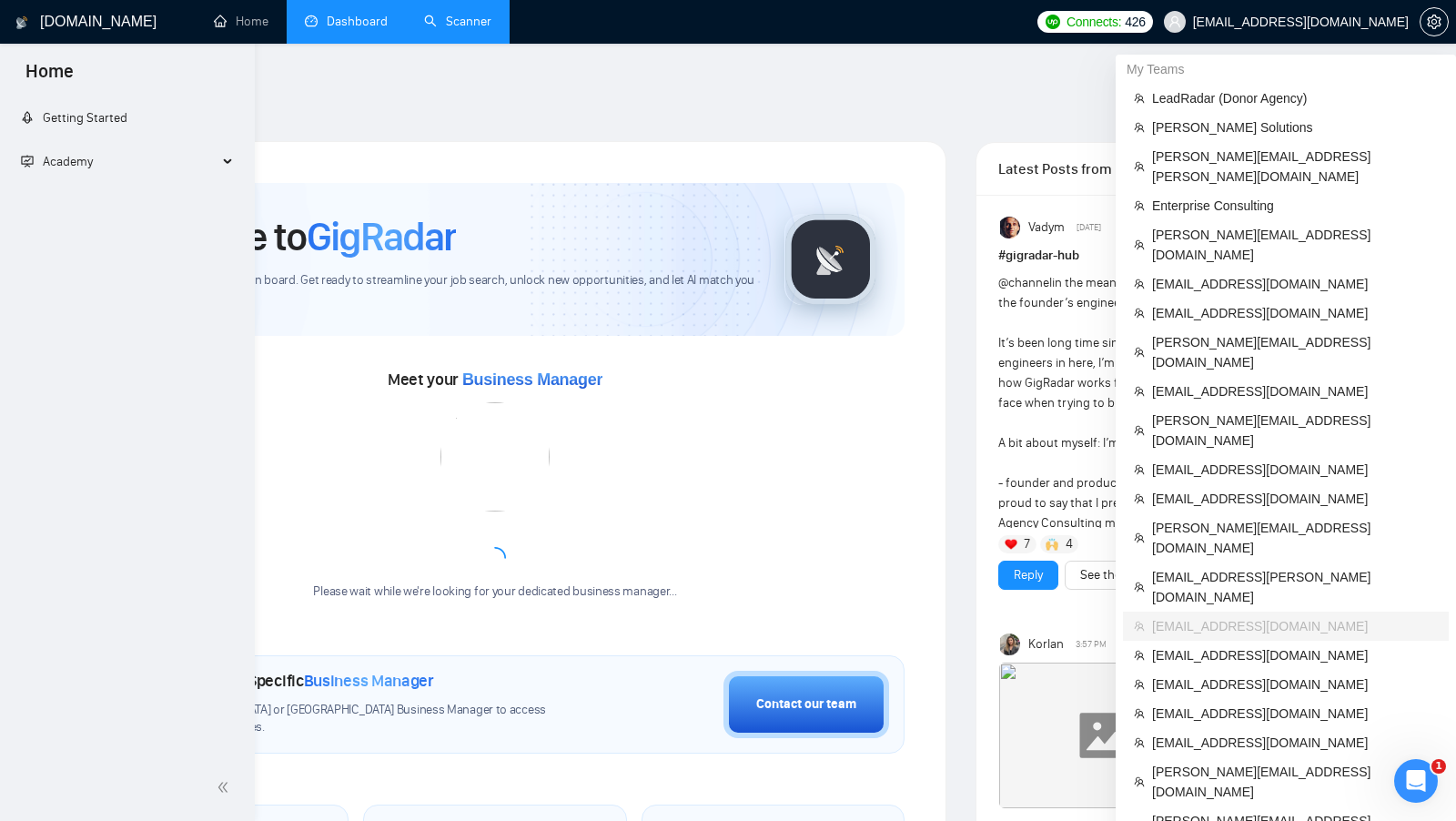
click at [463, 29] on link "Scanner" at bounding box center [457, 21] width 67 height 16
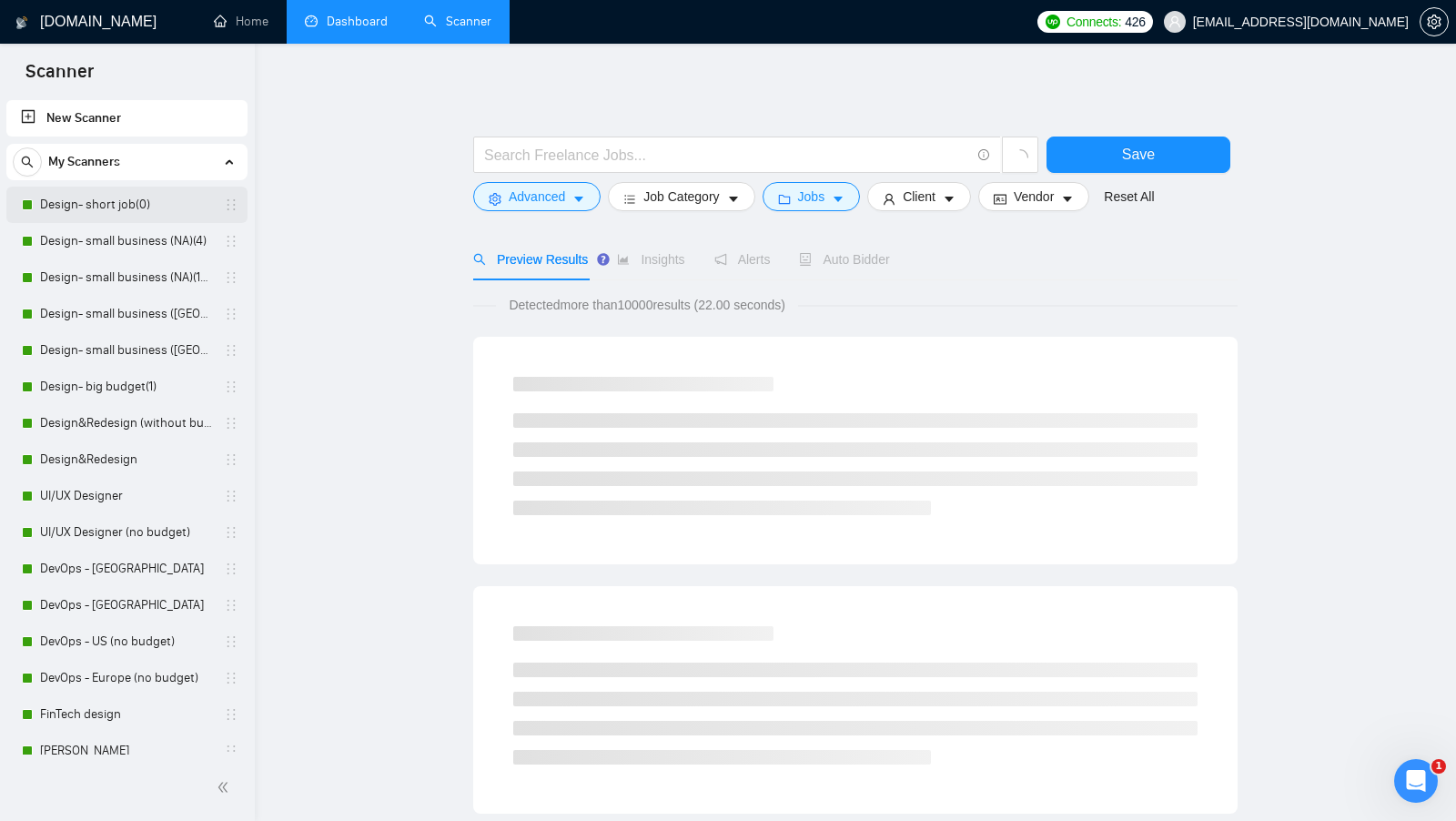
click at [136, 214] on link "Design- short job(0)" at bounding box center [126, 205] width 173 height 37
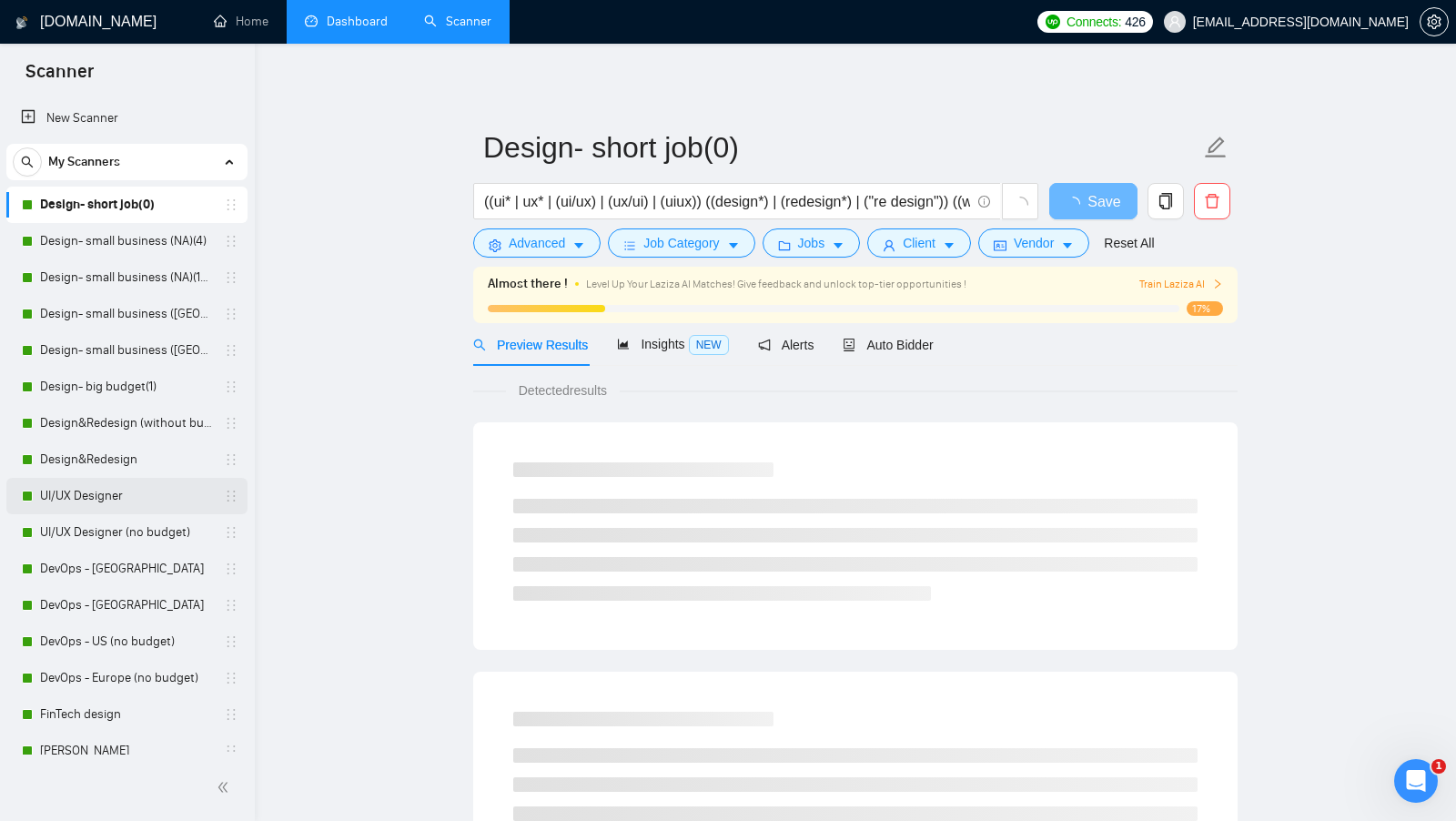
click at [159, 507] on link "UI/UX Designer" at bounding box center [126, 496] width 173 height 37
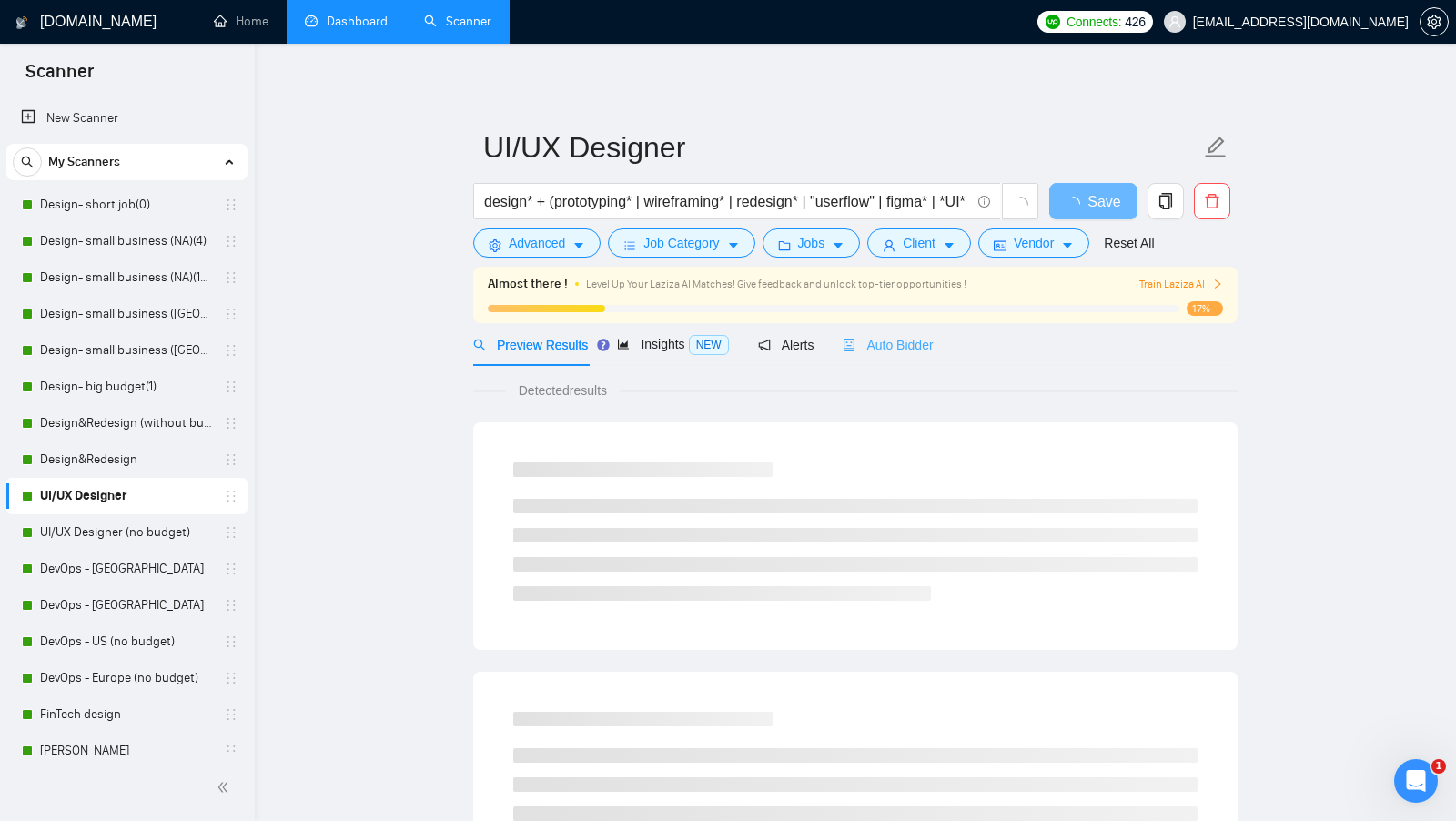
click at [878, 328] on div "Auto Bidder" at bounding box center [887, 344] width 90 height 43
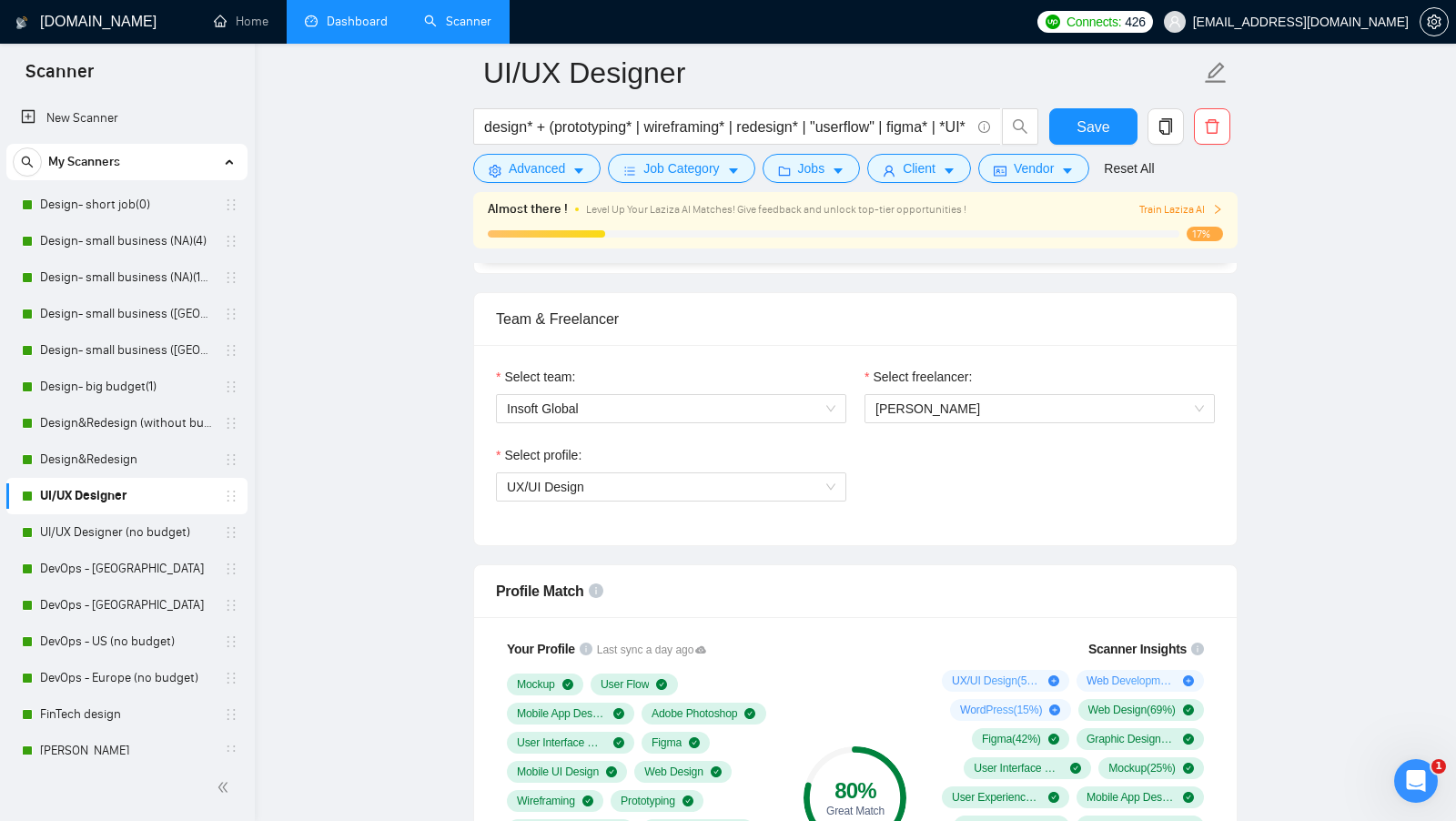
scroll to position [1181, 0]
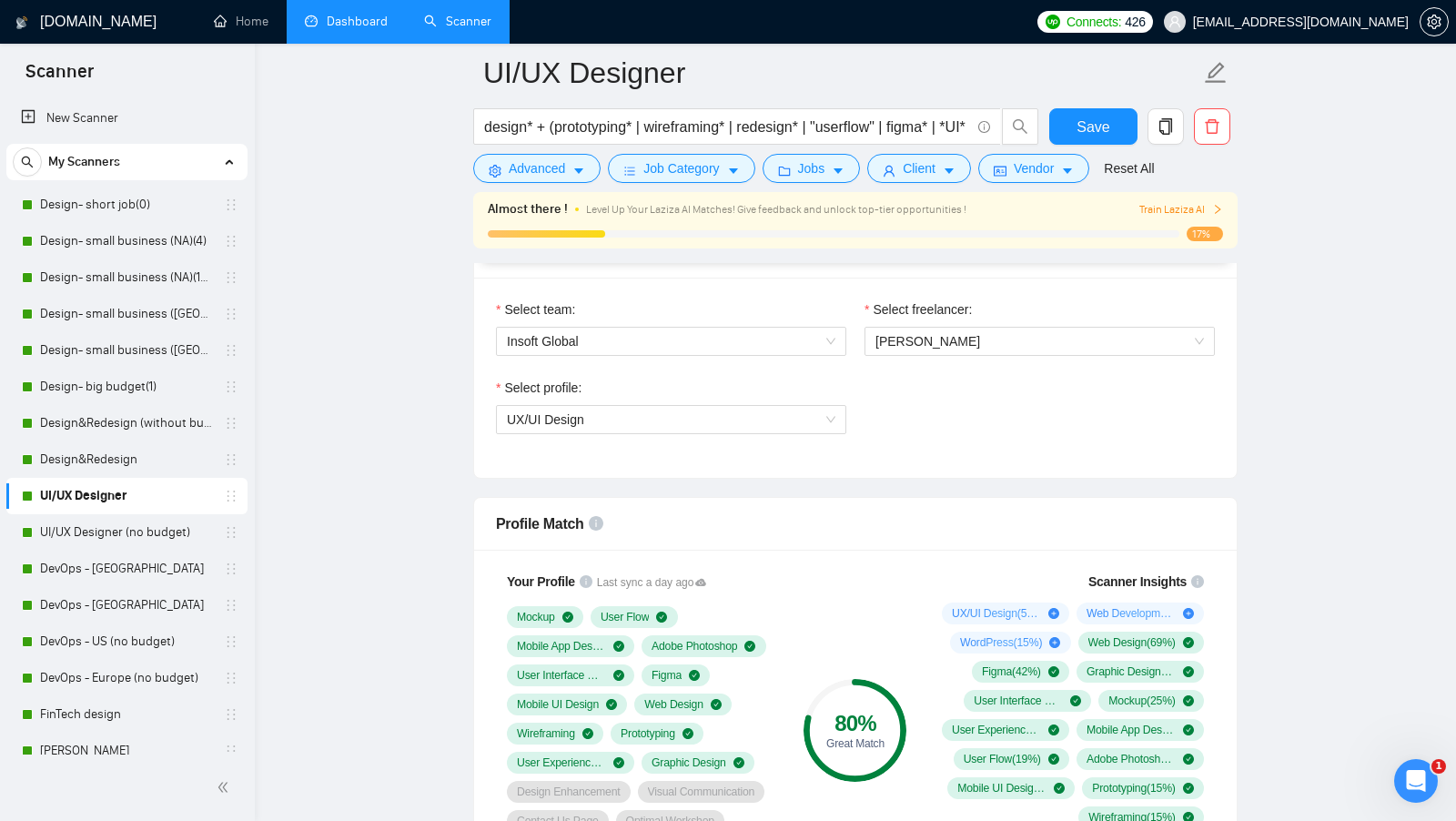
click at [349, 29] on link "Dashboard" at bounding box center [346, 21] width 82 height 16
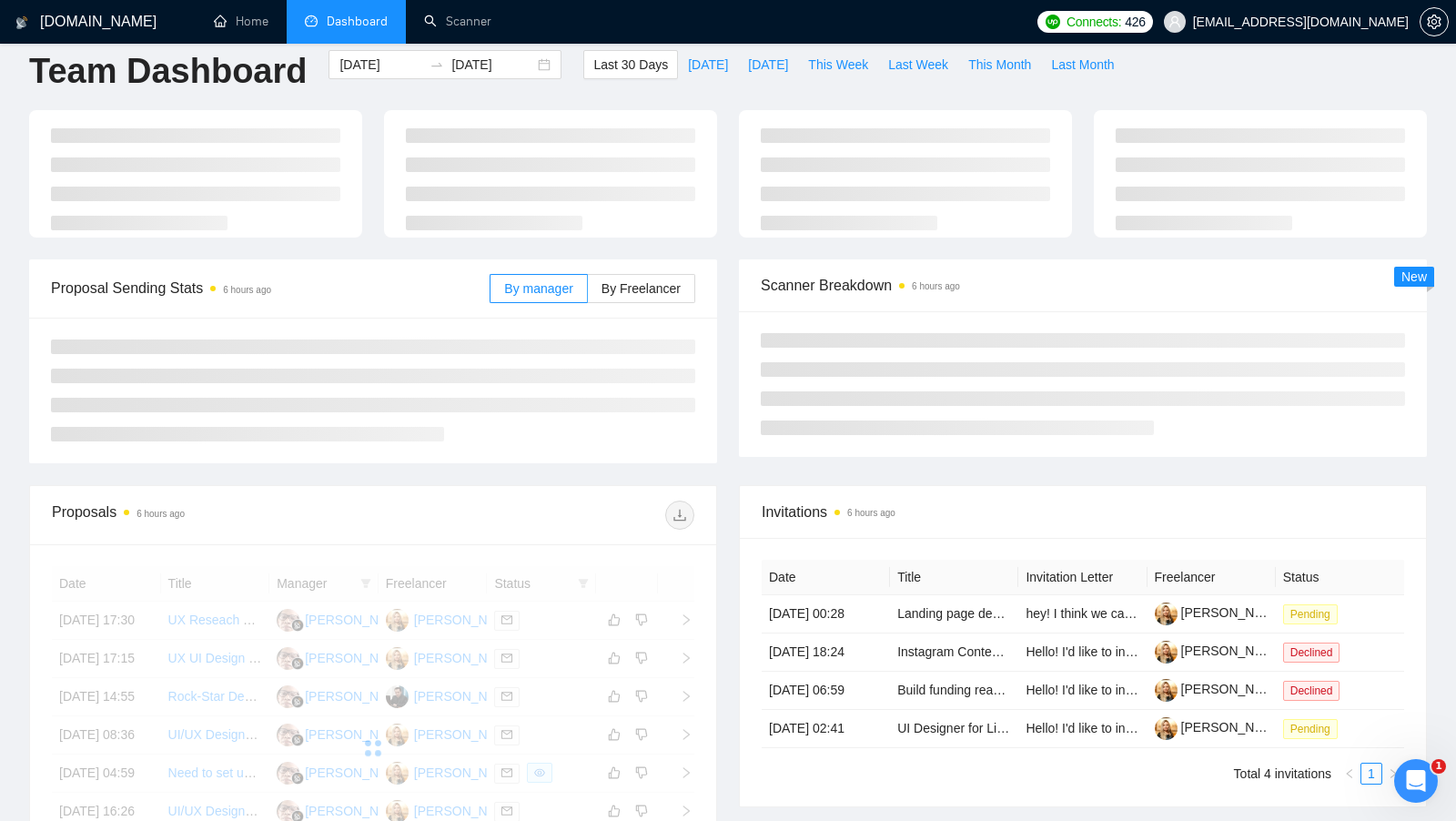
scroll to position [20, 0]
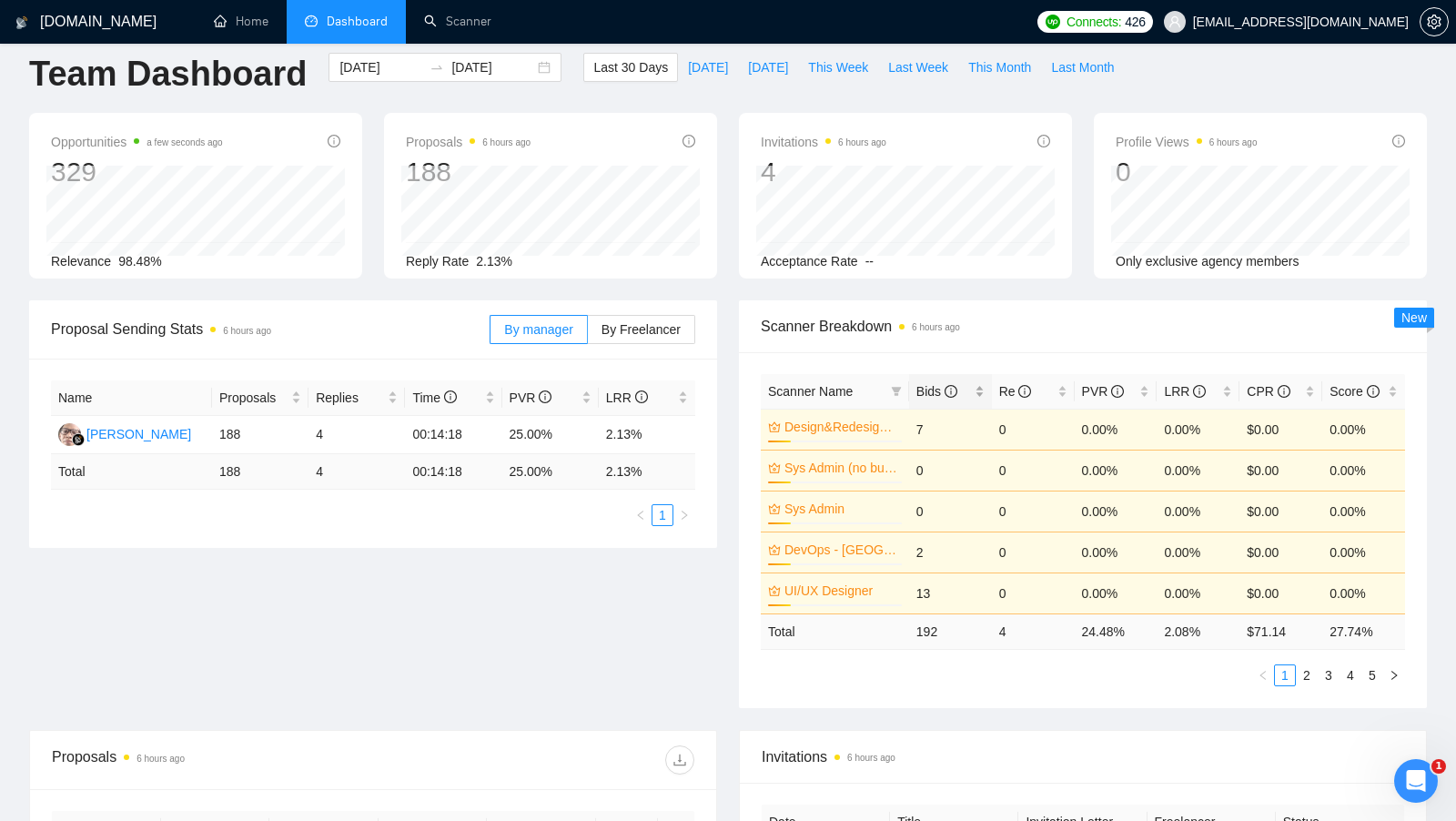
click at [972, 384] on div "Bids" at bounding box center [950, 391] width 68 height 20
click at [974, 383] on div "Bids" at bounding box center [950, 391] width 68 height 20
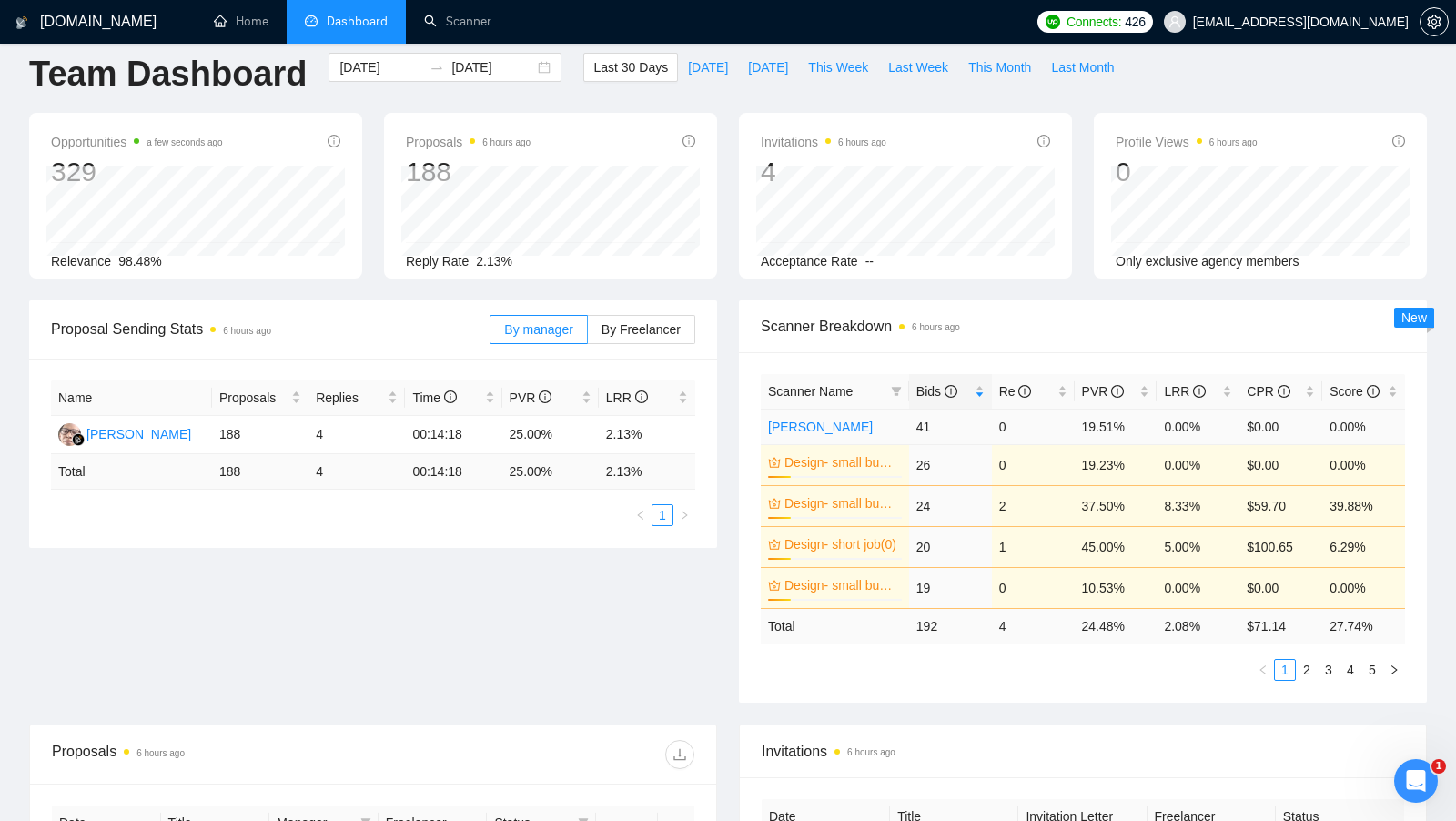
click at [778, 429] on link "[PERSON_NAME]" at bounding box center [820, 427] width 104 height 15
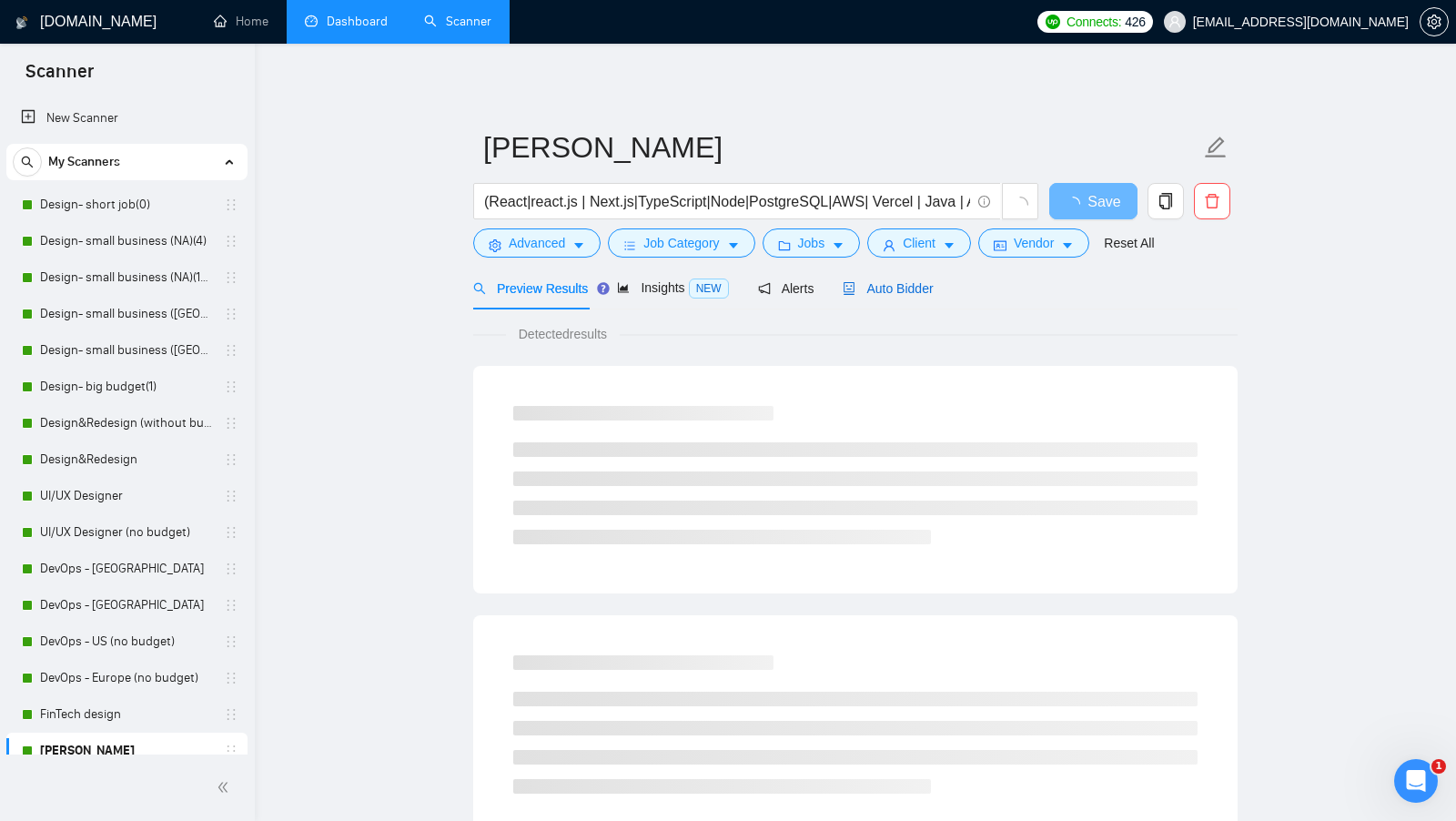
click at [921, 293] on span "Auto Bidder" at bounding box center [887, 289] width 90 height 15
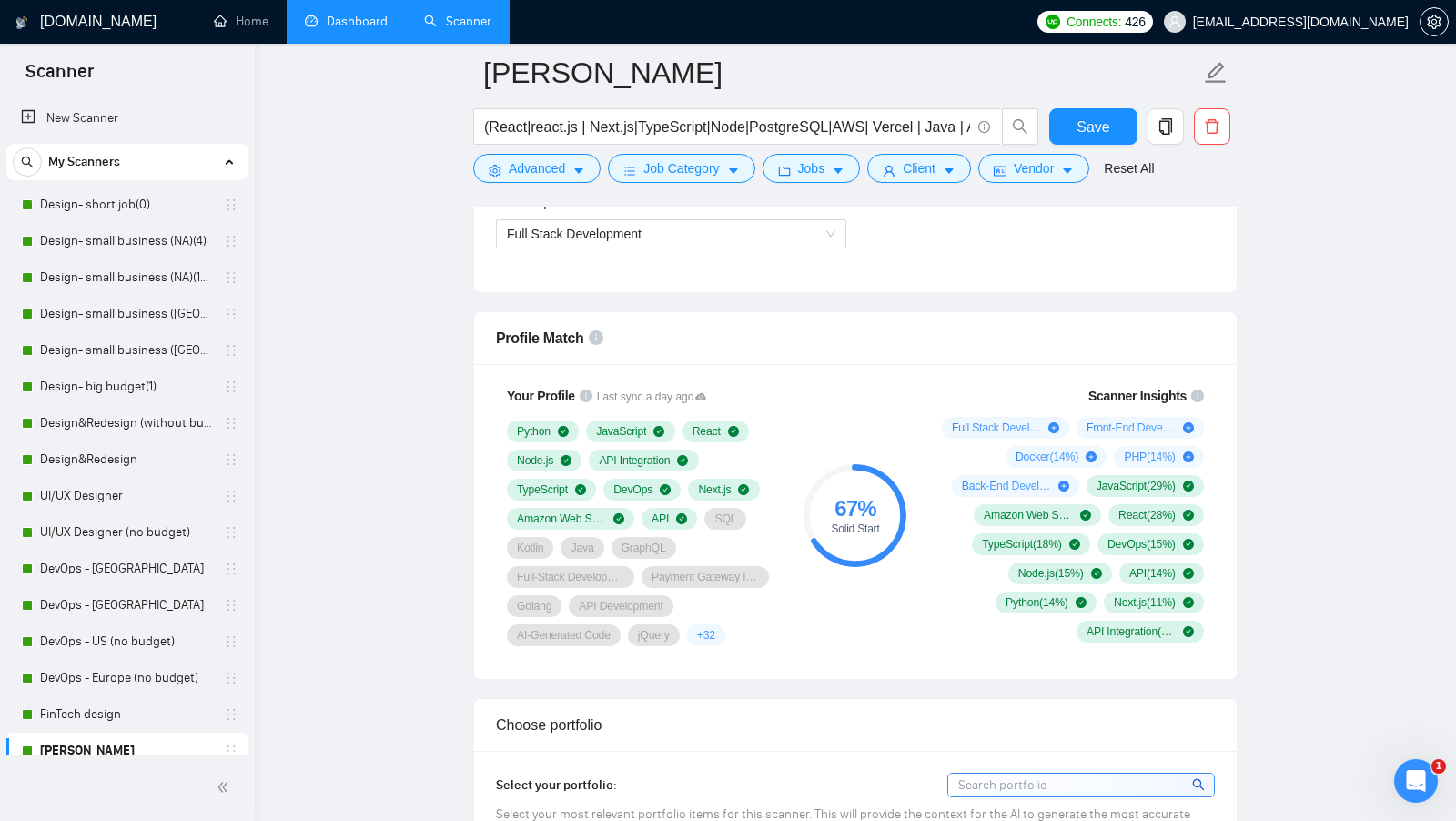
scroll to position [1079, 0]
click at [367, 14] on link "Dashboard" at bounding box center [346, 21] width 82 height 16
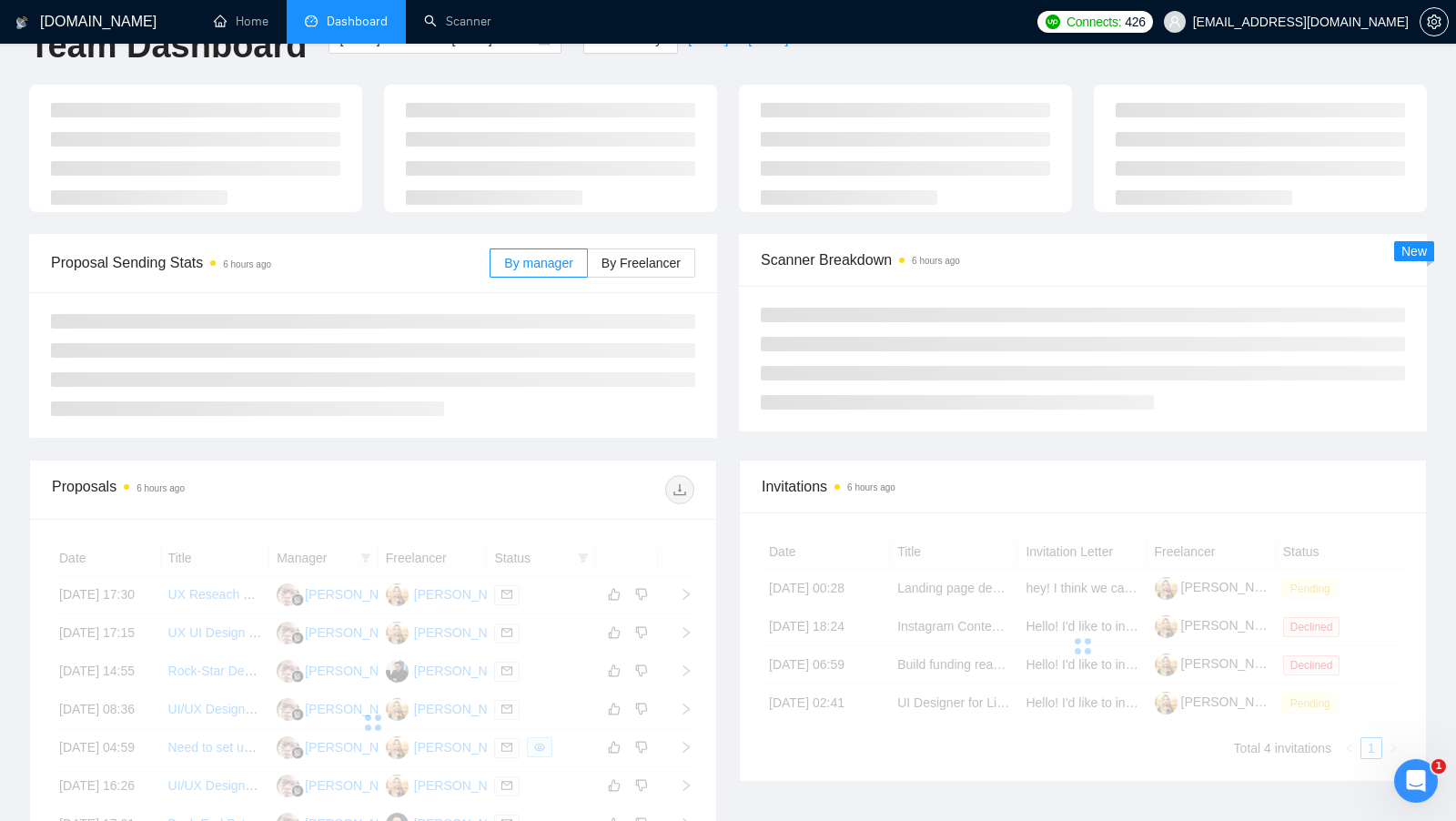
scroll to position [48, 0]
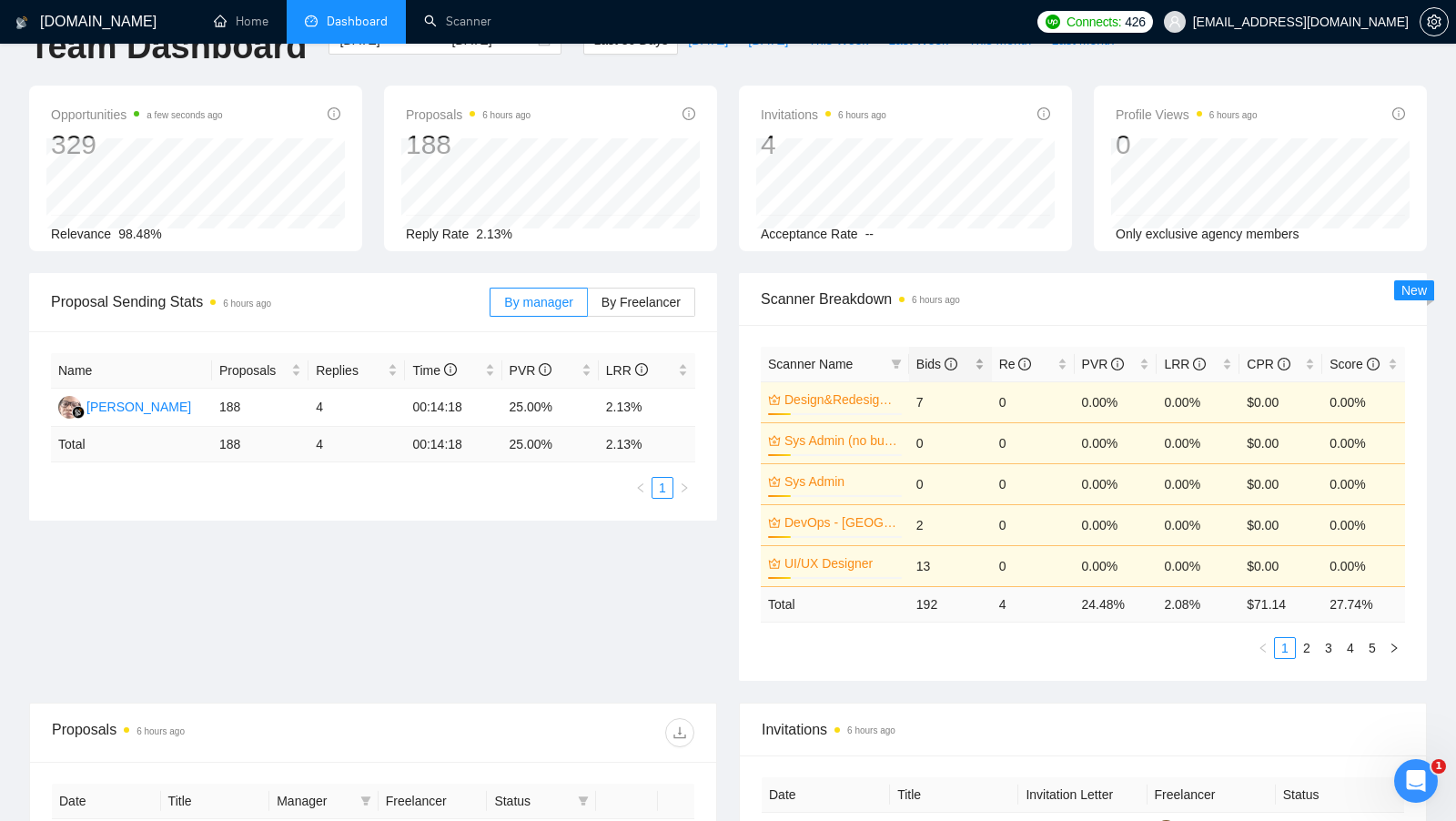
click at [969, 358] on div "Bids" at bounding box center [950, 364] width 68 height 20
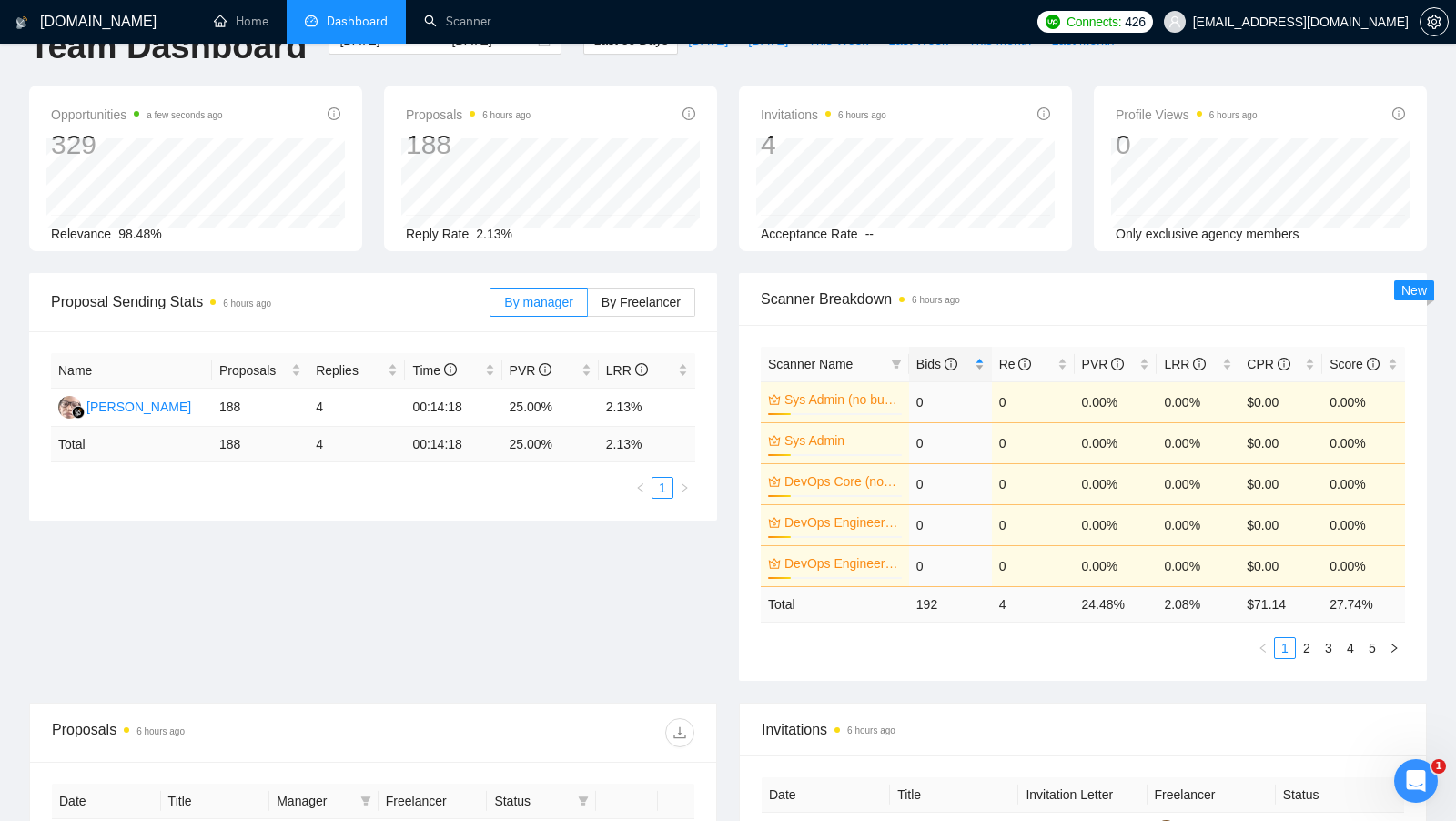
click at [974, 358] on div "Bids" at bounding box center [950, 364] width 68 height 20
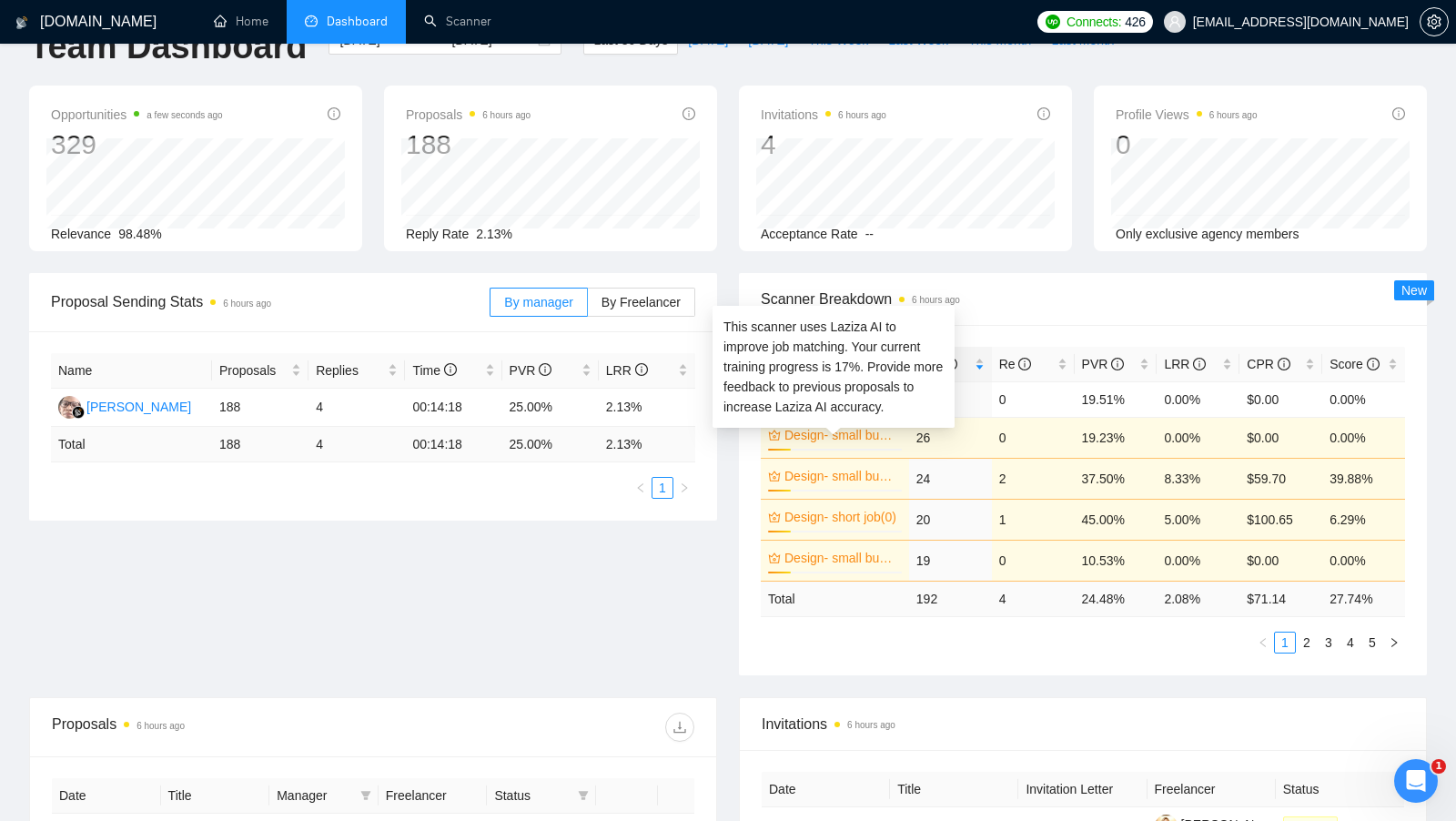
click at [819, 432] on link "Design- small business (NA)(15$)" at bounding box center [841, 435] width 114 height 20
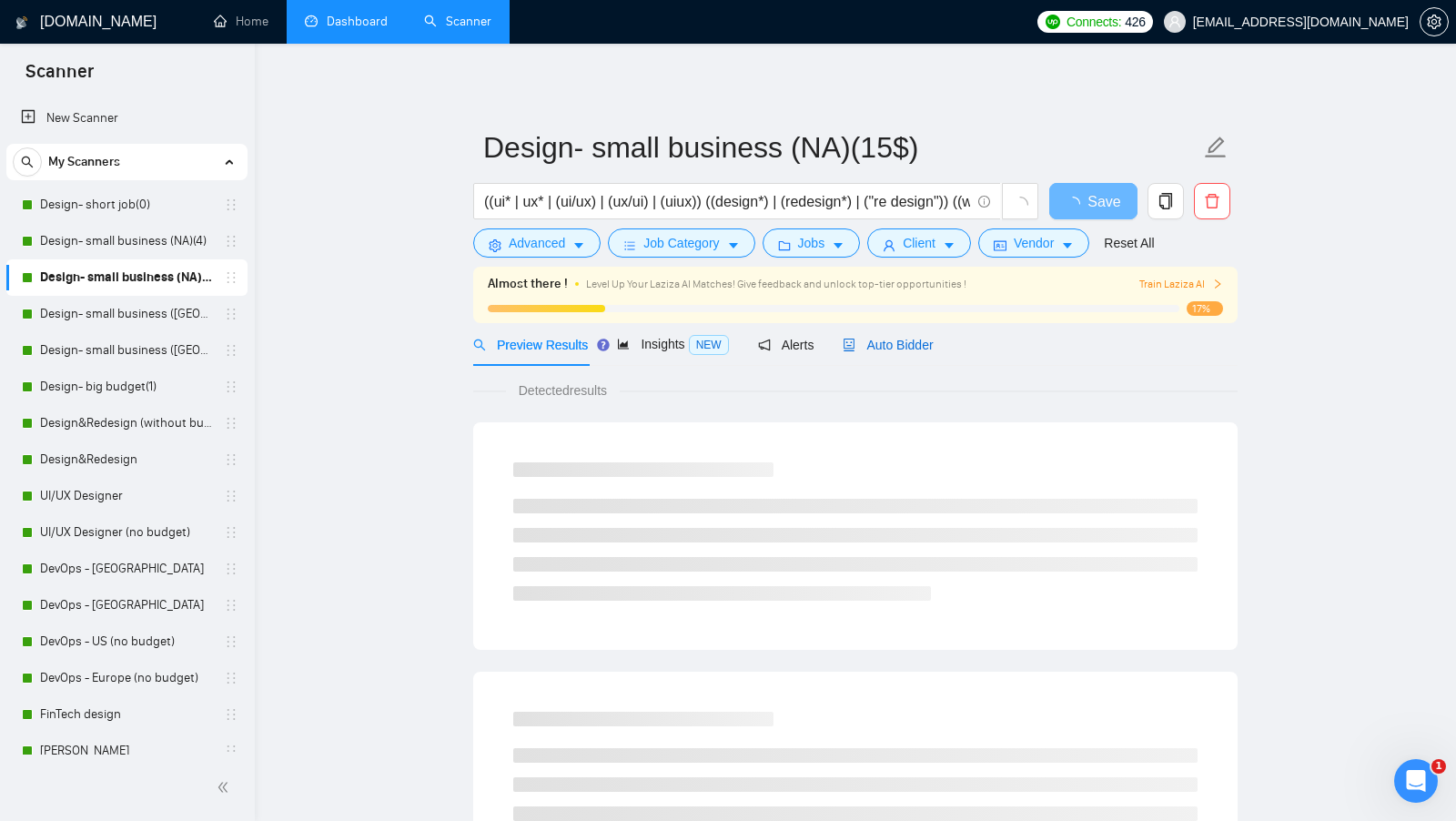
click at [933, 351] on div "Auto Bidder" at bounding box center [887, 345] width 90 height 20
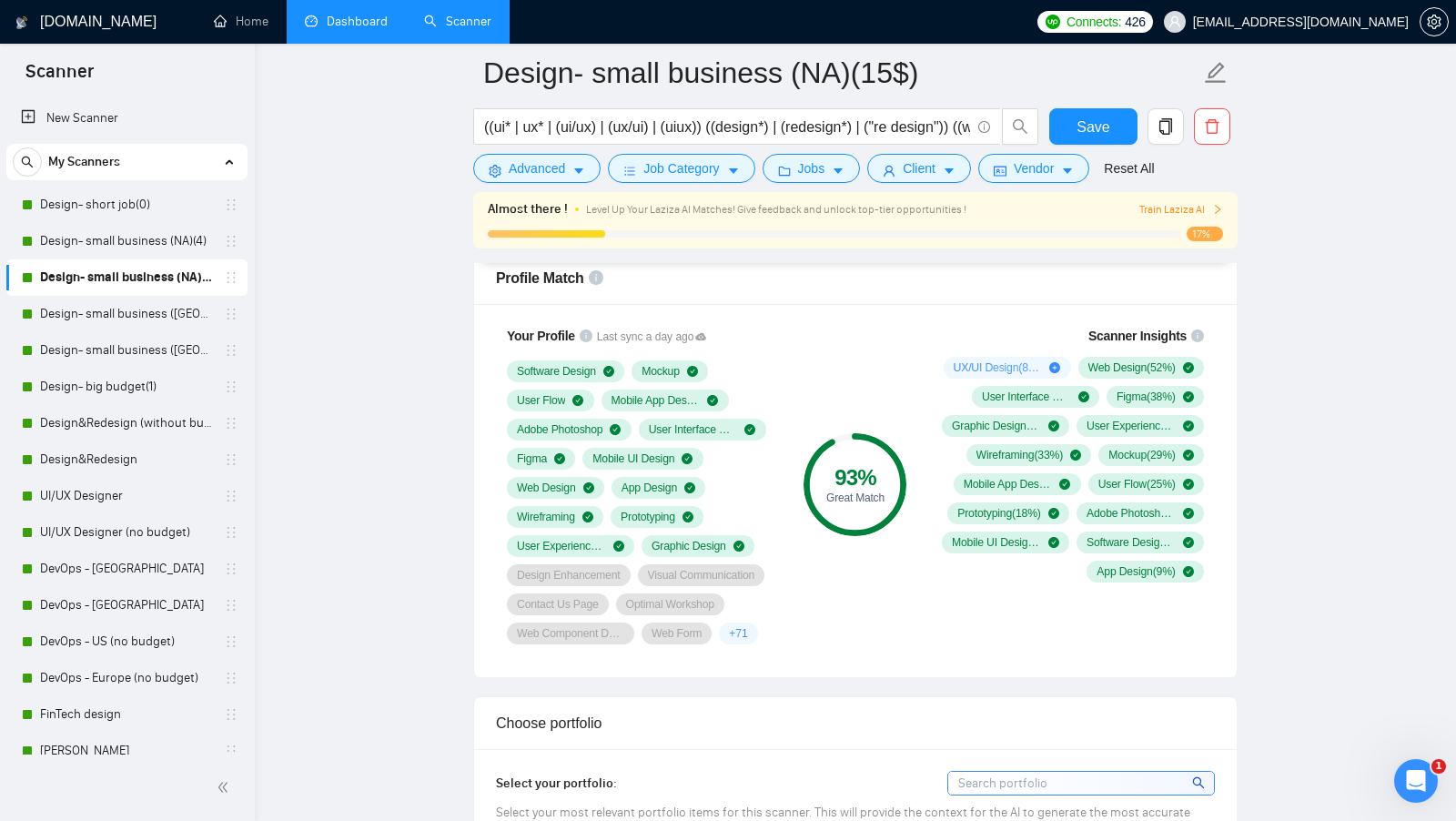
scroll to position [1198, 0]
click at [388, 16] on link "Dashboard" at bounding box center [346, 21] width 82 height 16
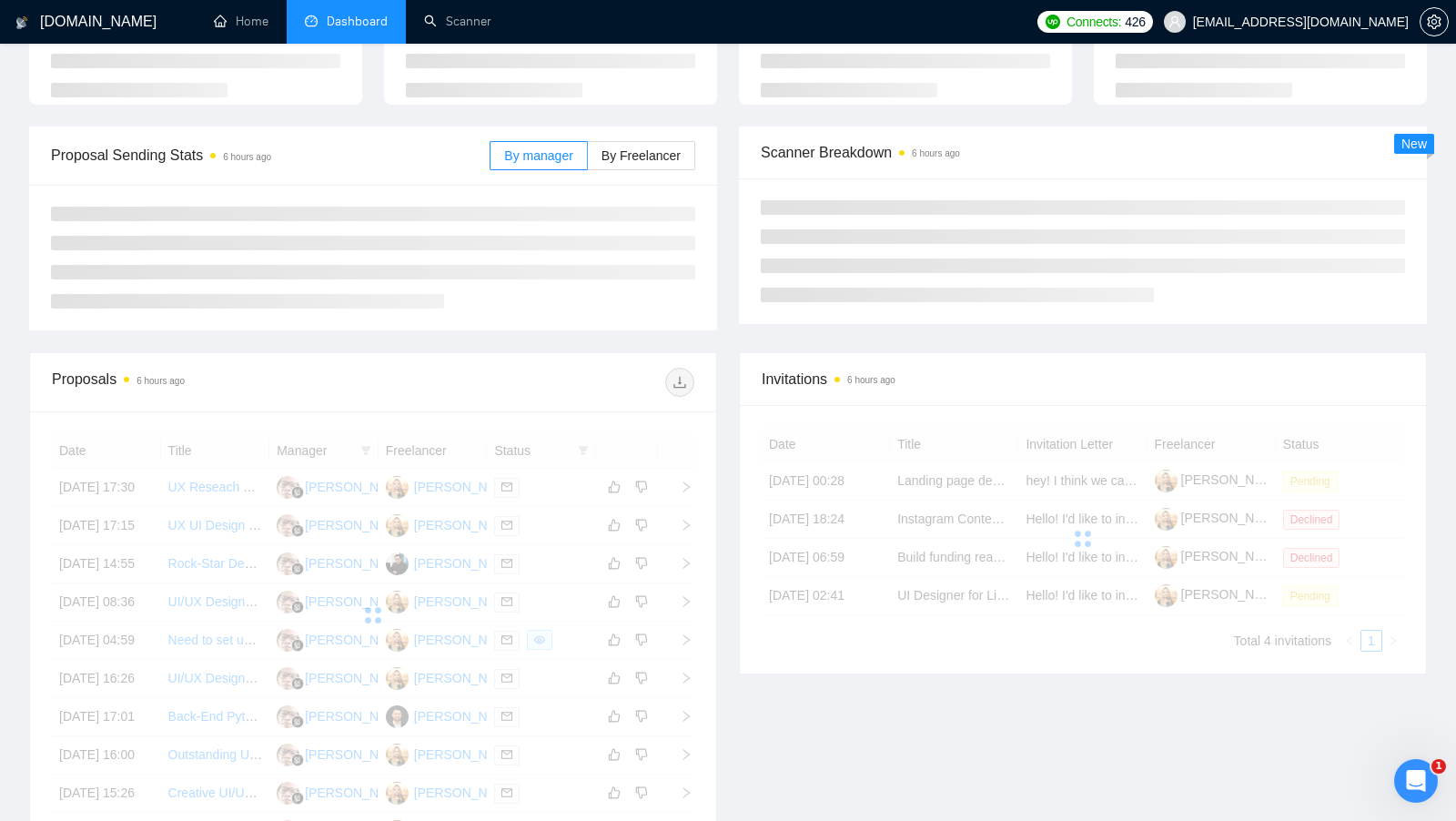
scroll to position [129, 0]
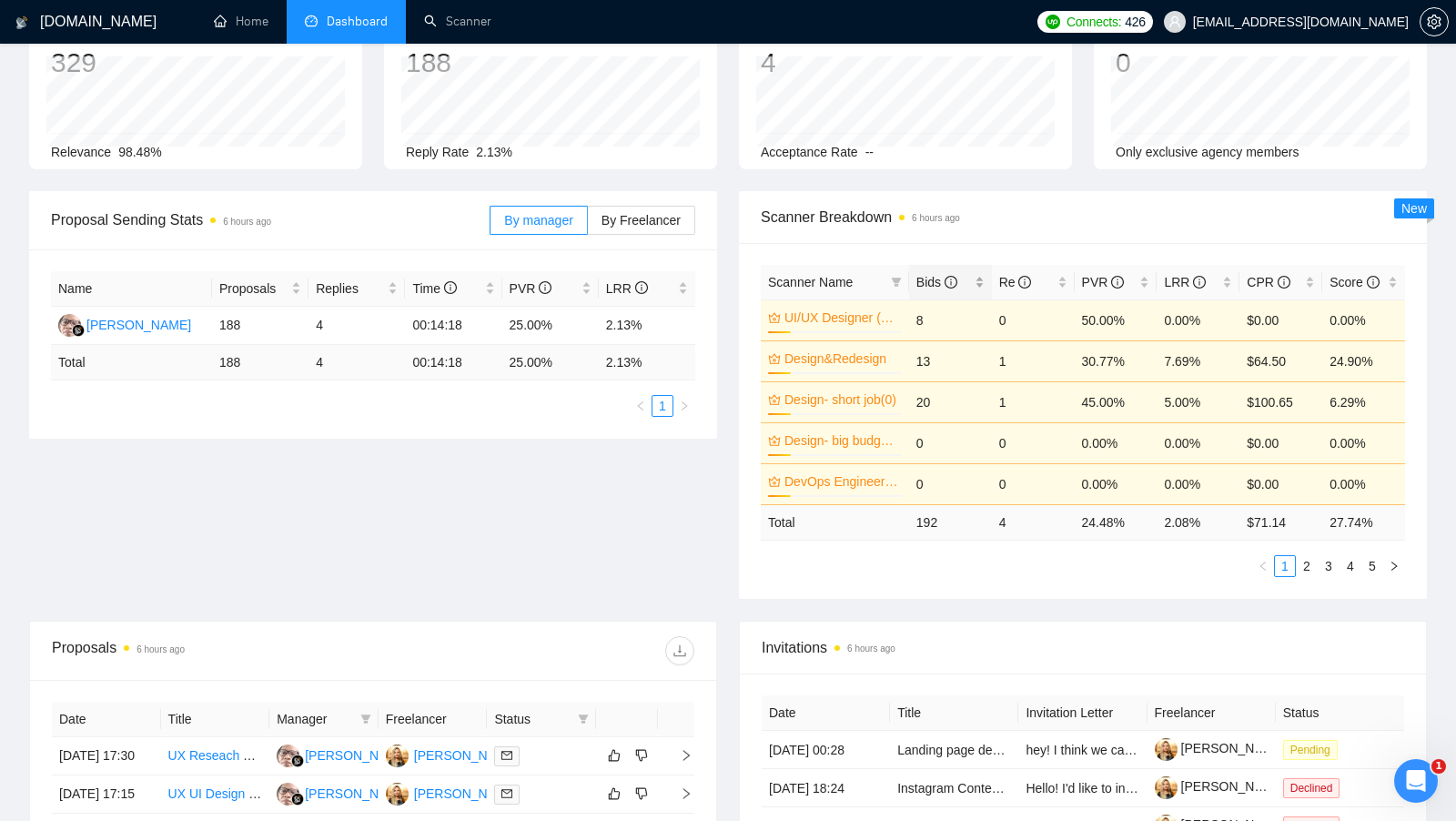
click at [973, 273] on div "Bids" at bounding box center [950, 282] width 68 height 20
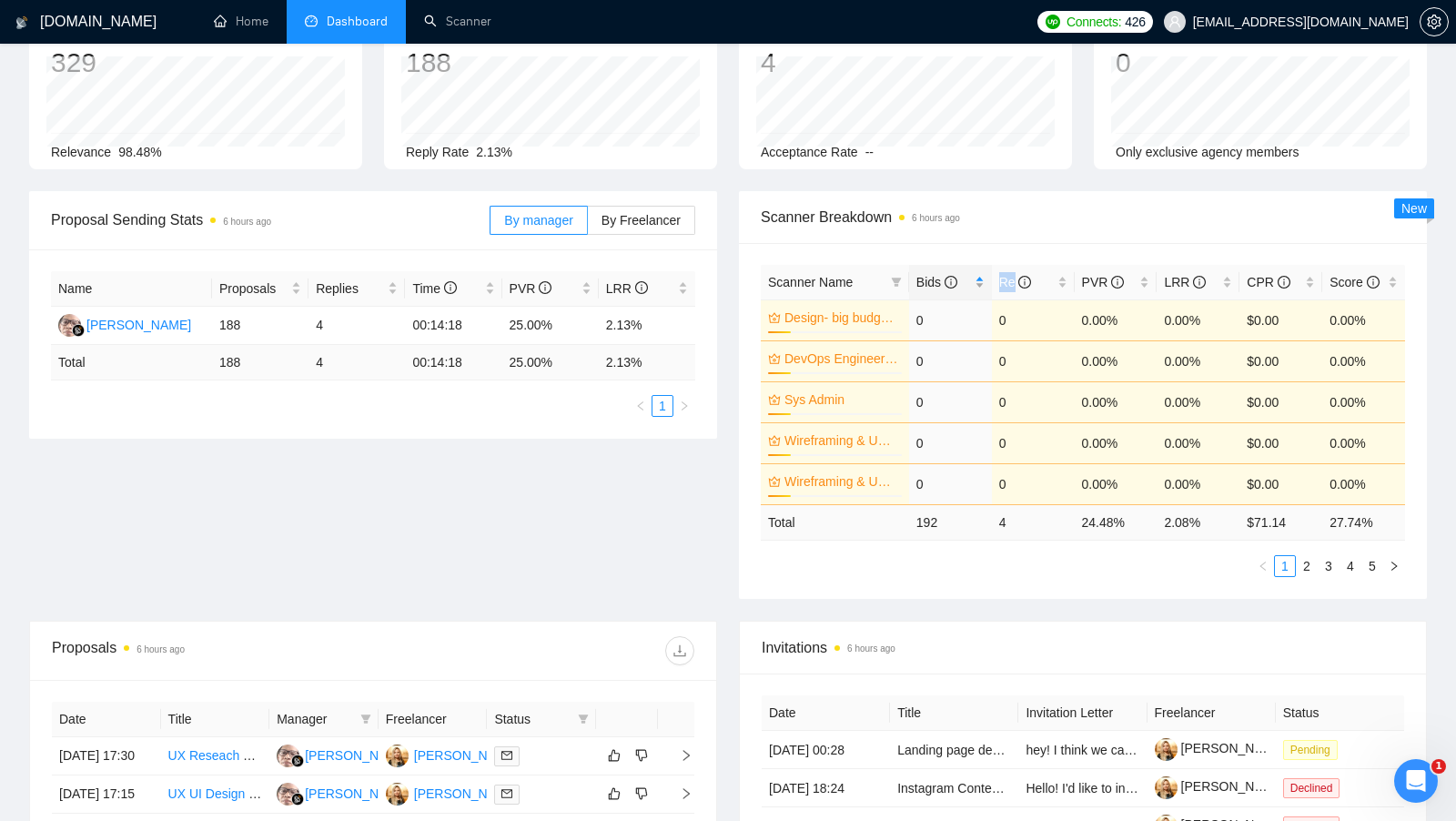
click at [973, 273] on div "Bids" at bounding box center [950, 282] width 68 height 20
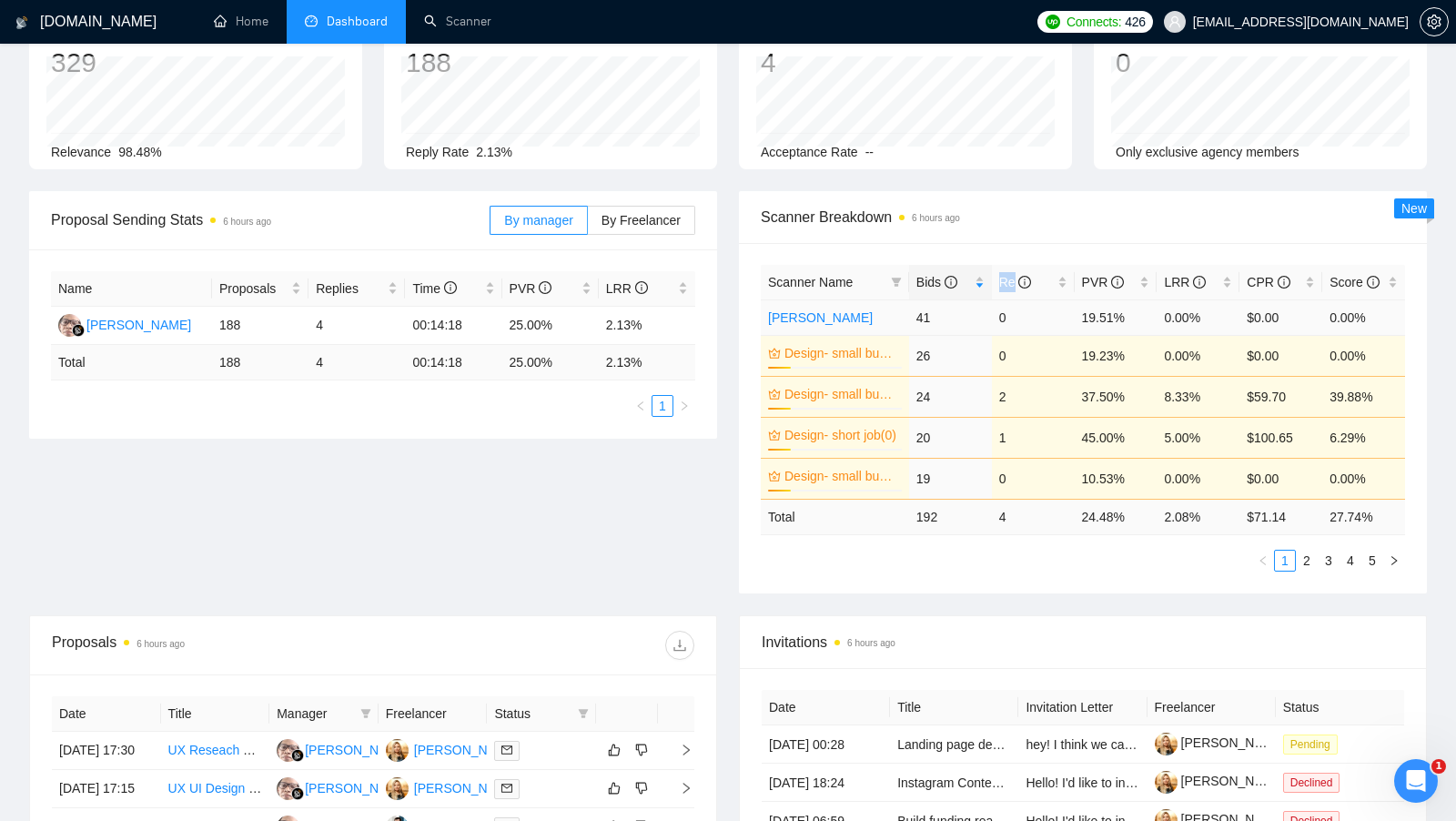
click at [776, 318] on link "[PERSON_NAME]" at bounding box center [820, 318] width 104 height 15
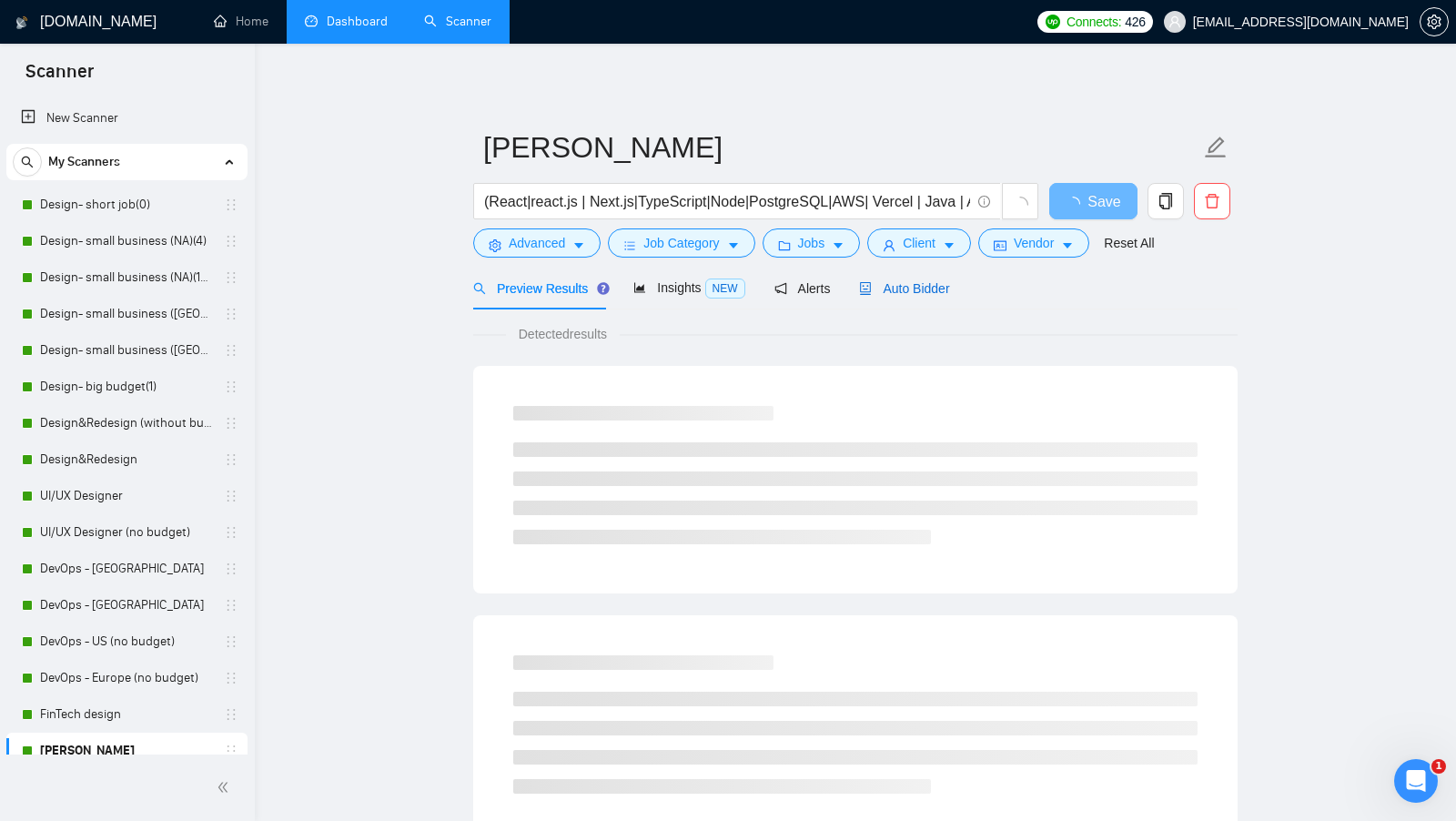
click at [908, 297] on div "Auto Bidder" at bounding box center [903, 289] width 90 height 20
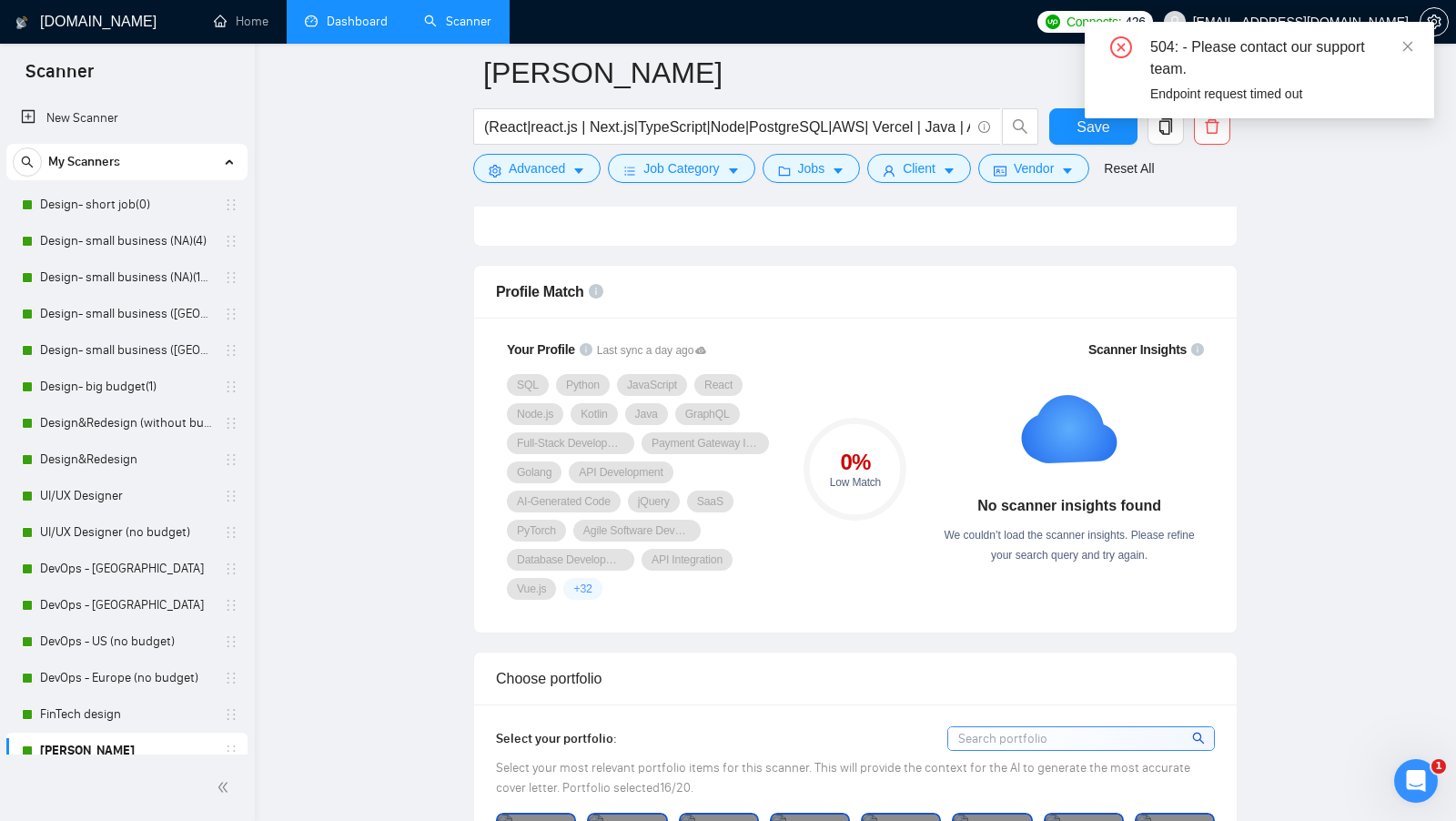
scroll to position [1107, 0]
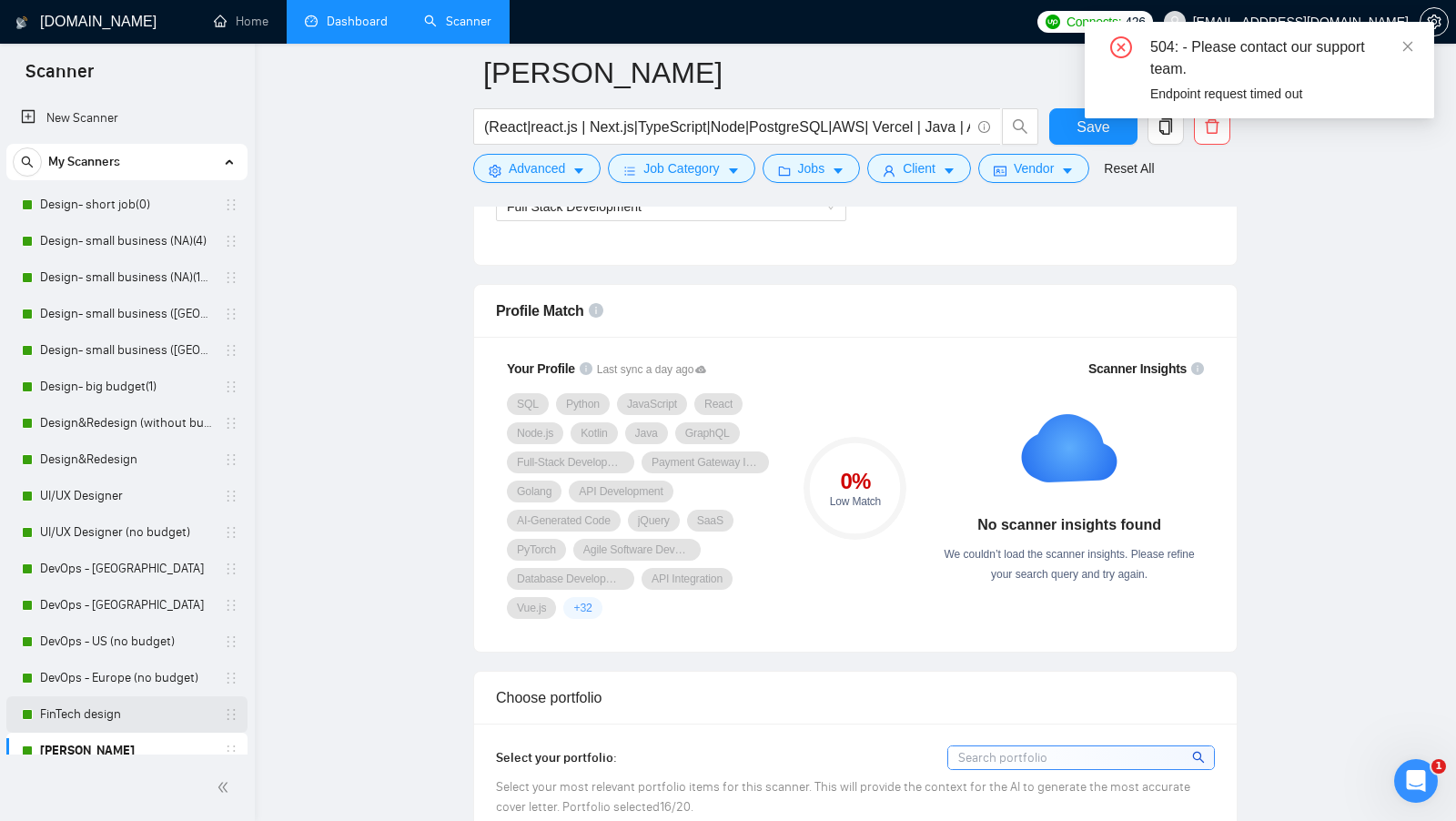
click at [113, 723] on link "FinTech design" at bounding box center [126, 715] width 173 height 37
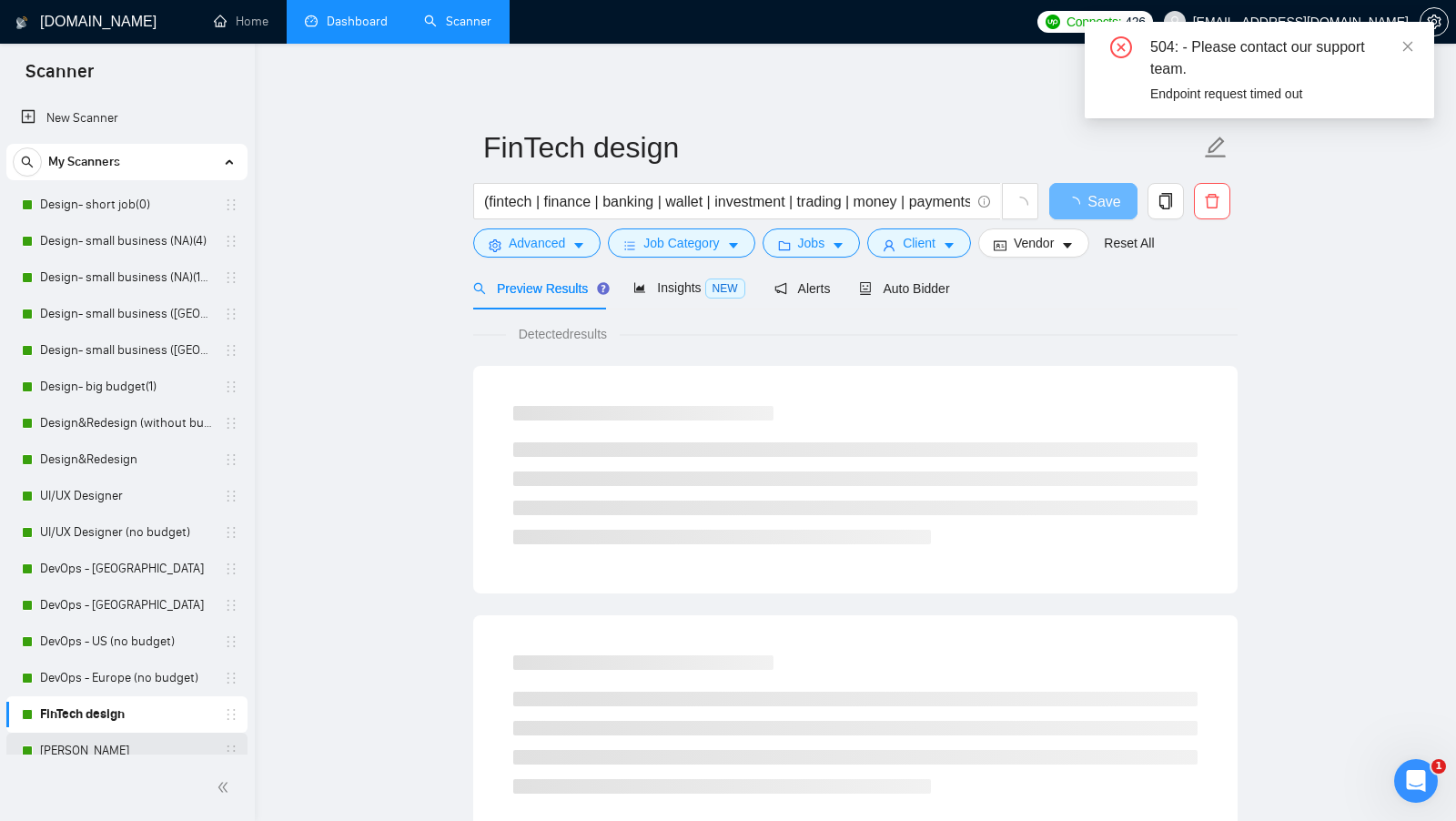
click at [104, 741] on link "[PERSON_NAME]" at bounding box center [126, 750] width 173 height 37
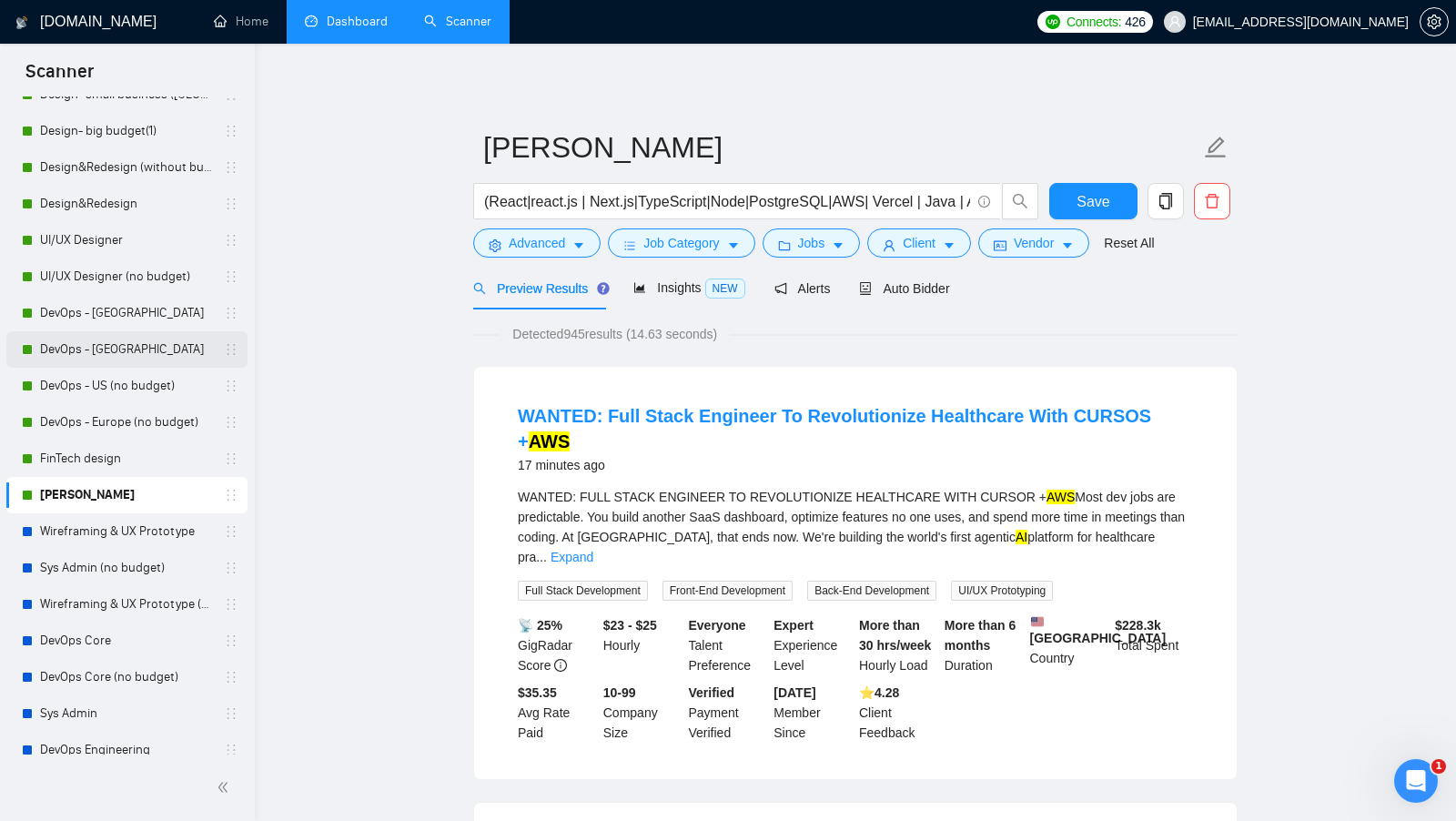
scroll to position [255, 0]
click at [871, 298] on div "Auto Bidder" at bounding box center [903, 289] width 90 height 20
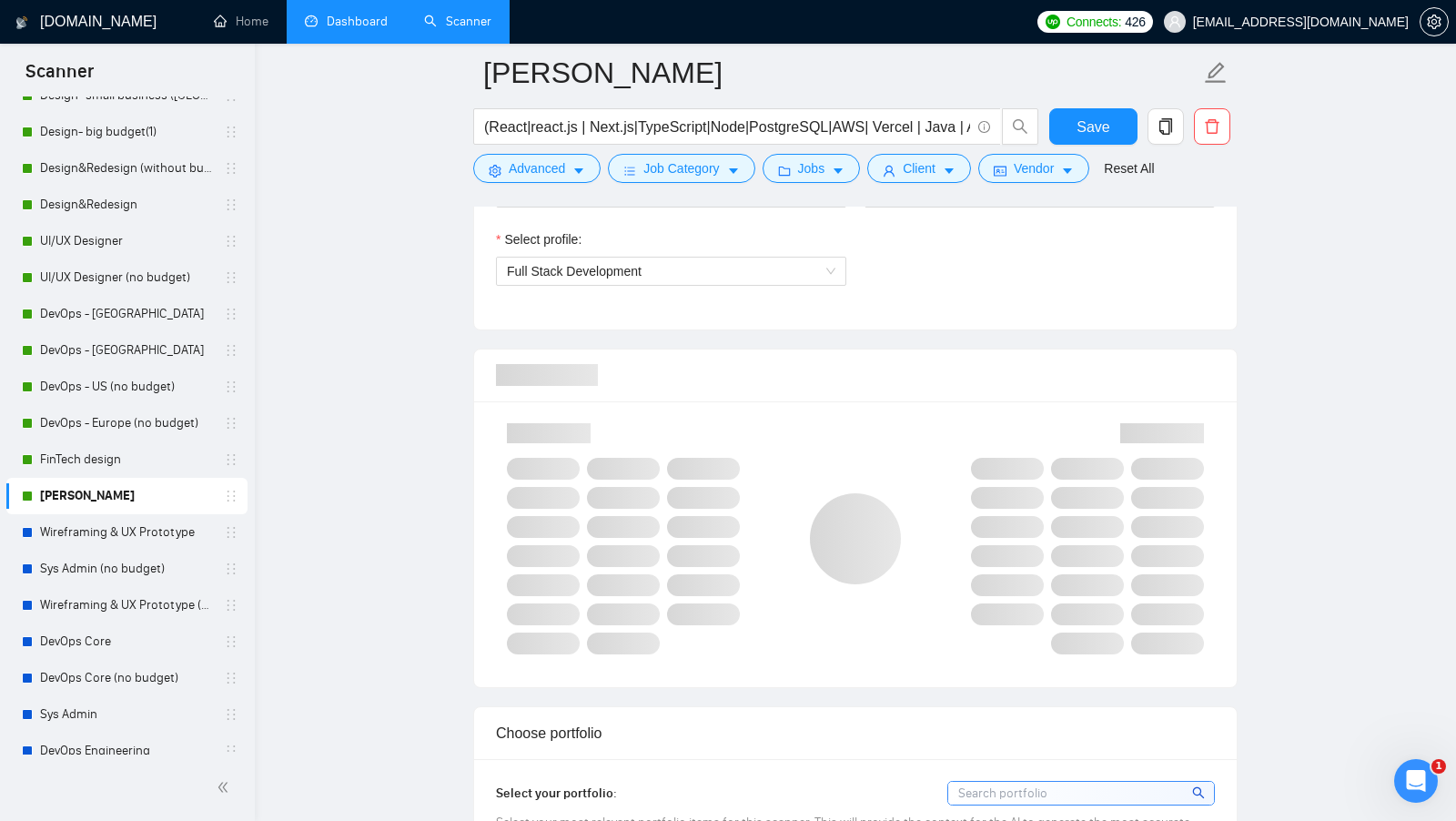
scroll to position [1046, 0]
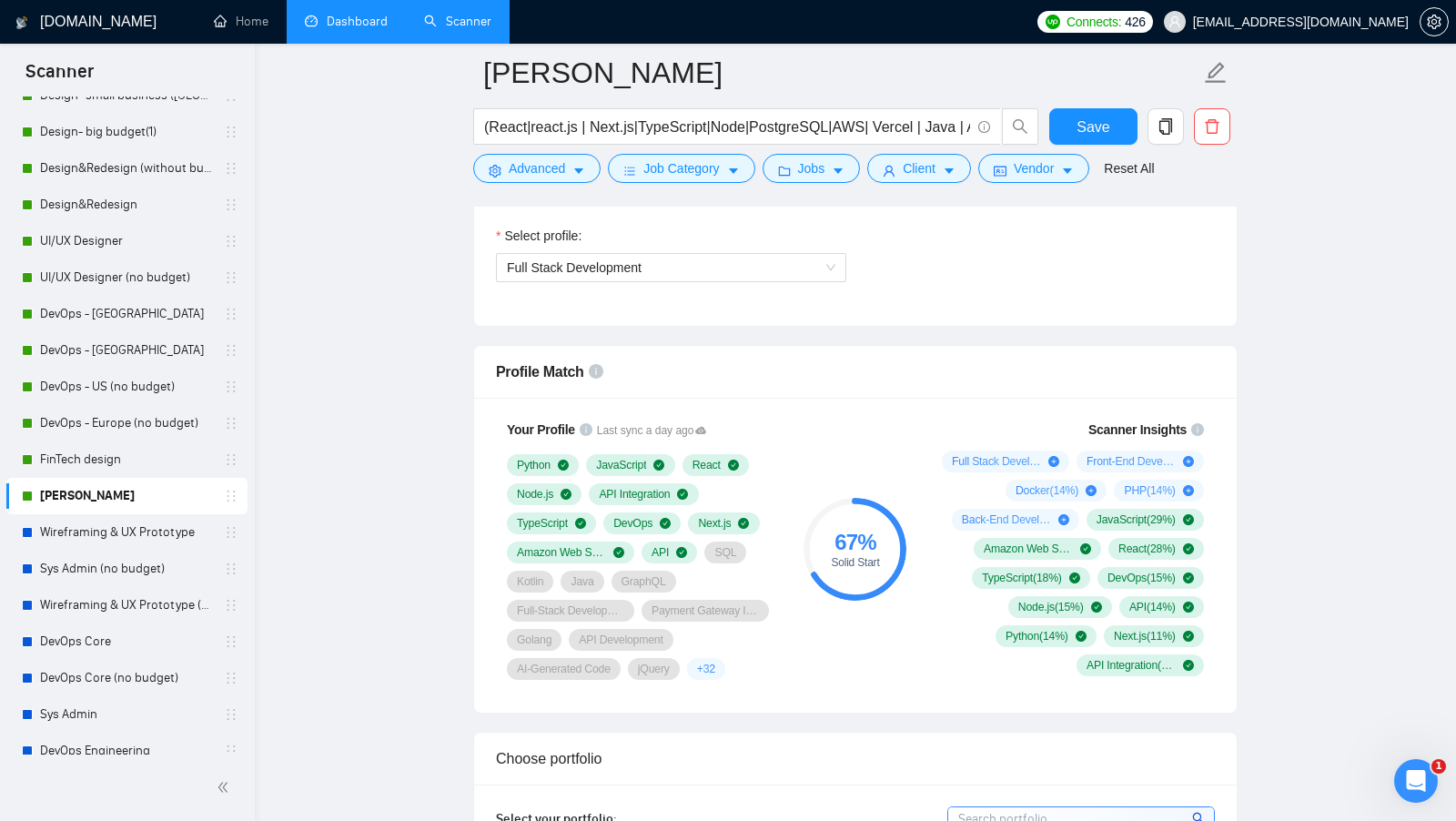
click at [375, 29] on link "Dashboard" at bounding box center [346, 21] width 82 height 16
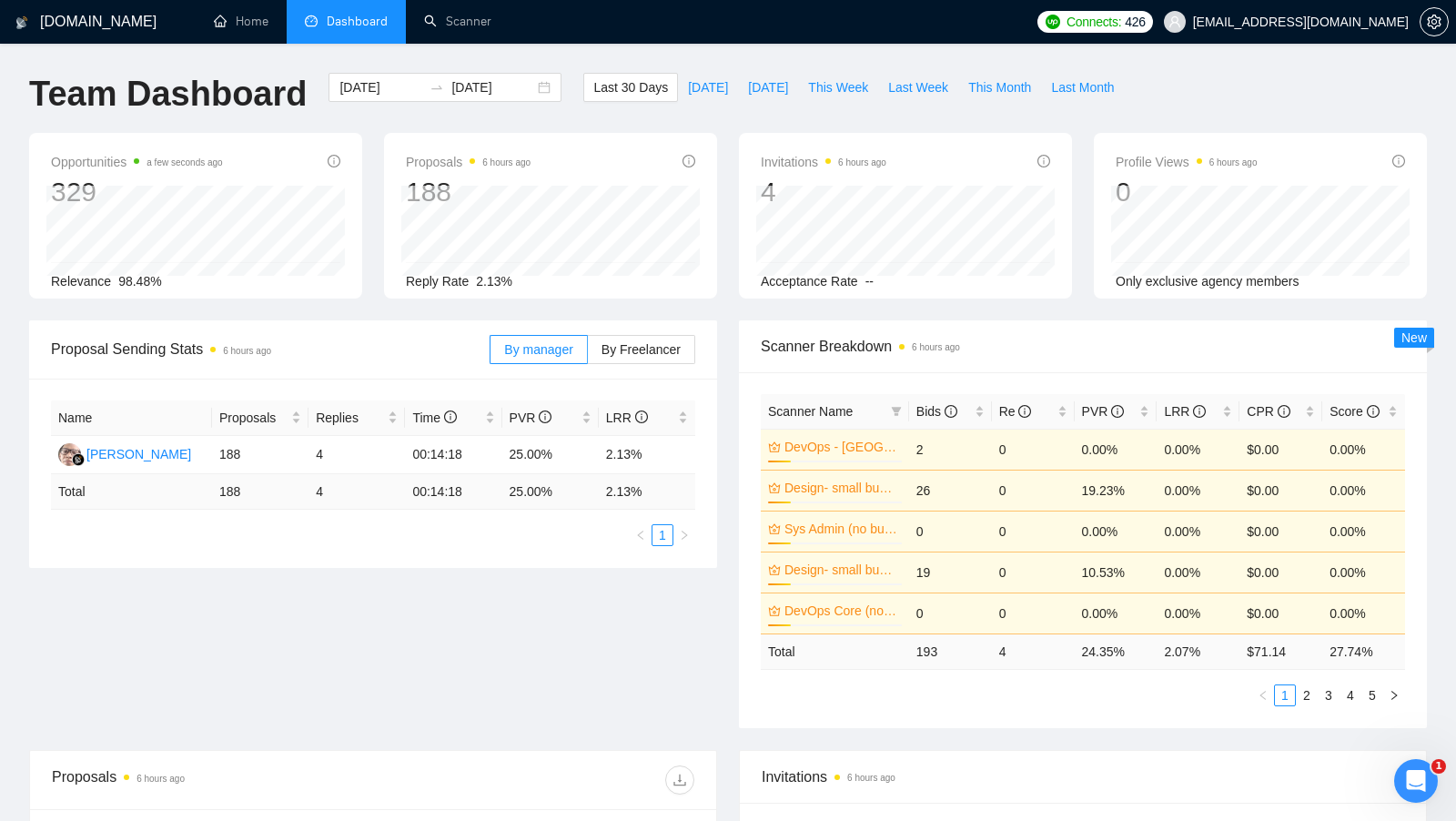
scroll to position [3, 0]
click at [981, 404] on div "Bids" at bounding box center [950, 409] width 68 height 20
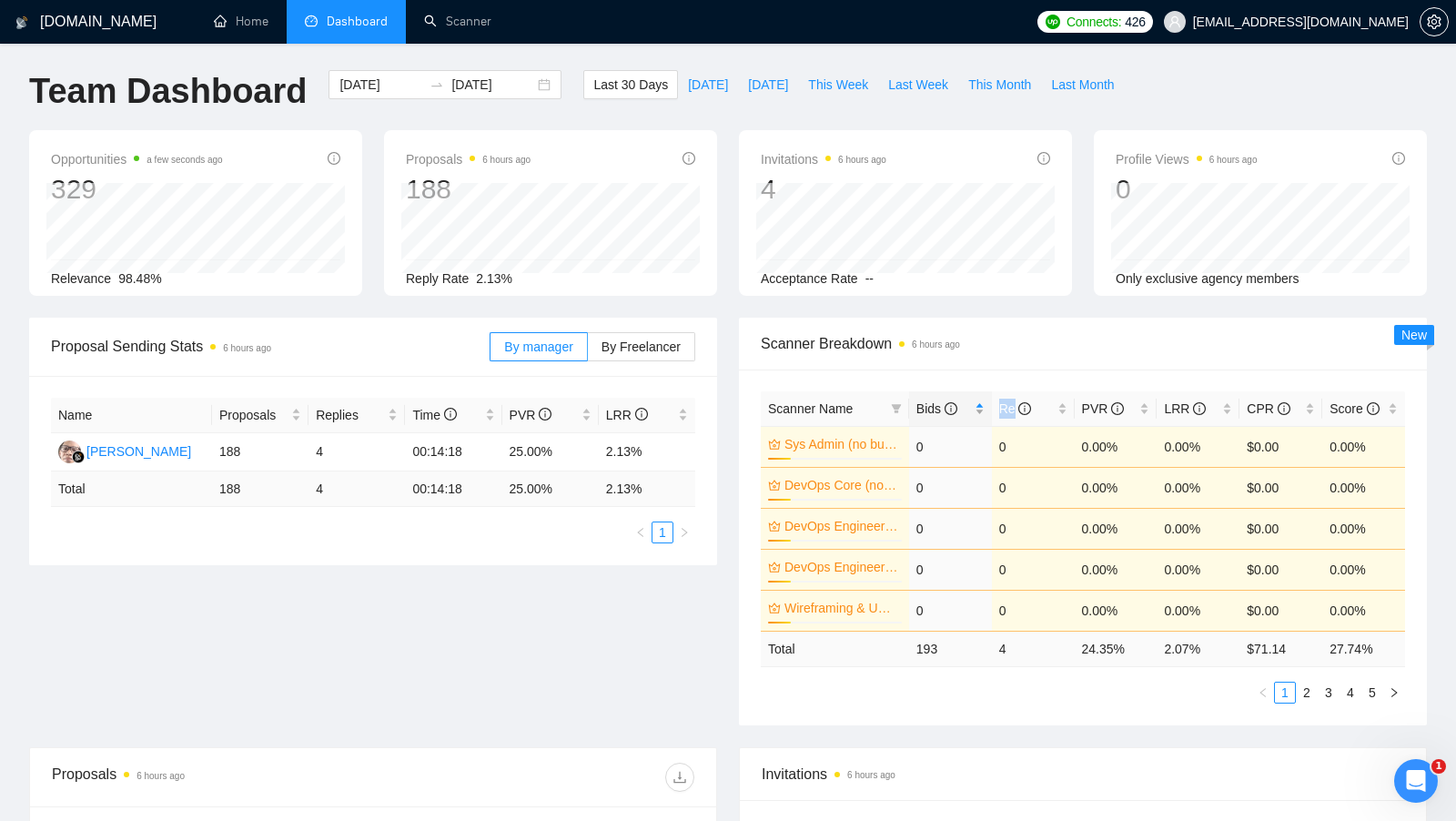
click at [981, 404] on div "Bids" at bounding box center [950, 409] width 68 height 20
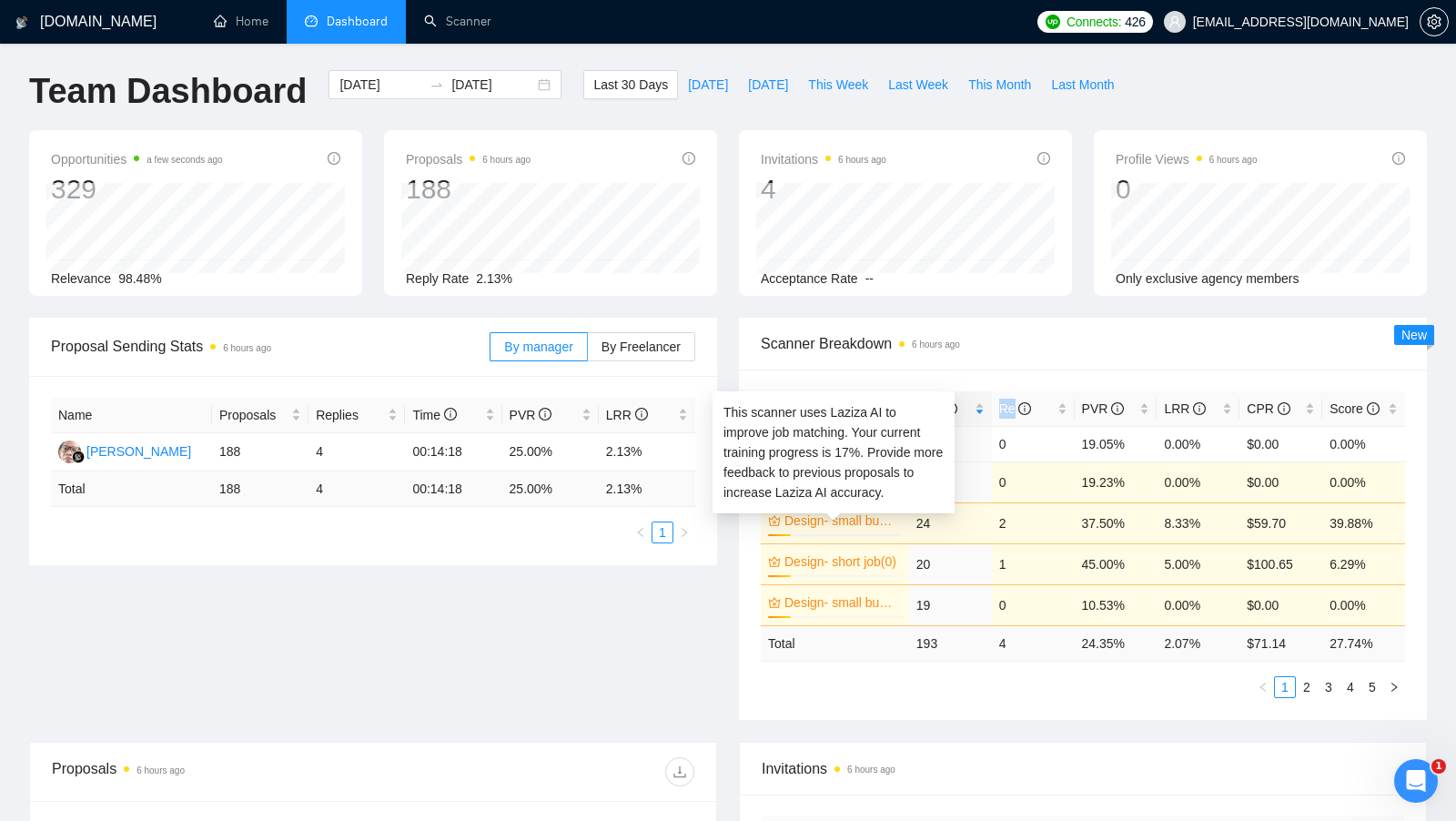
click at [842, 520] on link "Design- small business ([GEOGRAPHIC_DATA])(15$)" at bounding box center [841, 520] width 114 height 20
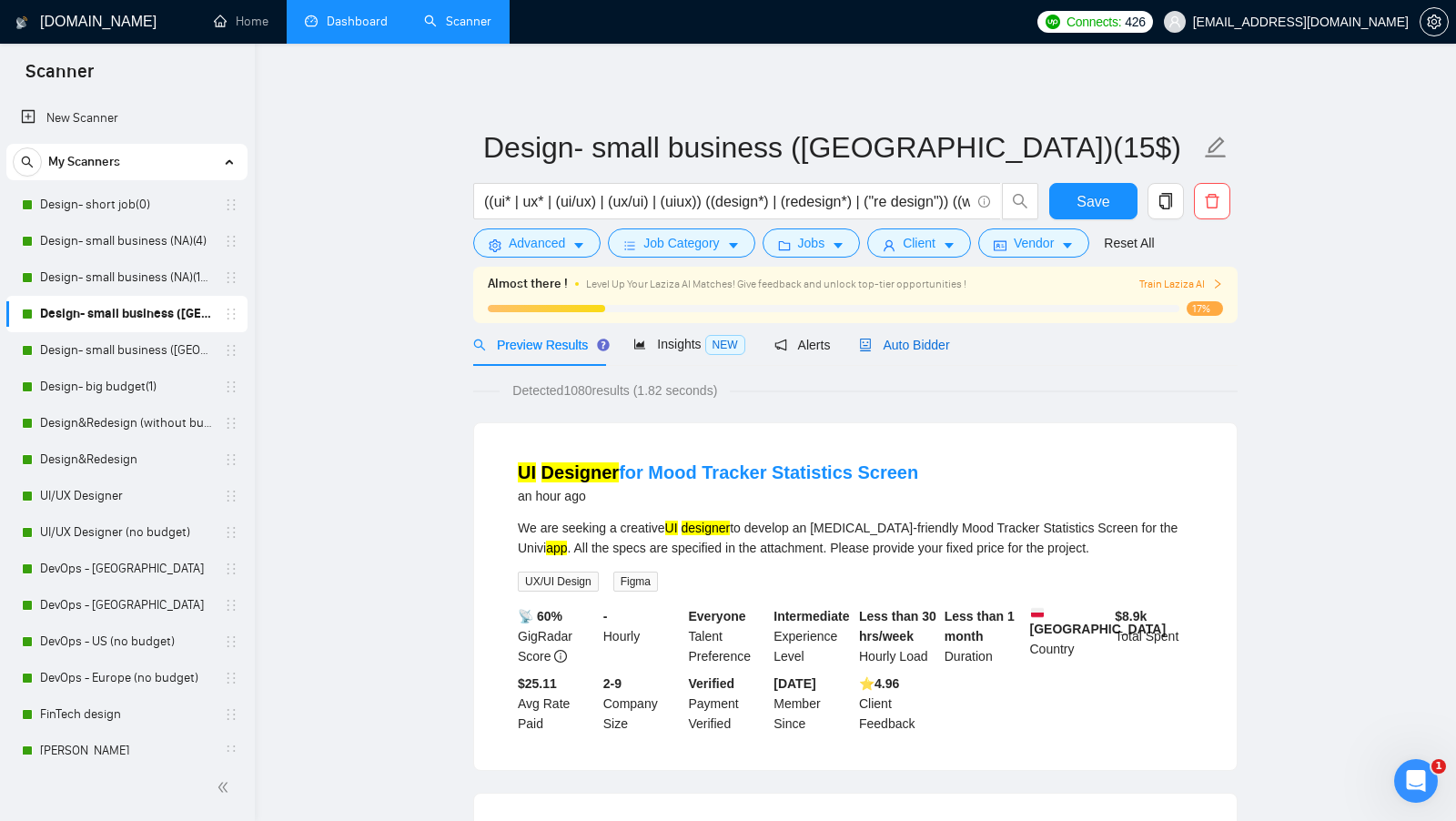
click at [936, 341] on span "Auto Bidder" at bounding box center [903, 345] width 90 height 15
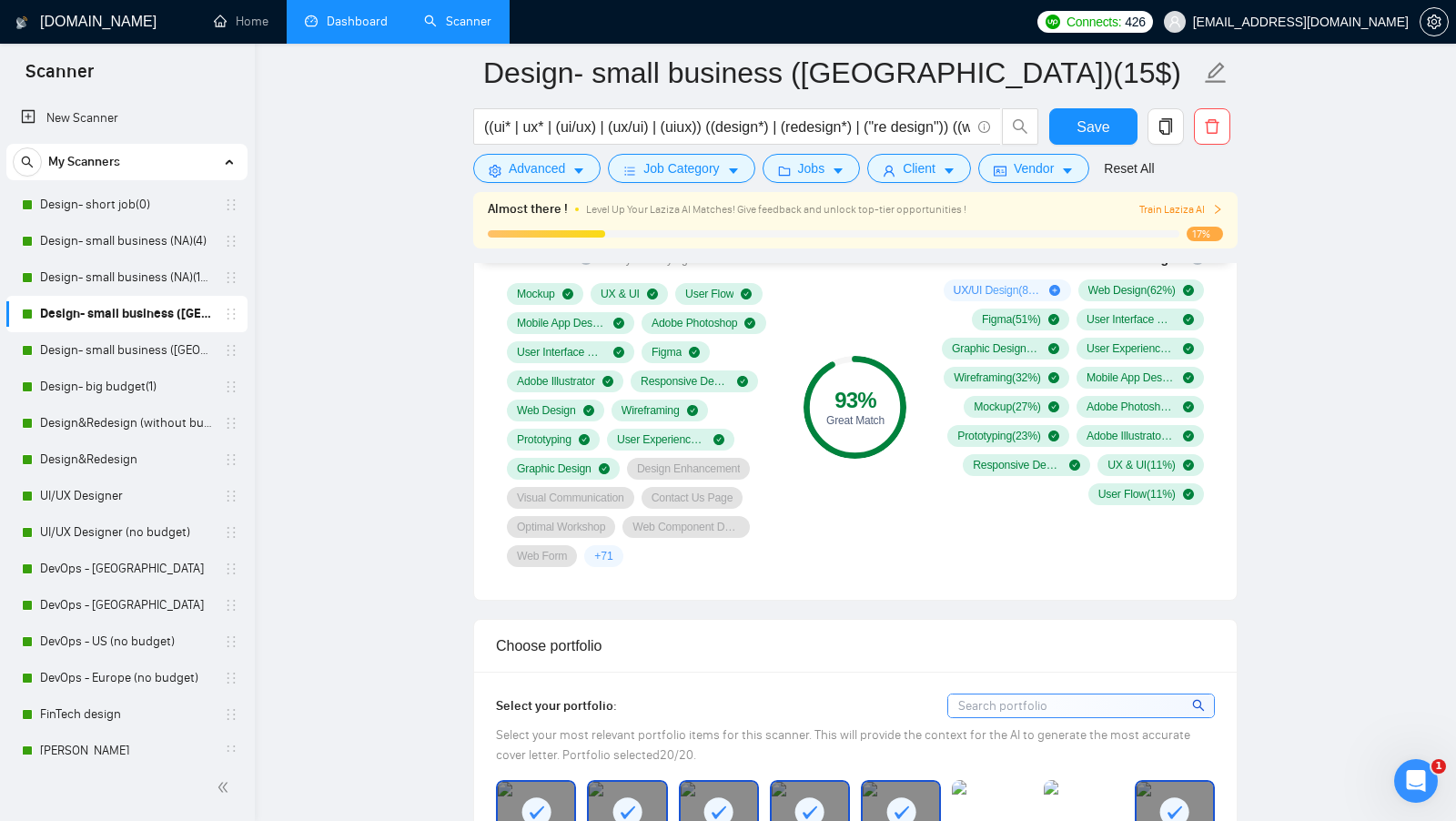
scroll to position [1276, 0]
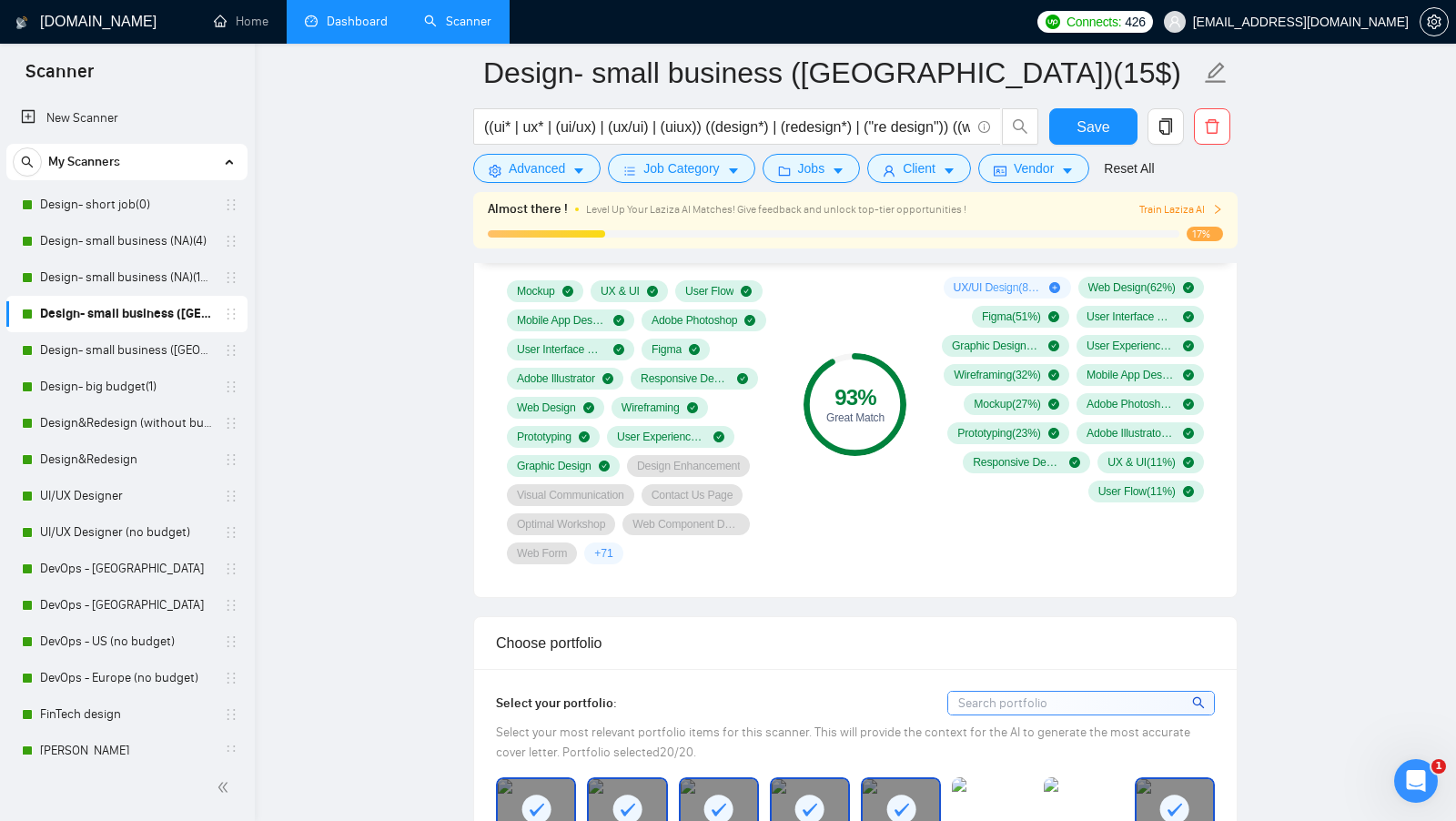
click at [339, 27] on link "Dashboard" at bounding box center [346, 21] width 82 height 16
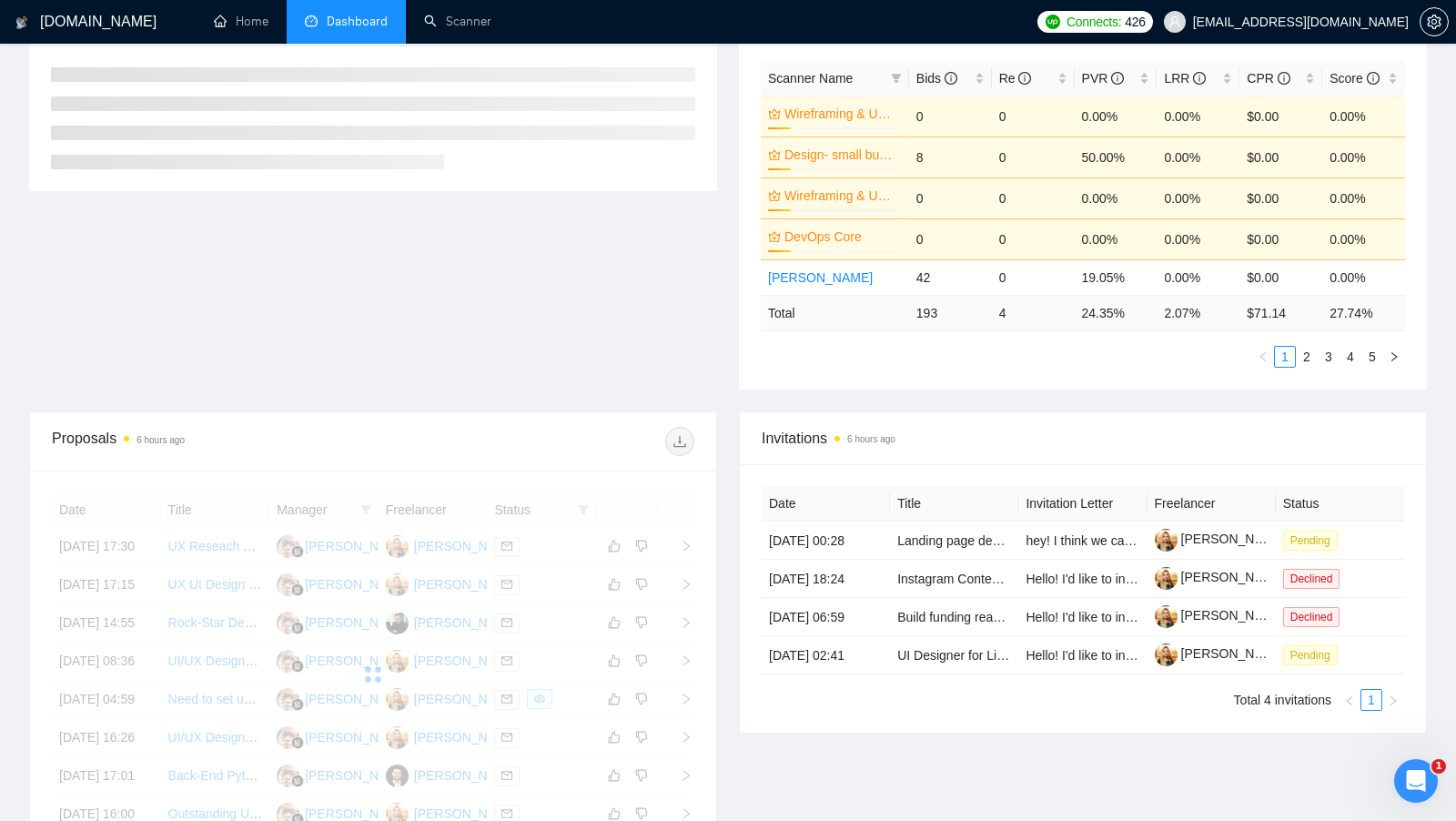
scroll to position [337, 0]
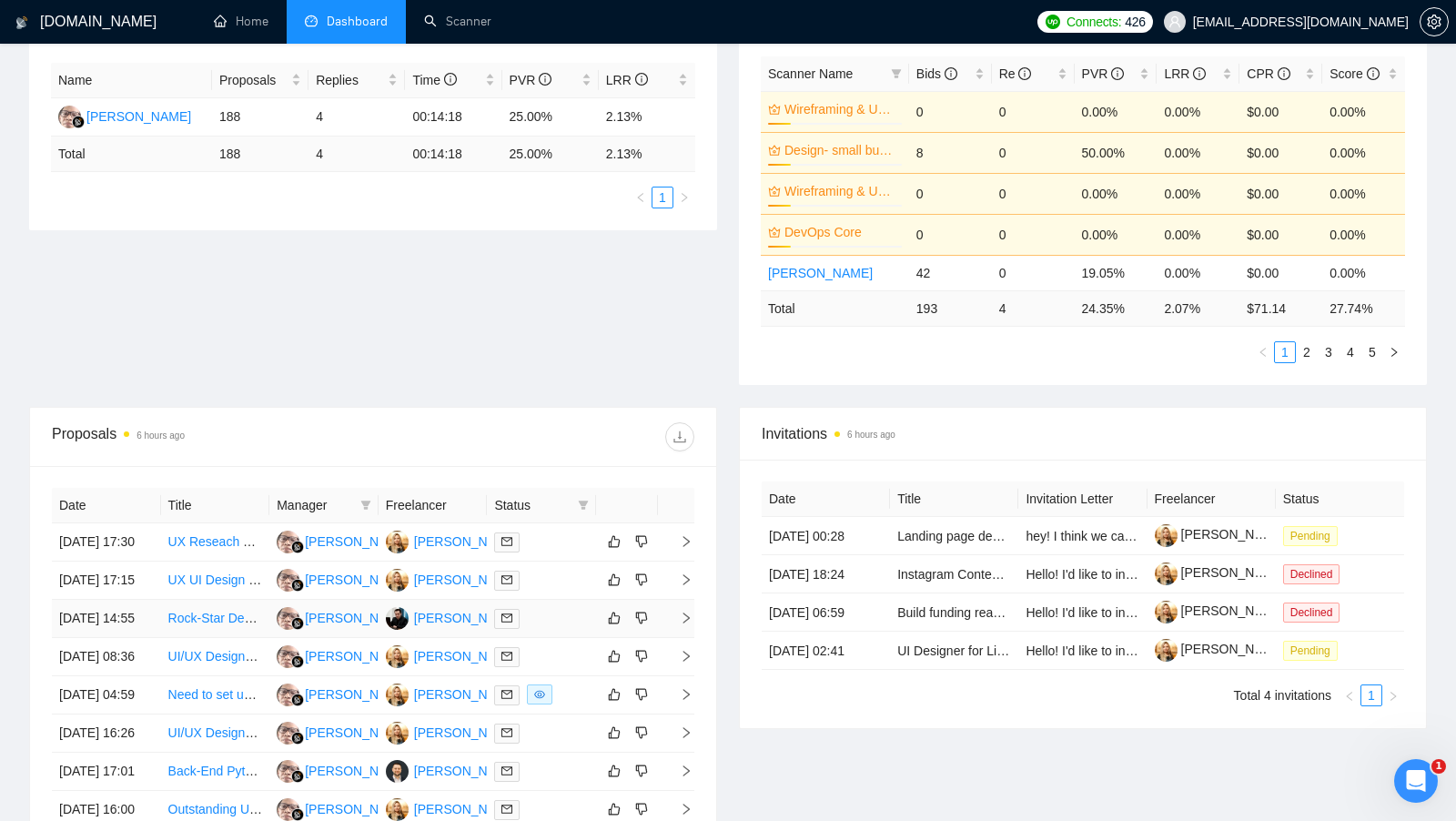
click at [553, 638] on td at bounding box center [541, 618] width 109 height 38
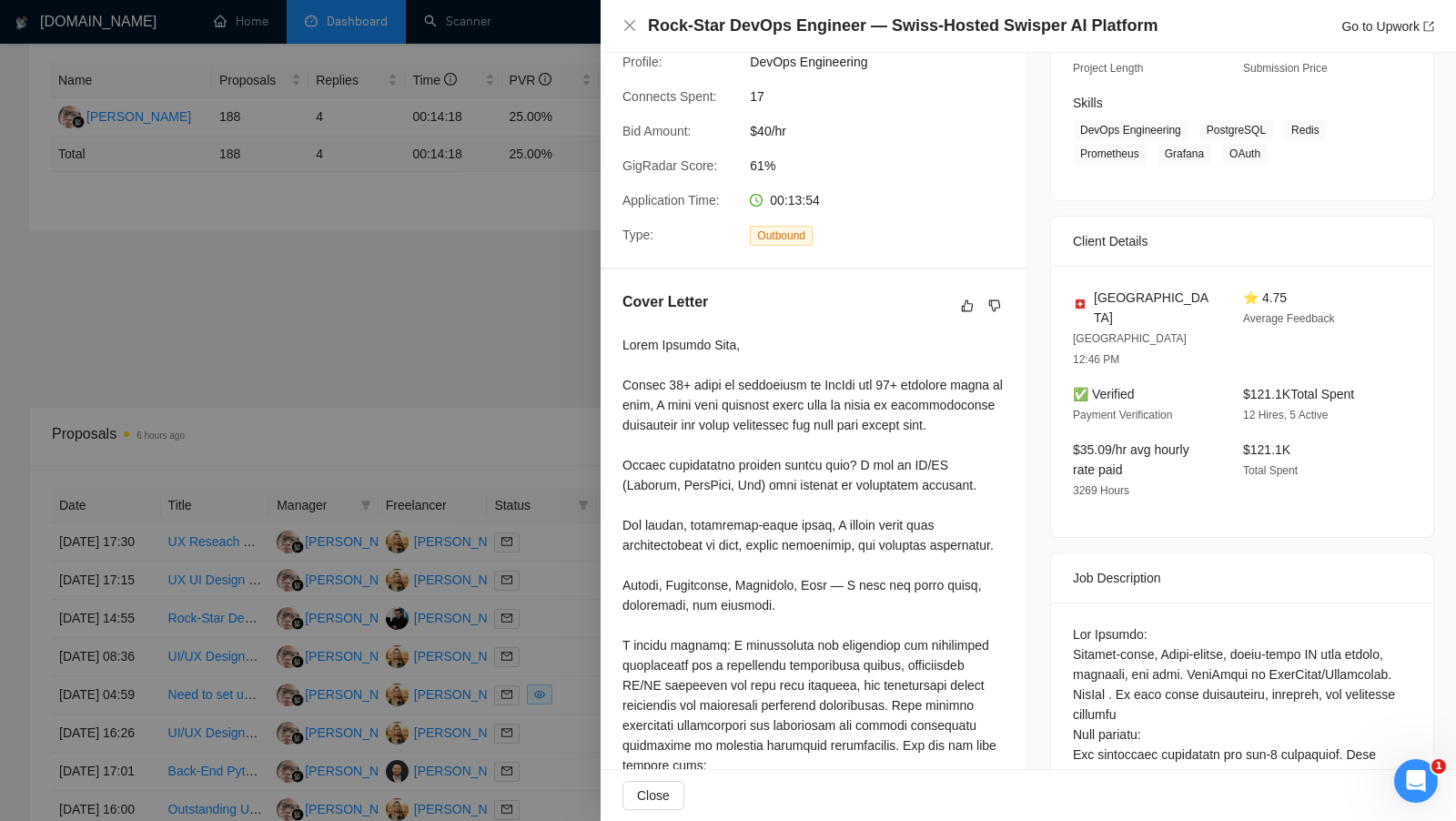
scroll to position [265, 0]
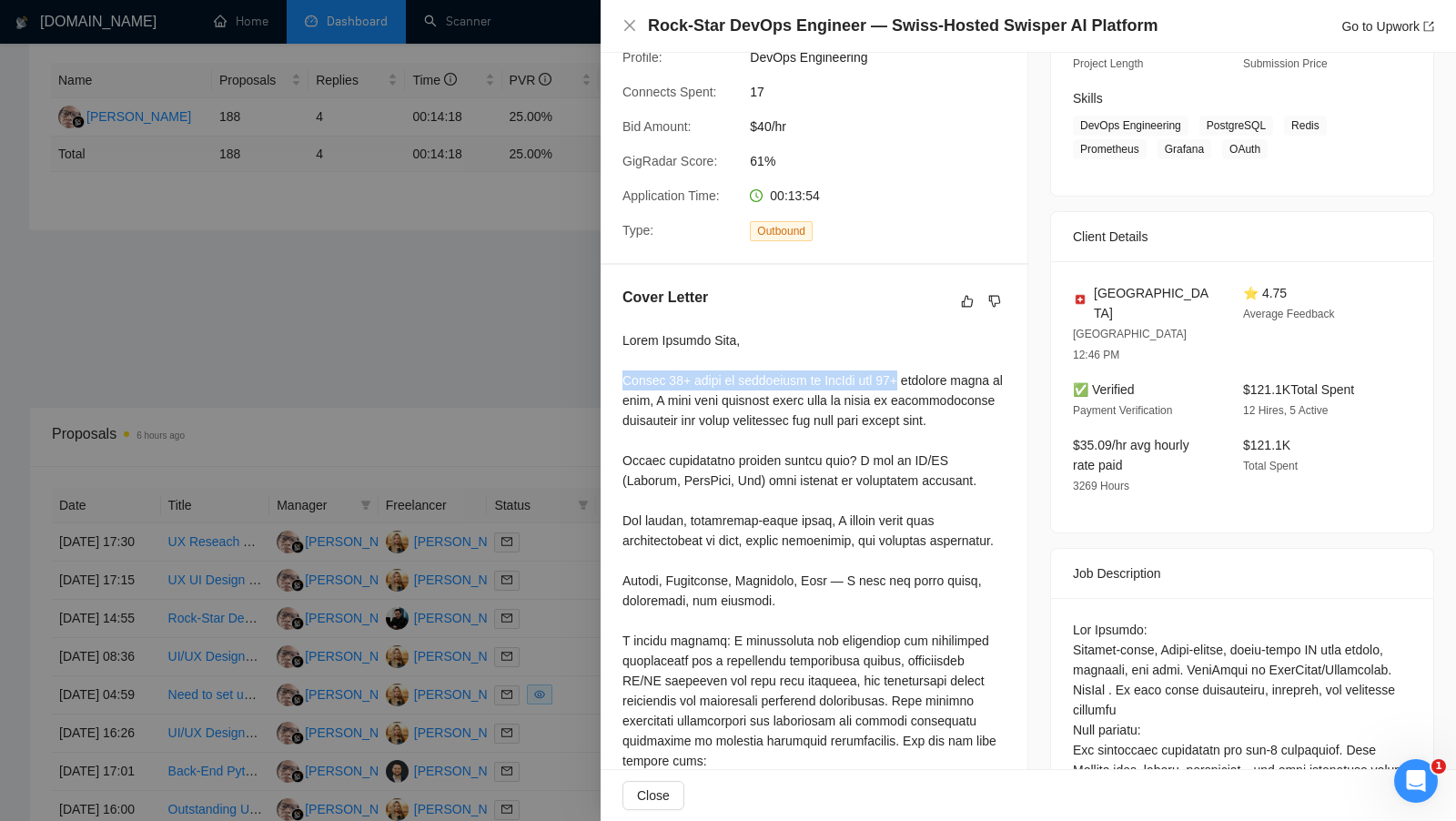
drag, startPoint x: 621, startPoint y: 358, endPoint x: 924, endPoint y: 361, distance: 303.0
click at [925, 361] on div at bounding box center [814, 620] width 383 height 581
copy div "Having 15+ years of experience in DevOps and 50+"
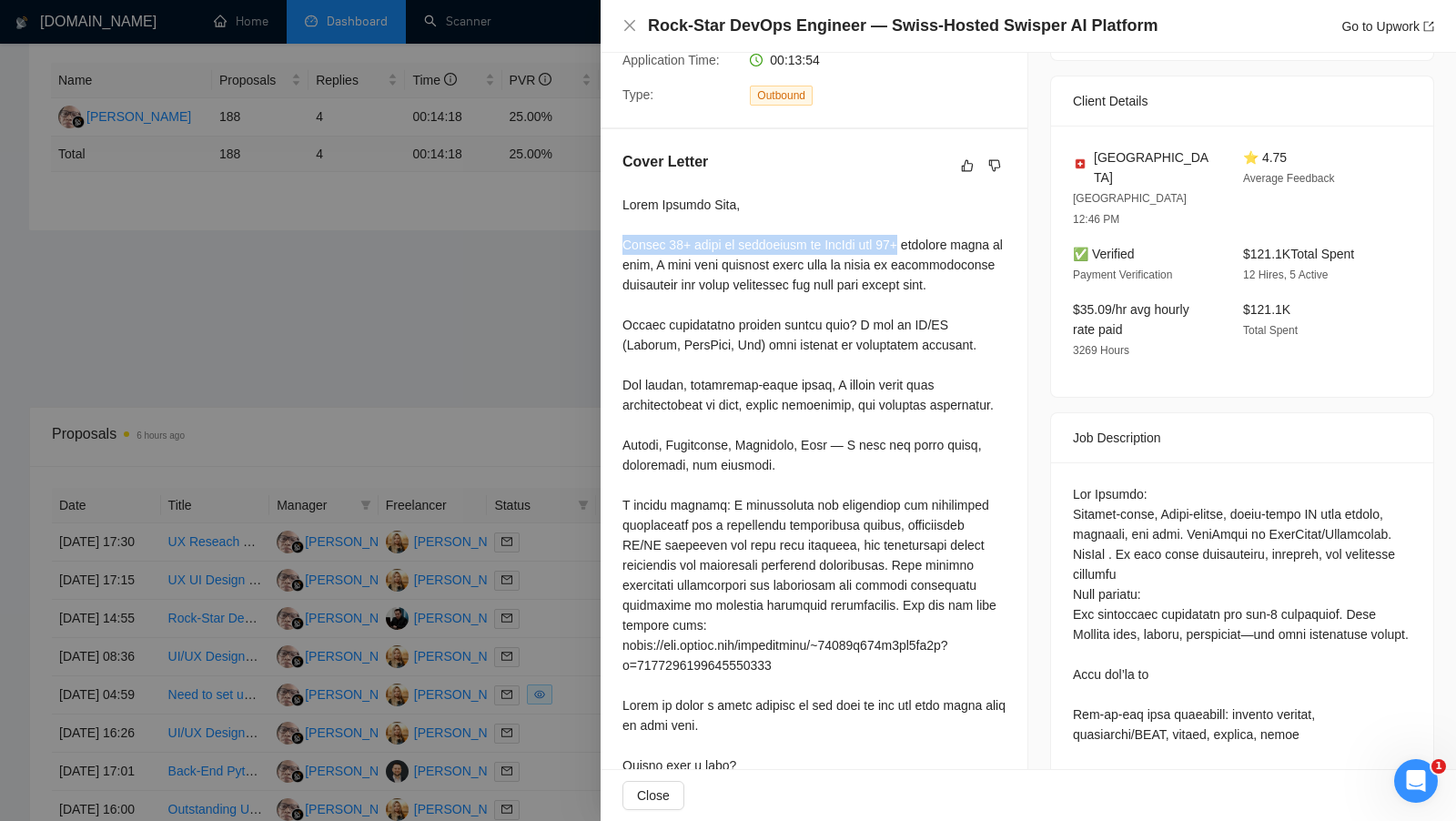
scroll to position [512, 0]
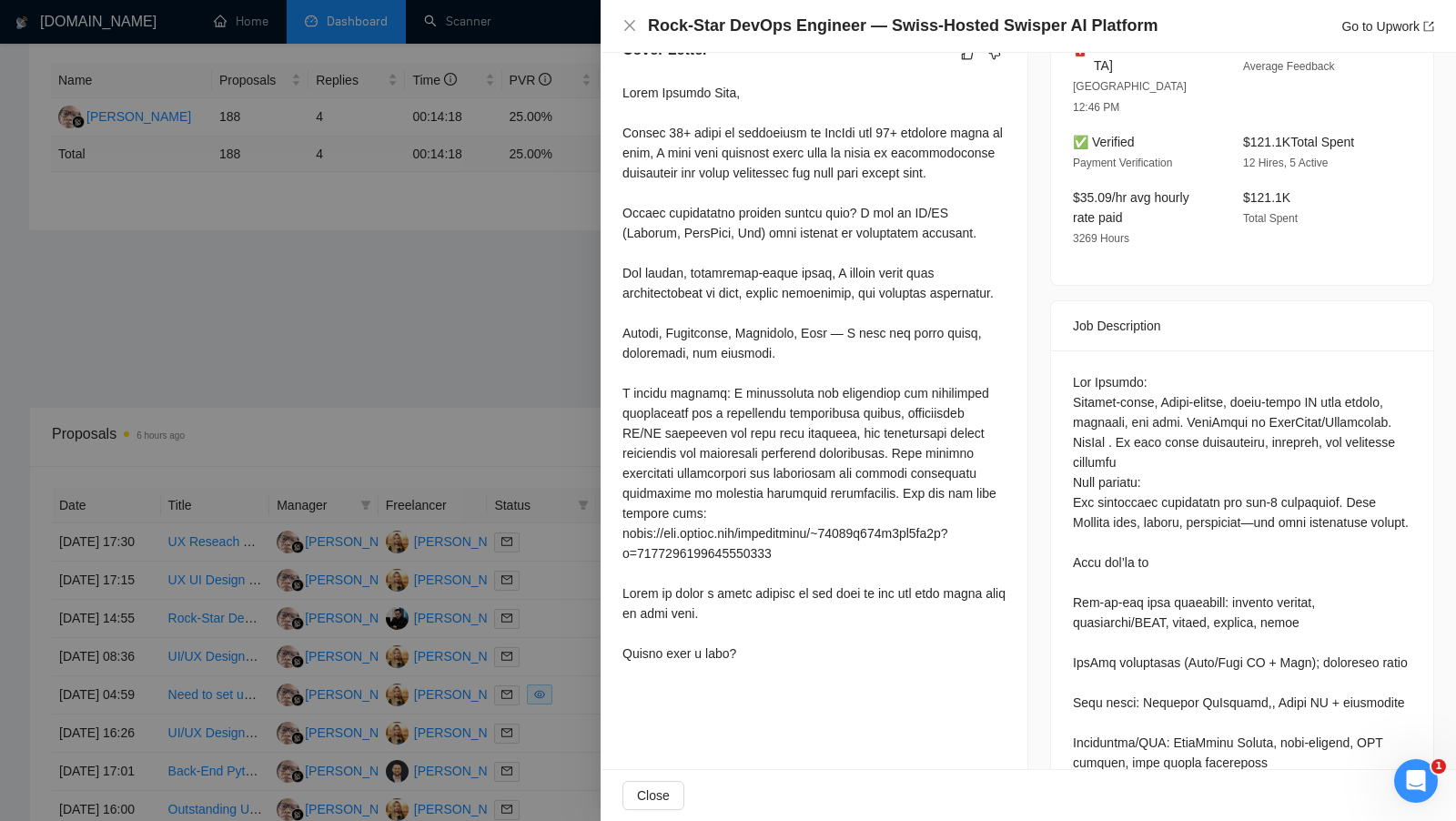
click at [797, 245] on div at bounding box center [814, 373] width 383 height 581
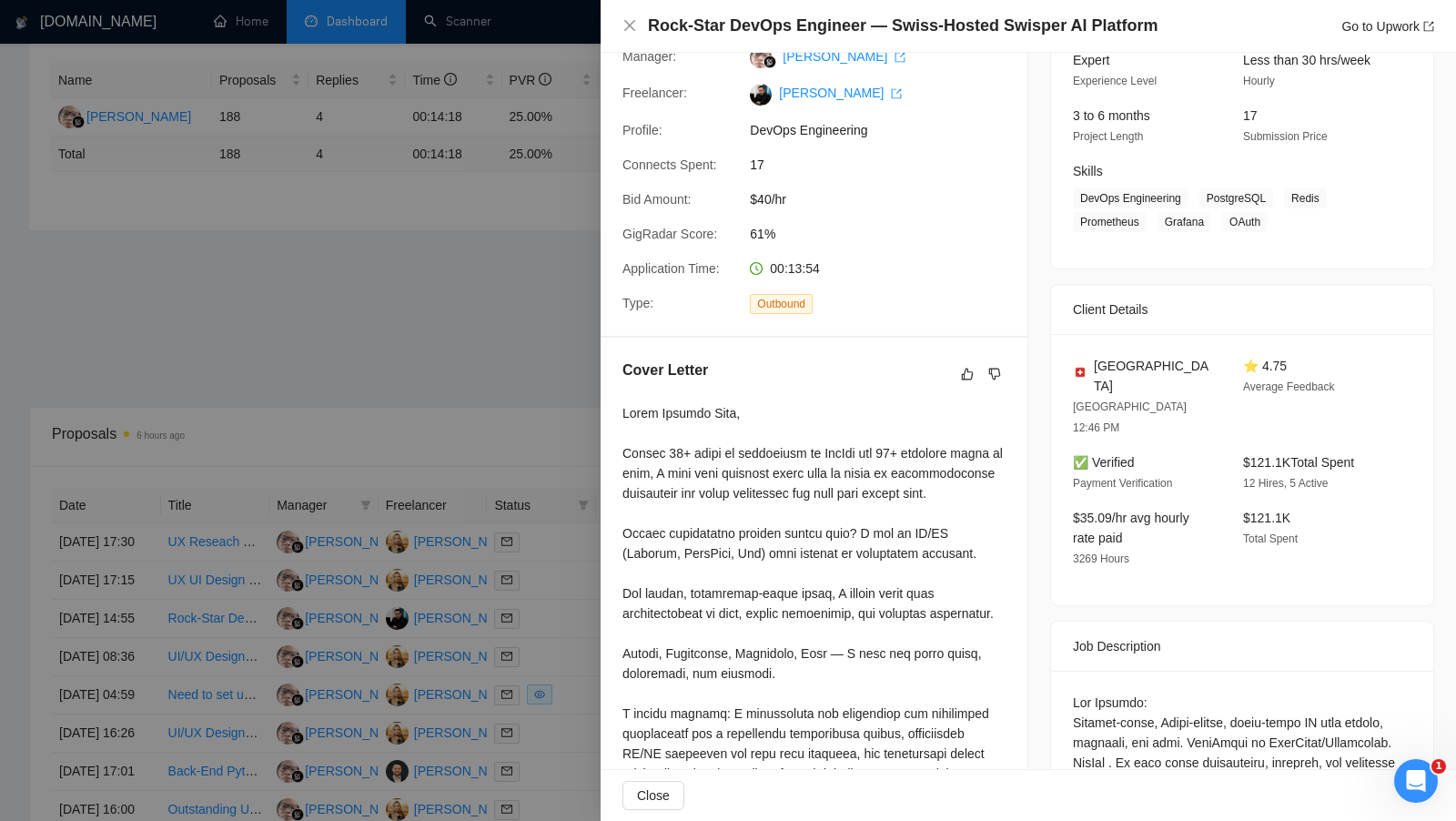
scroll to position [0, 0]
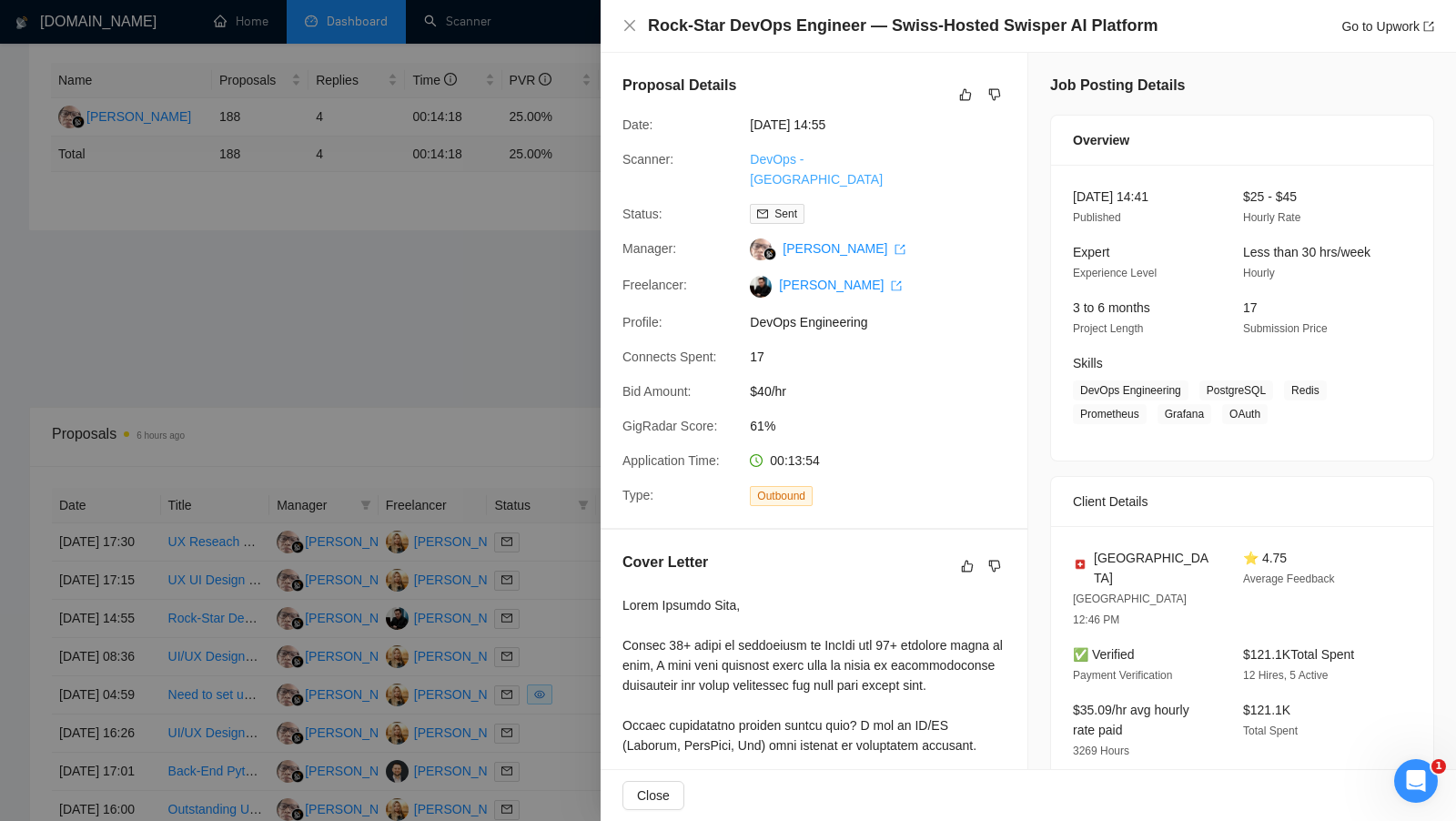
click at [834, 159] on link "DevOps - [GEOGRAPHIC_DATA]" at bounding box center [816, 170] width 133 height 35
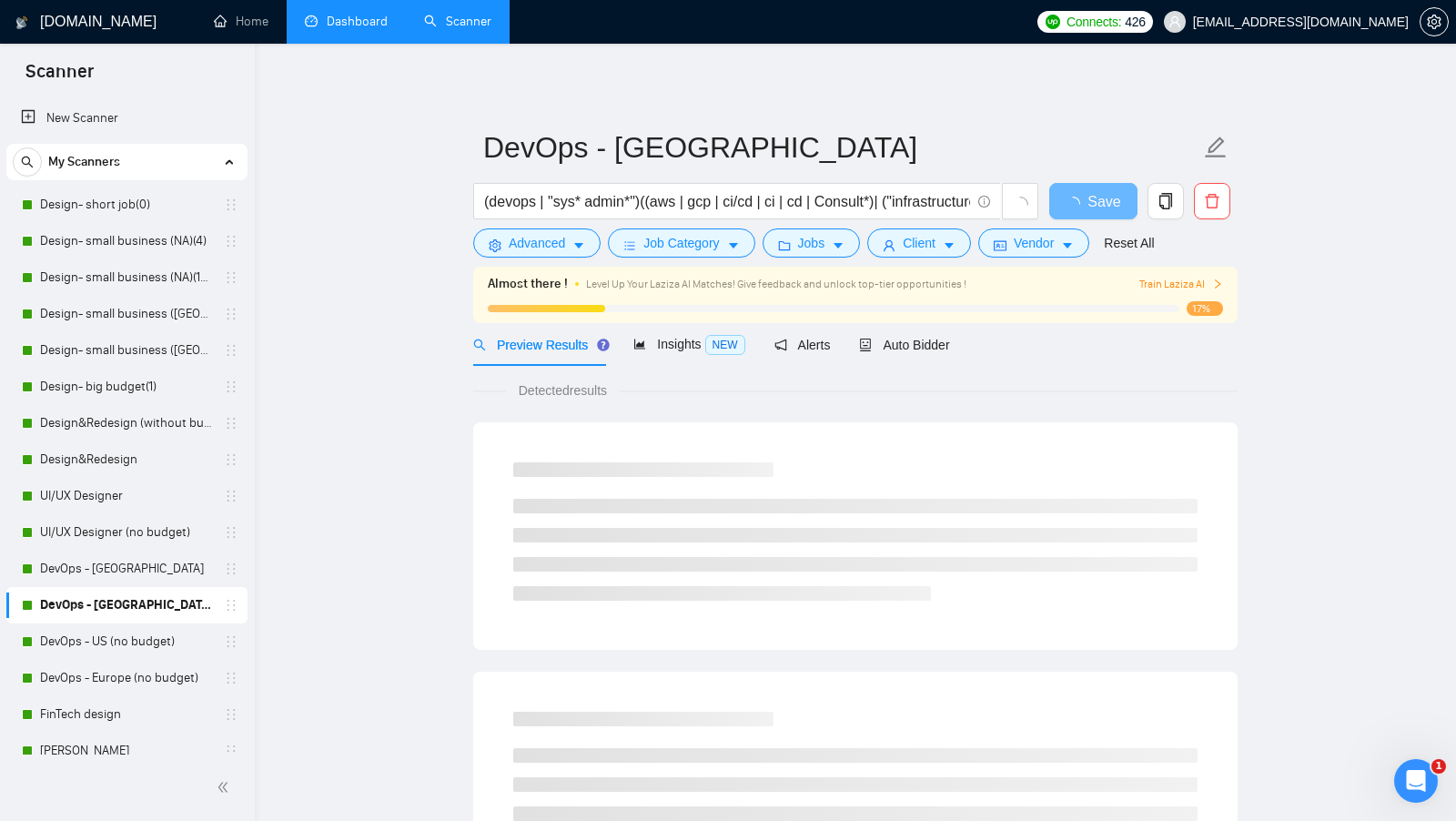
click at [935, 352] on div "Auto Bidder" at bounding box center [903, 345] width 90 height 20
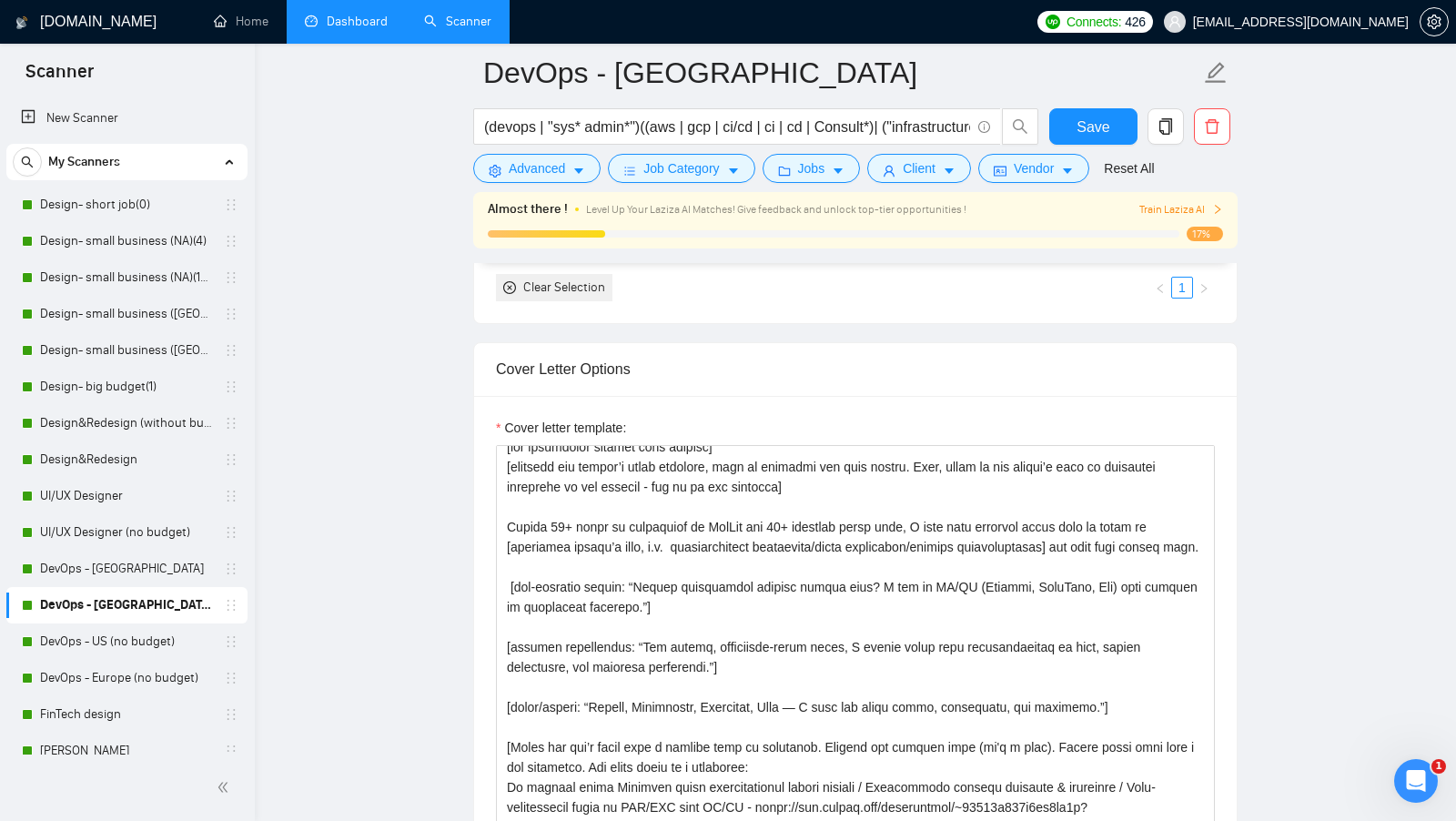
scroll to position [5, 0]
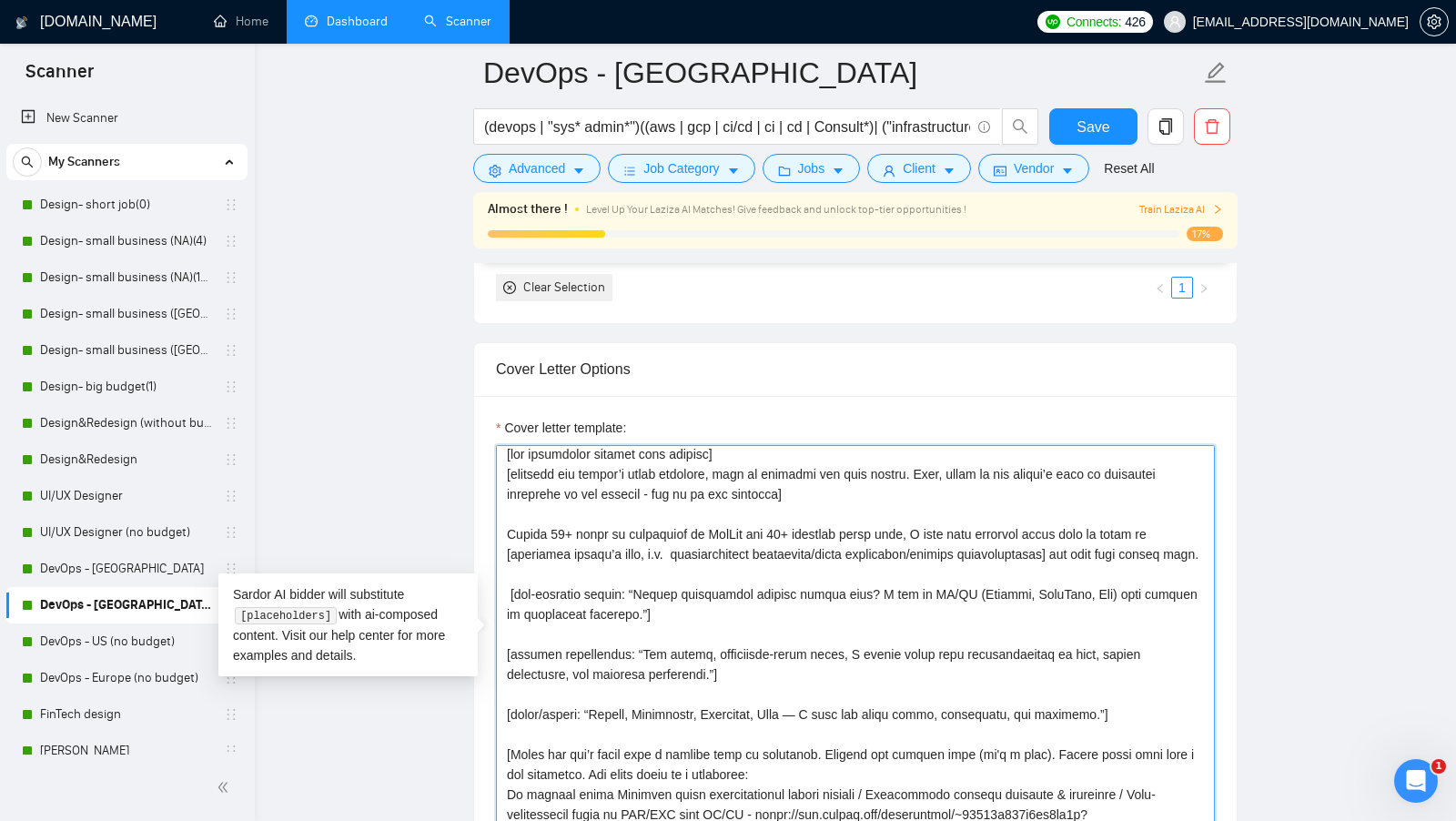
drag, startPoint x: 509, startPoint y: 519, endPoint x: 808, endPoint y: 521, distance: 299.0
click at [808, 521] on textarea "Cover letter template:" at bounding box center [855, 650] width 718 height 410
drag, startPoint x: 814, startPoint y: 525, endPoint x: 921, endPoint y: 525, distance: 107.0
click at [921, 525] on textarea "Cover letter template:" at bounding box center [855, 650] width 718 height 410
click at [814, 474] on textarea "Cover letter template:" at bounding box center [855, 650] width 718 height 410
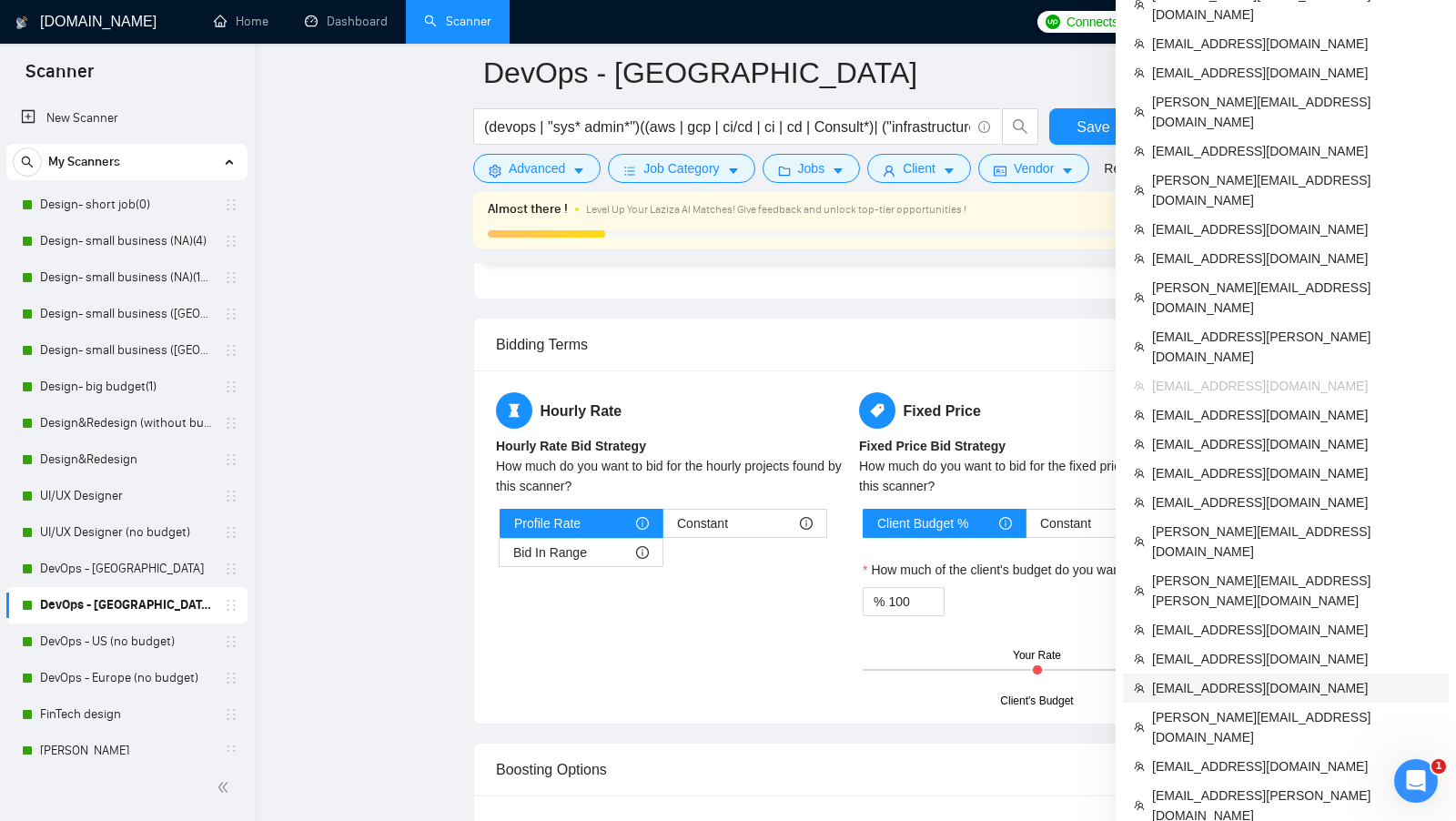
scroll to position [2967, 0]
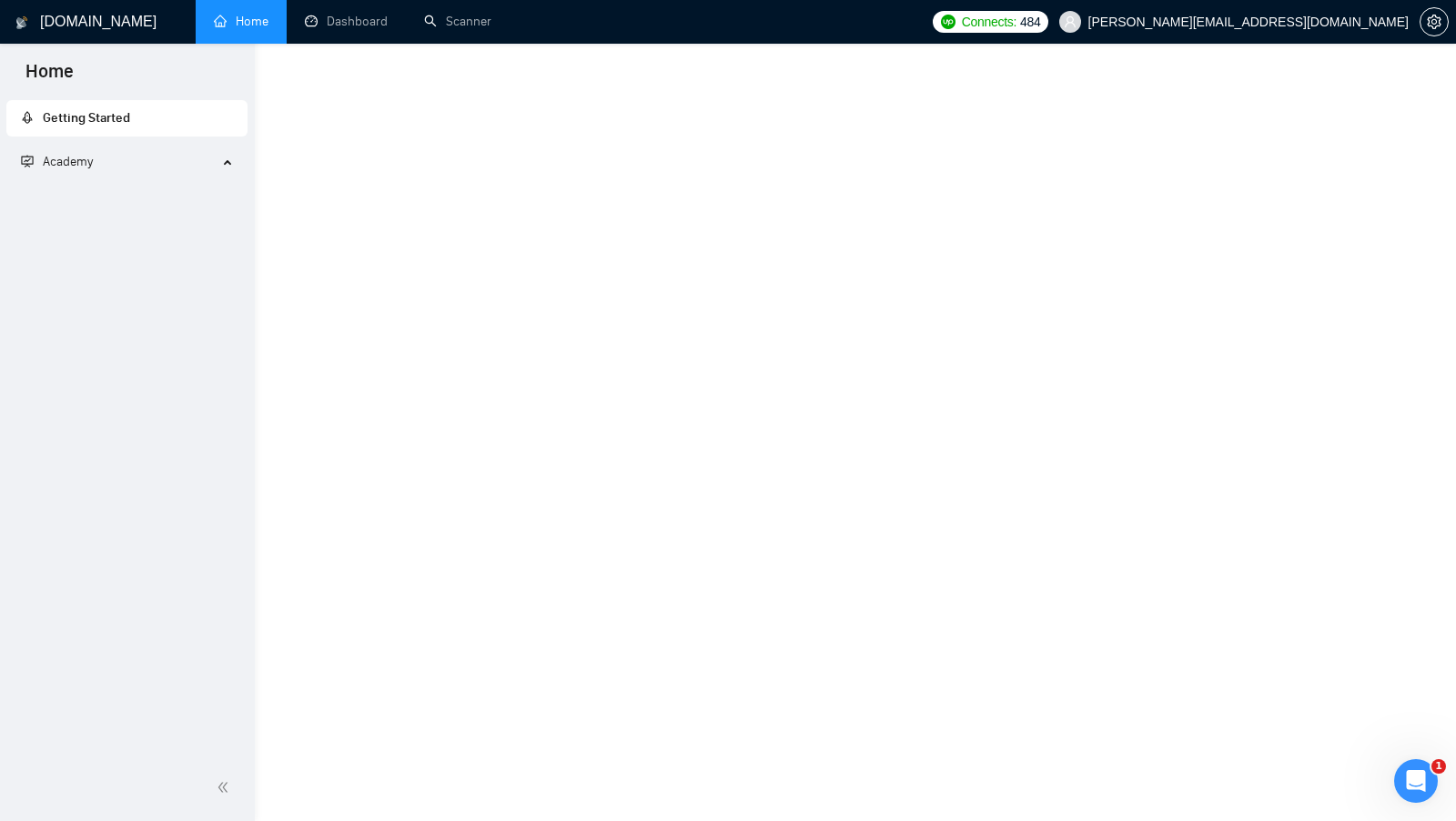
scroll to position [606, 0]
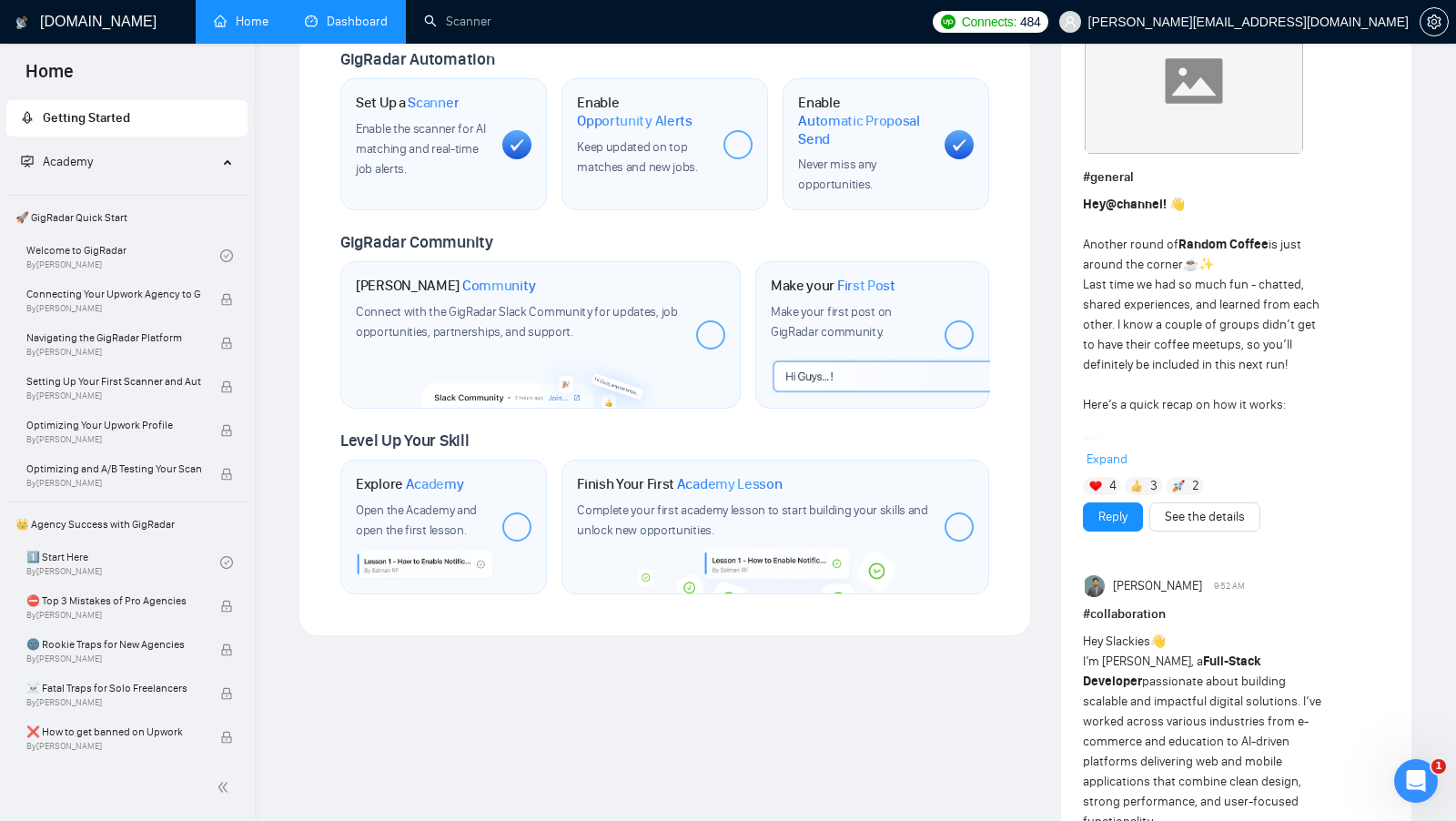
click at [332, 29] on link "Dashboard" at bounding box center [346, 21] width 82 height 16
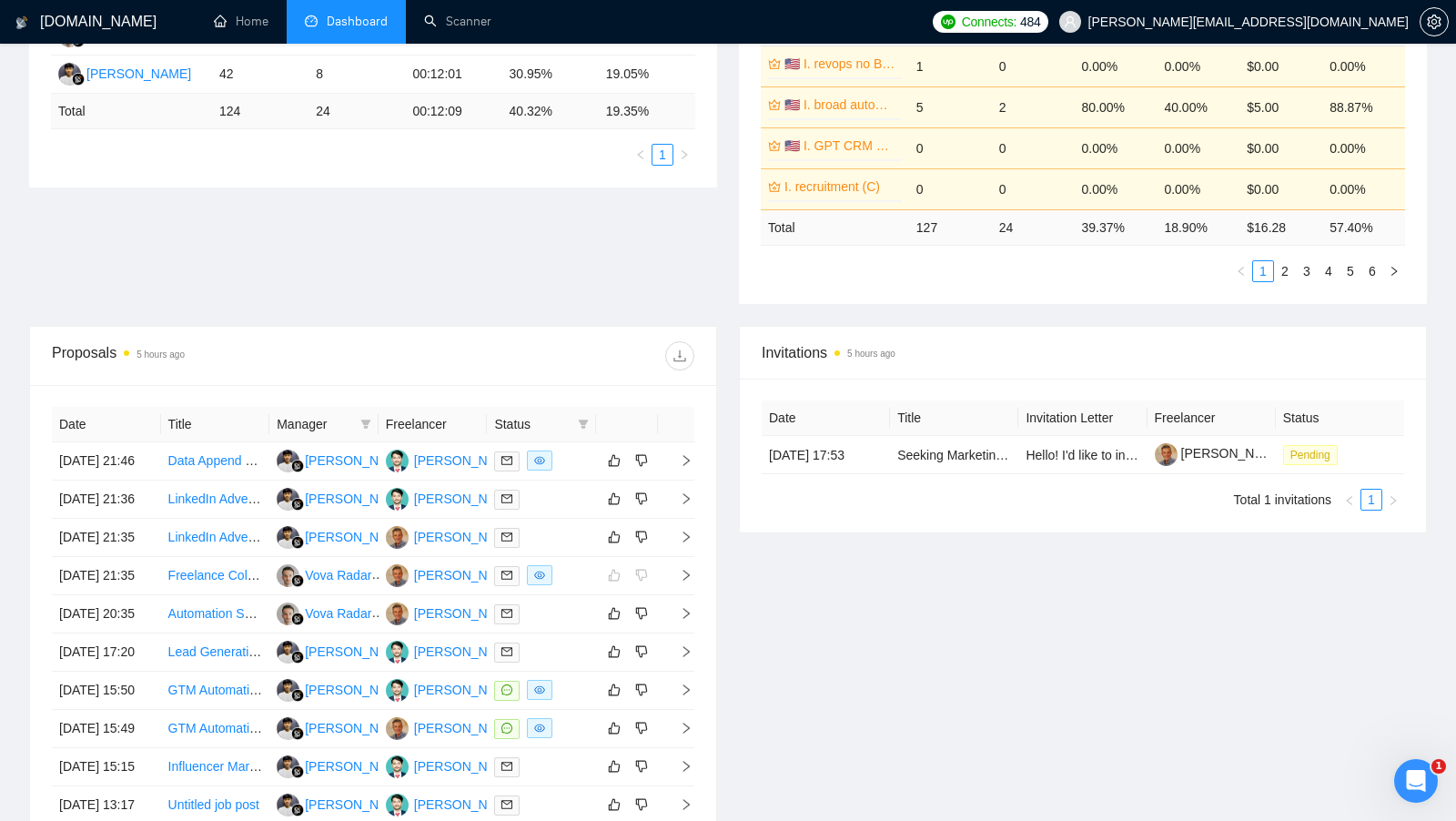
scroll to position [421, 0]
click at [451, 456] on div "[PERSON_NAME]" at bounding box center [466, 459] width 104 height 20
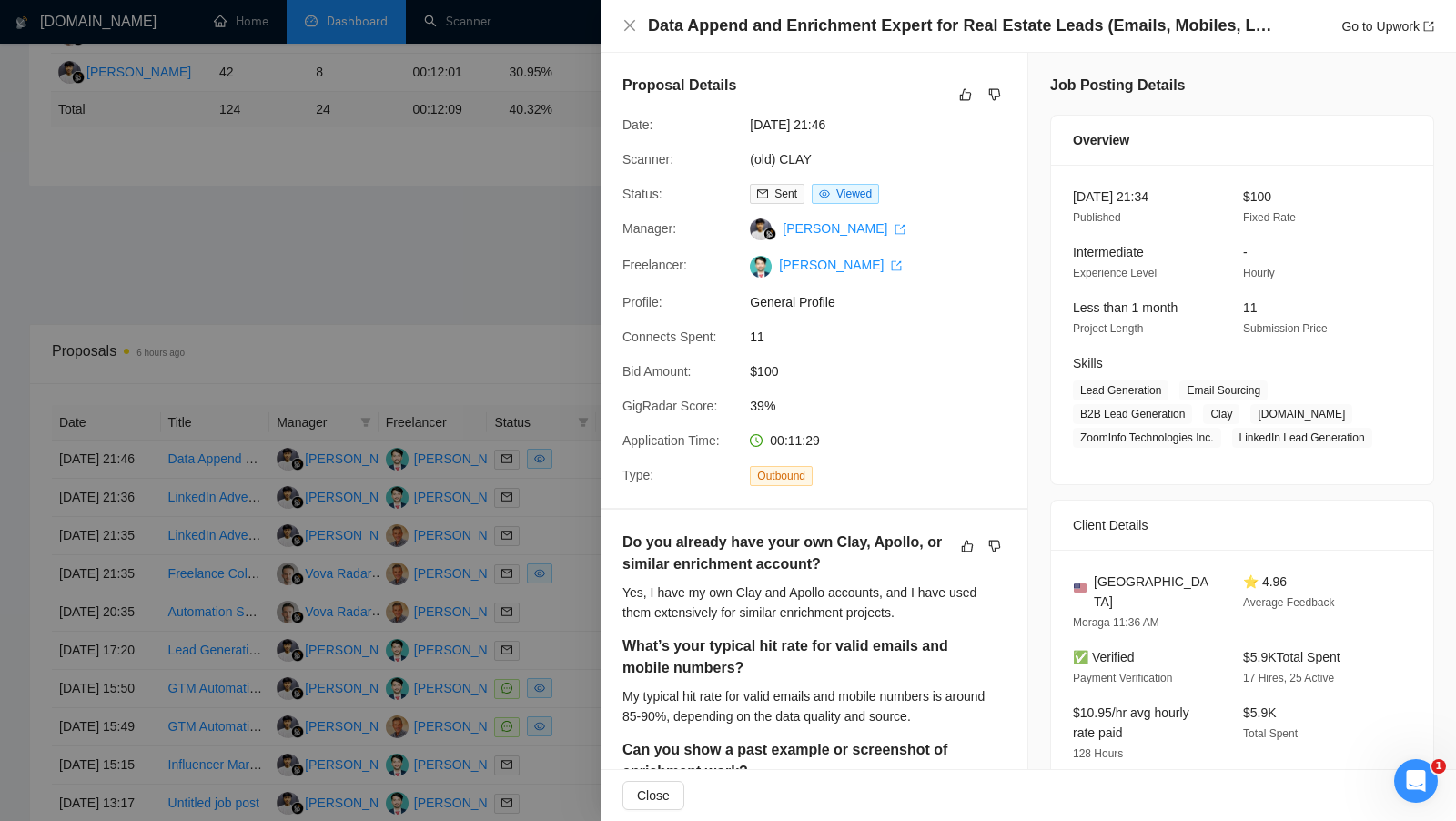
click at [629, 113] on div "Proposal Details" at bounding box center [814, 94] width 383 height 40
click at [502, 177] on div at bounding box center [728, 410] width 1456 height 821
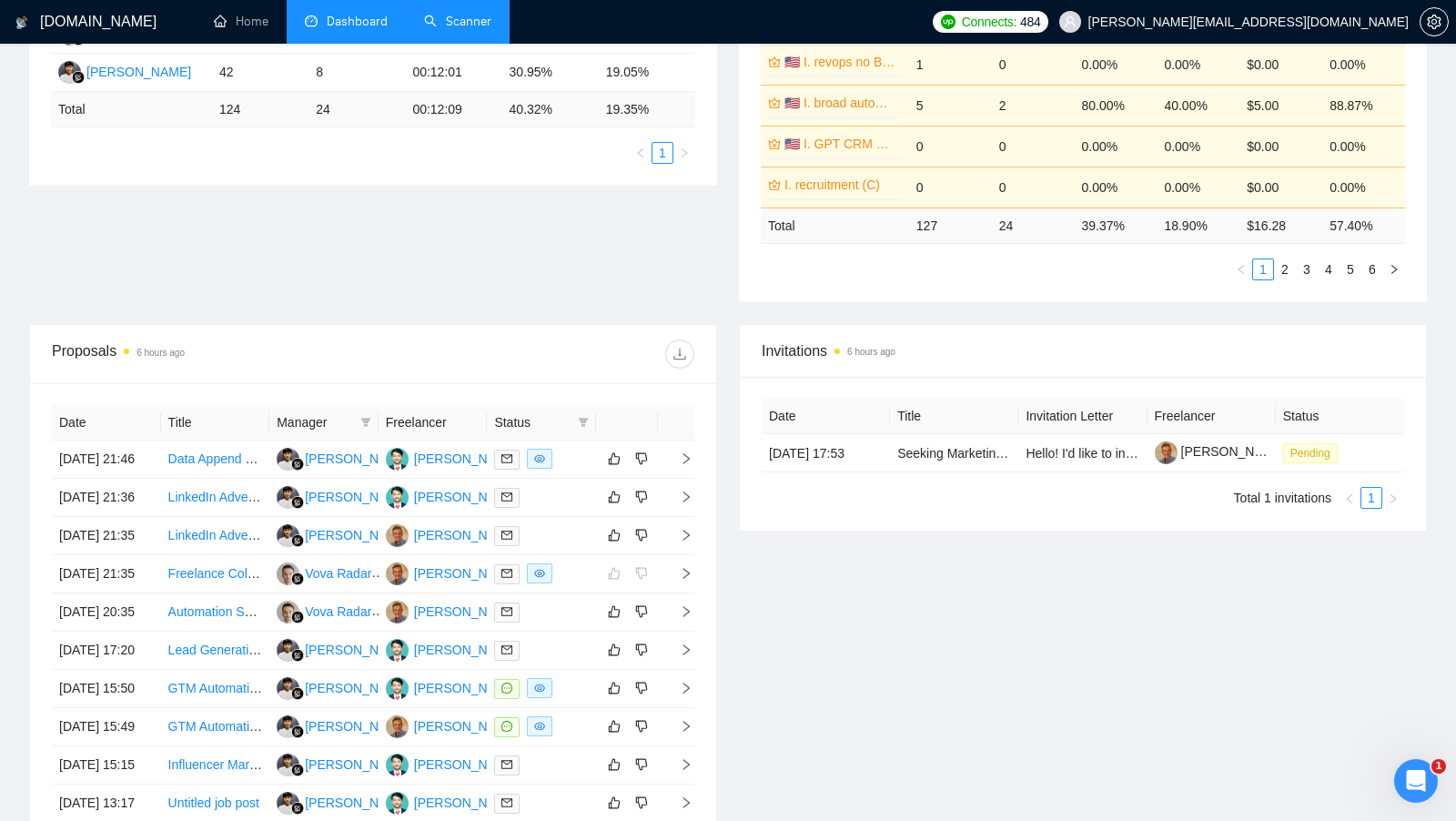
click at [485, 29] on link "Scanner" at bounding box center [457, 21] width 67 height 16
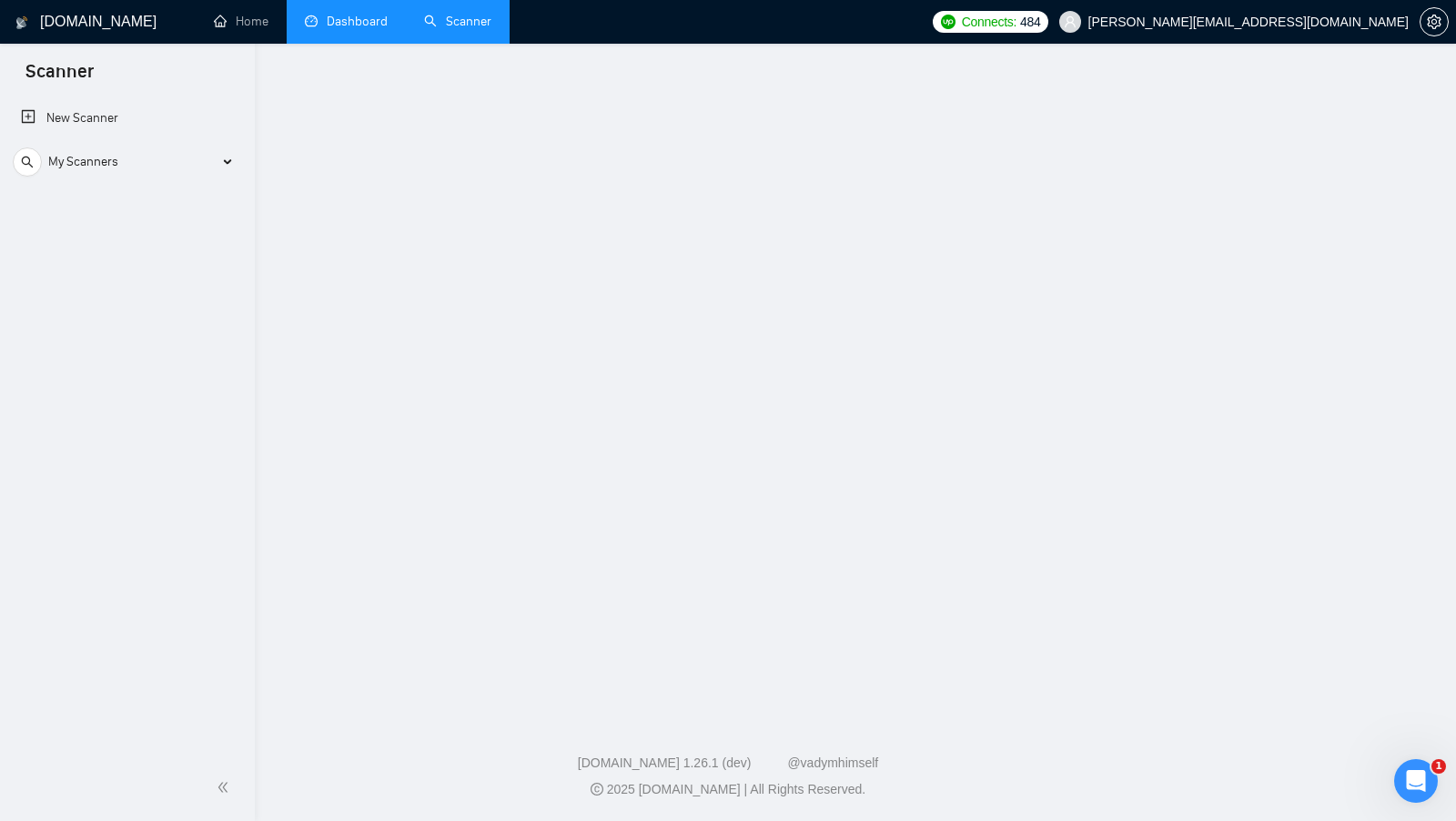
click at [386, 29] on link "Dashboard" at bounding box center [346, 21] width 82 height 16
click at [371, 29] on link "Dashboard" at bounding box center [346, 21] width 82 height 16
